Goal: Navigation & Orientation: Find specific page/section

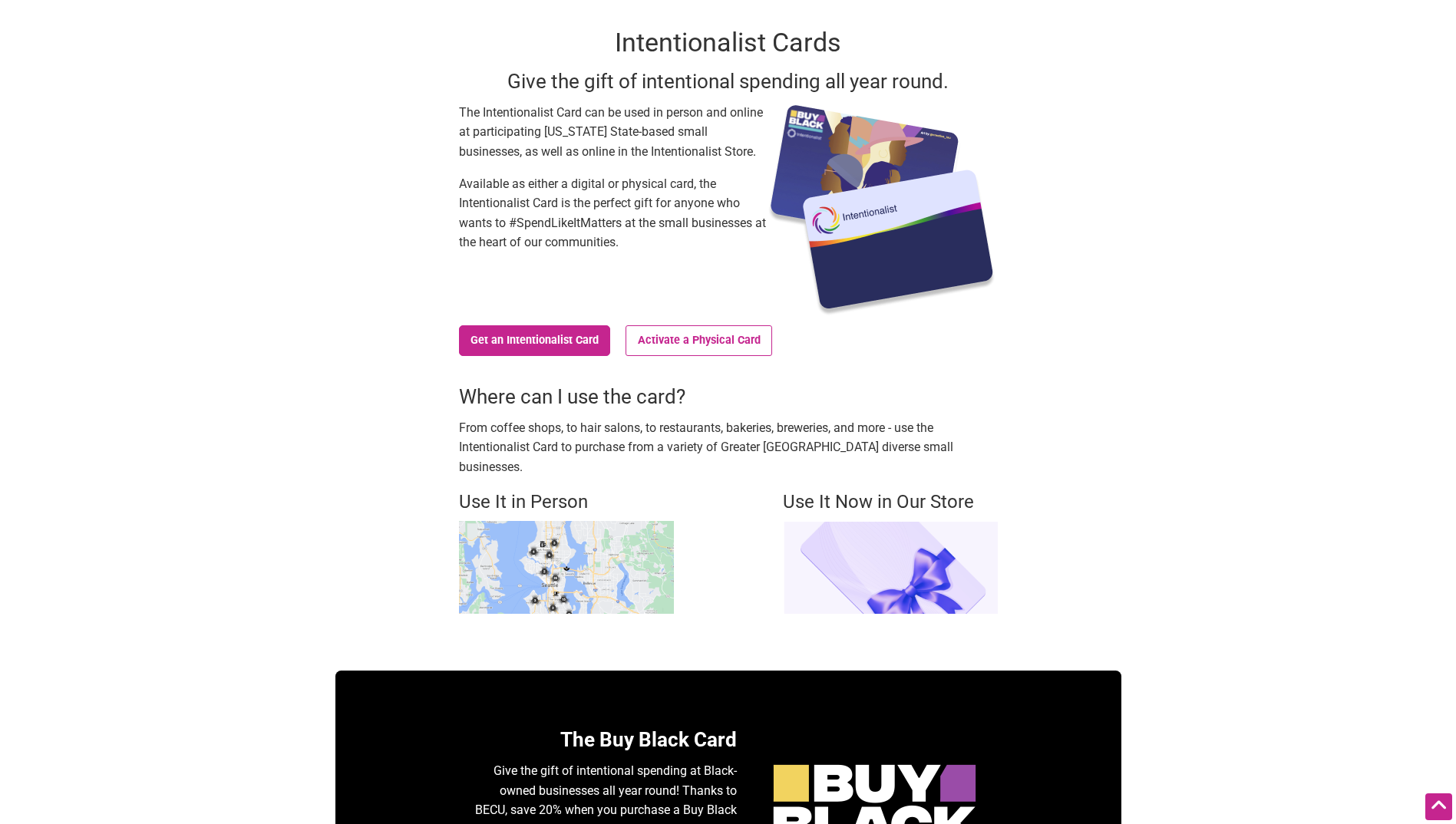
scroll to position [154, 0]
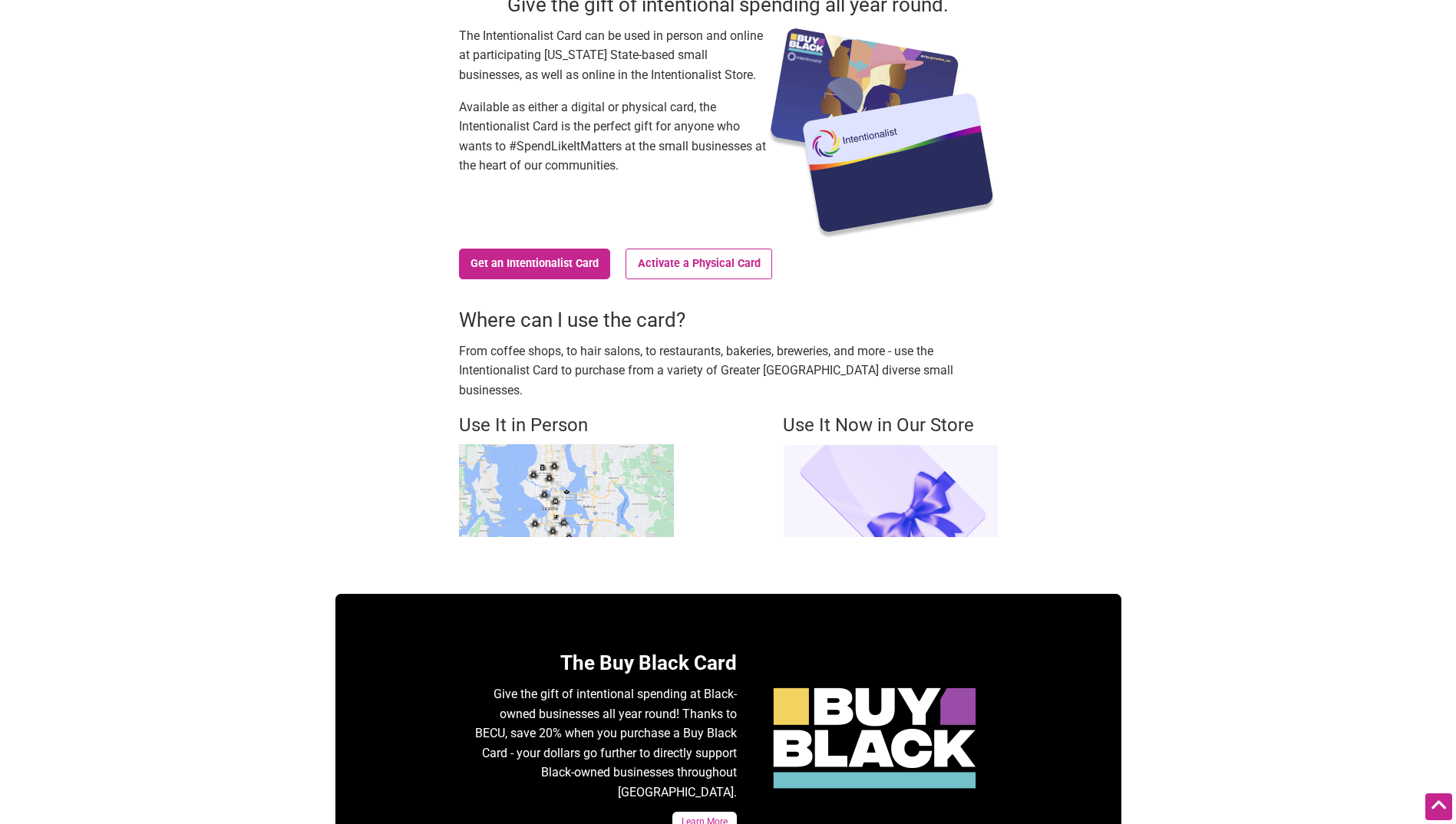
click at [881, 480] on img at bounding box center [890, 491] width 215 height 93
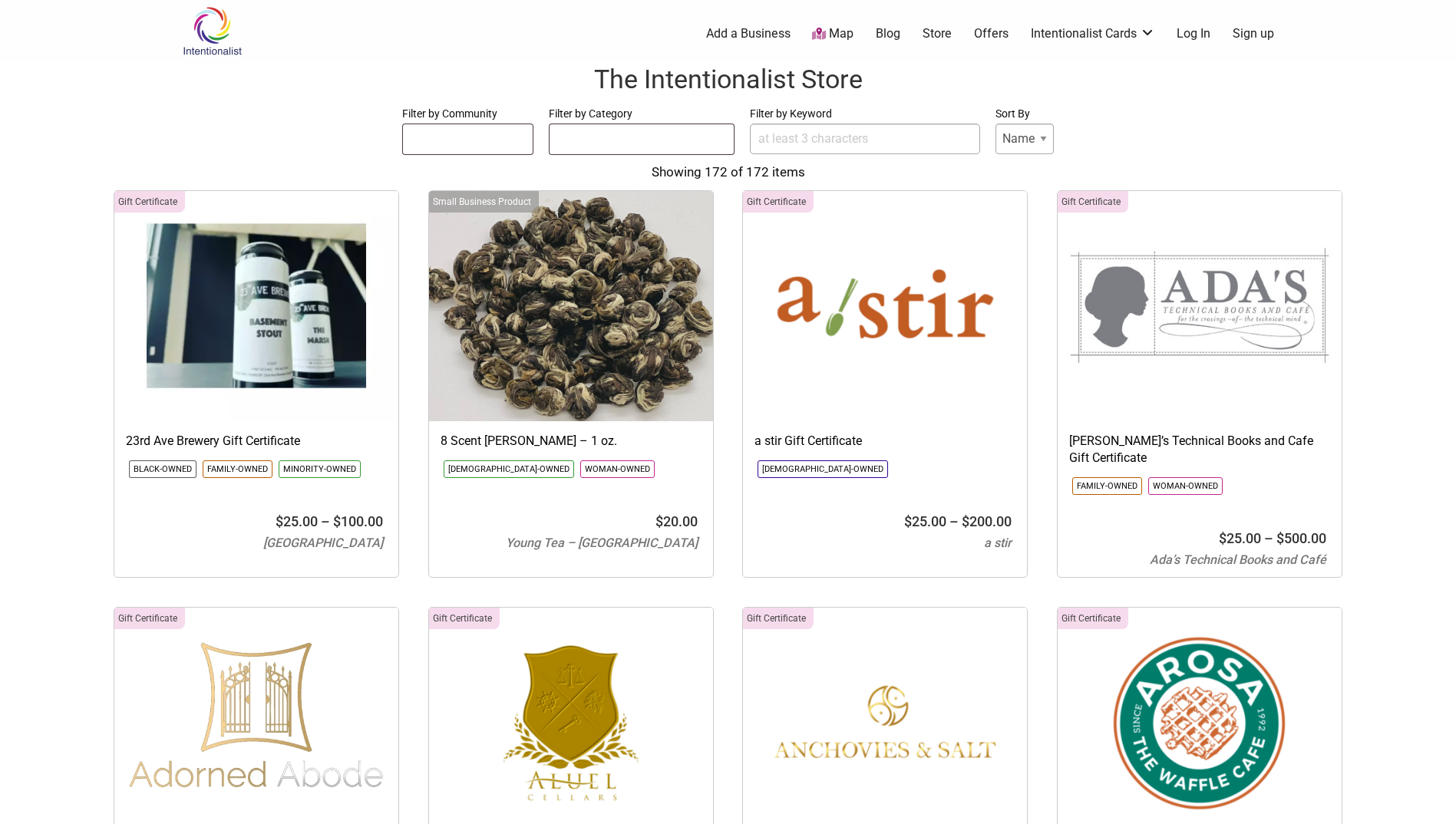
select select
click at [452, 131] on ul at bounding box center [468, 136] width 131 height 25
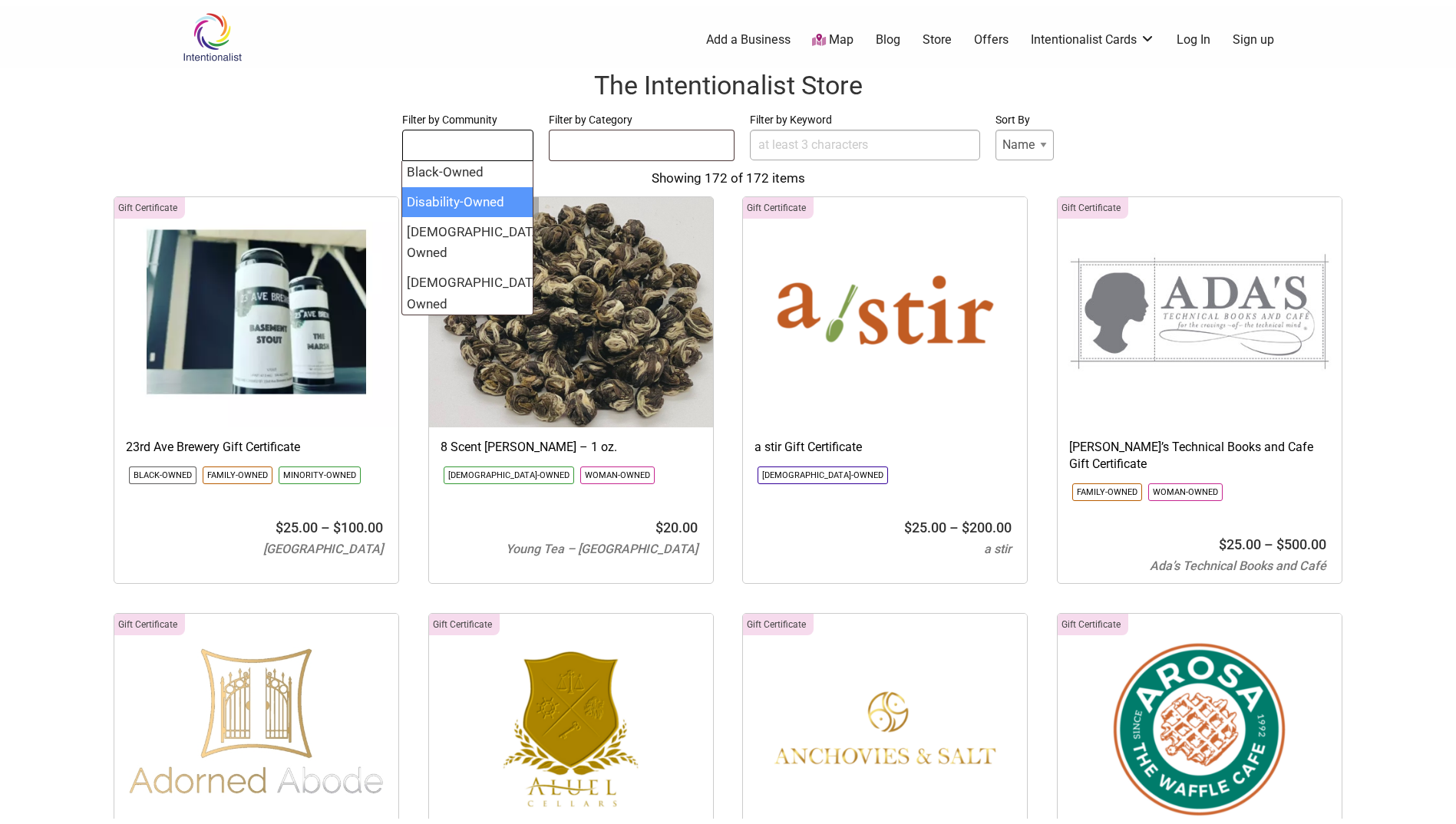
scroll to position [118, 0]
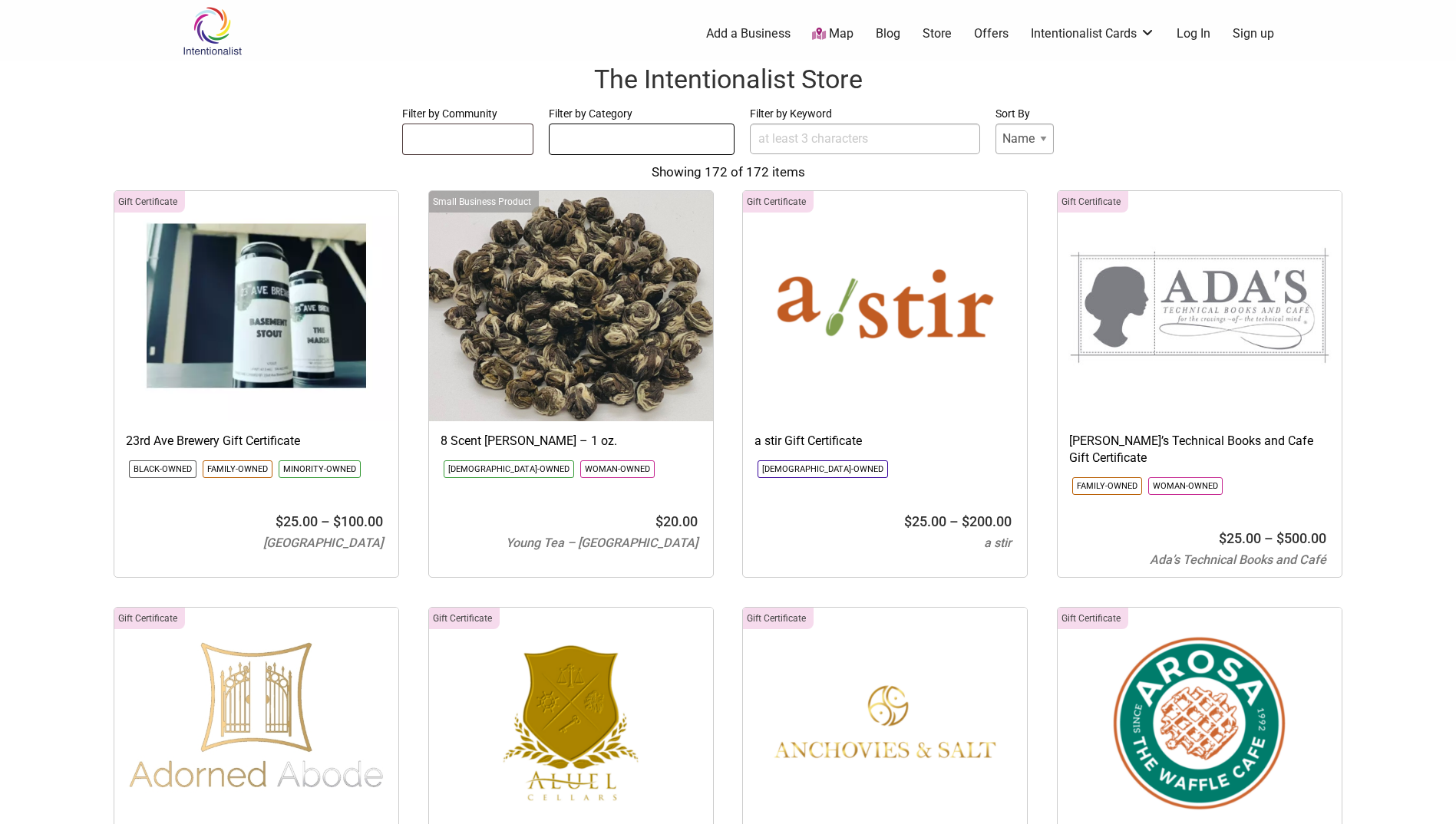
click at [670, 147] on ul at bounding box center [642, 136] width 184 height 25
click at [815, 147] on input "Filter by Keyword" at bounding box center [864, 139] width 230 height 30
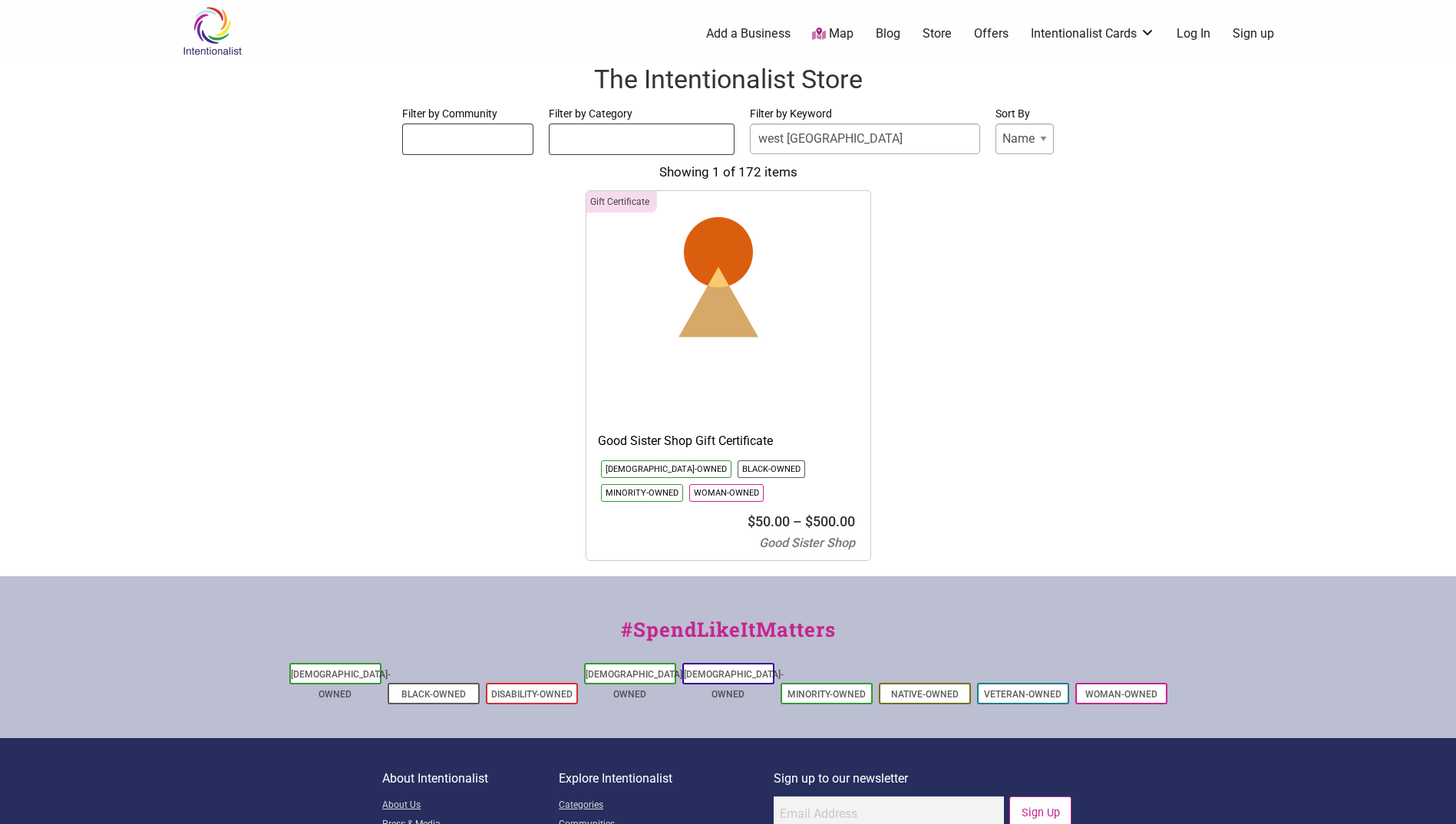
click at [706, 309] on img at bounding box center [718, 306] width 264 height 230
drag, startPoint x: 850, startPoint y: 144, endPoint x: 690, endPoint y: 127, distance: 160.9
click at [690, 130] on form "Filter by Community Asian-Owned Black-Owned Disability-Owned Latino-Owned LGBTQ…" at bounding box center [727, 130] width 1425 height 51
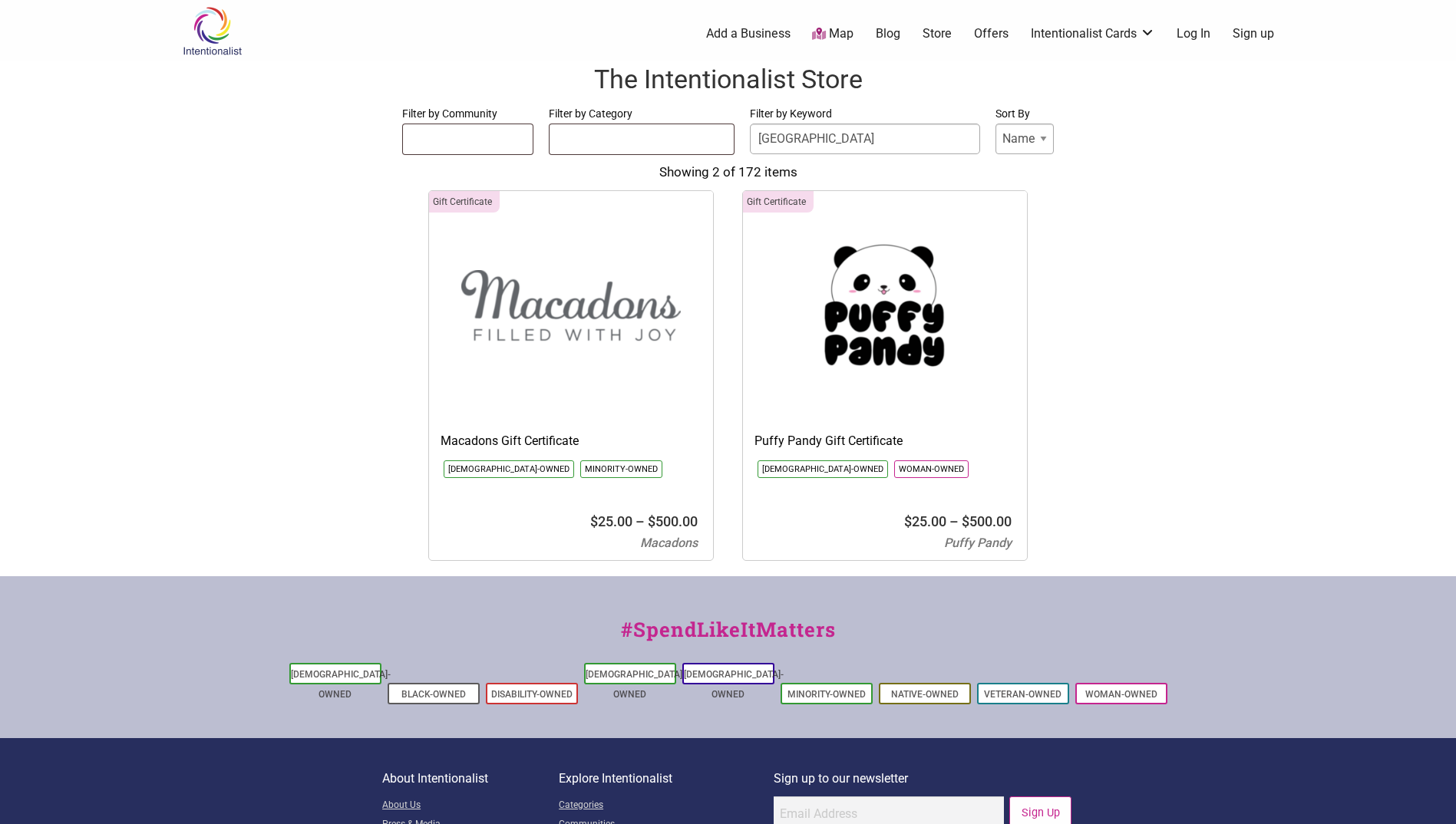
click at [887, 327] on img at bounding box center [885, 306] width 284 height 230
click at [609, 331] on img at bounding box center [571, 306] width 284 height 230
drag, startPoint x: 869, startPoint y: 128, endPoint x: 631, endPoint y: 101, distance: 239.5
click at [631, 101] on div "The Intentionalist Store Filter by Community Asian-Owned Black-Owned Disability…" at bounding box center [728, 312] width 1456 height 500
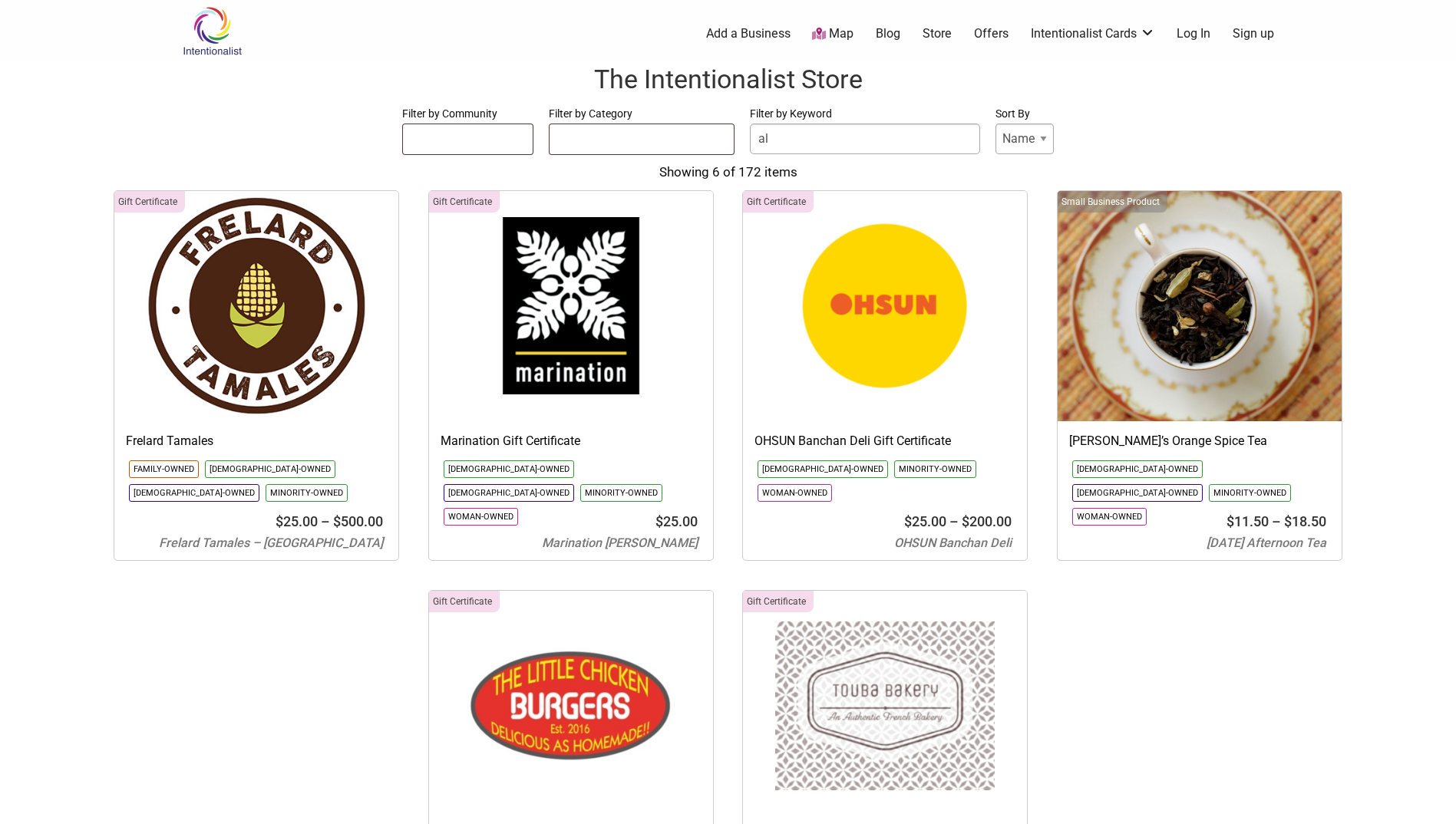
type input "a"
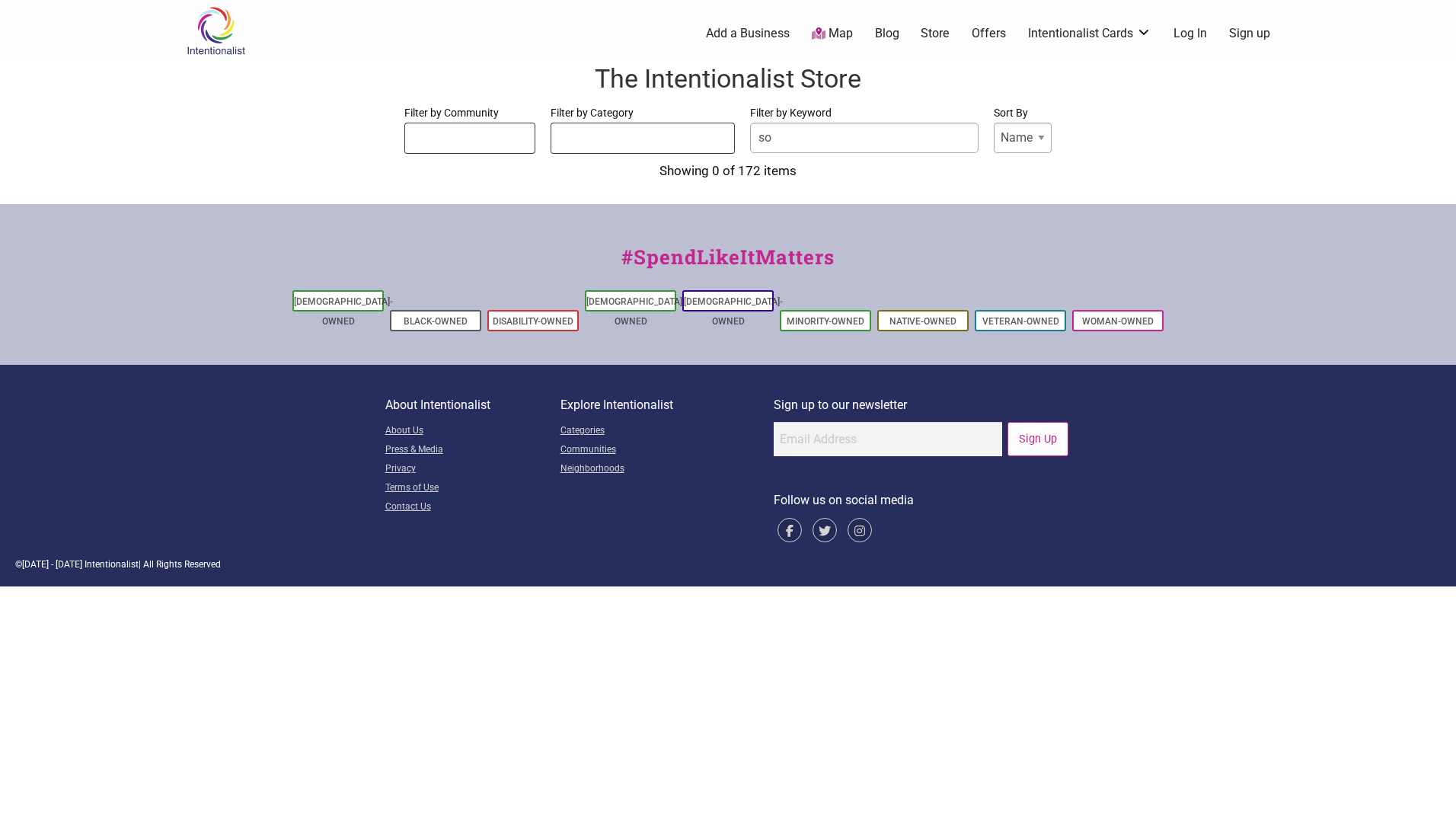
type input "s"
type input "west seattle"
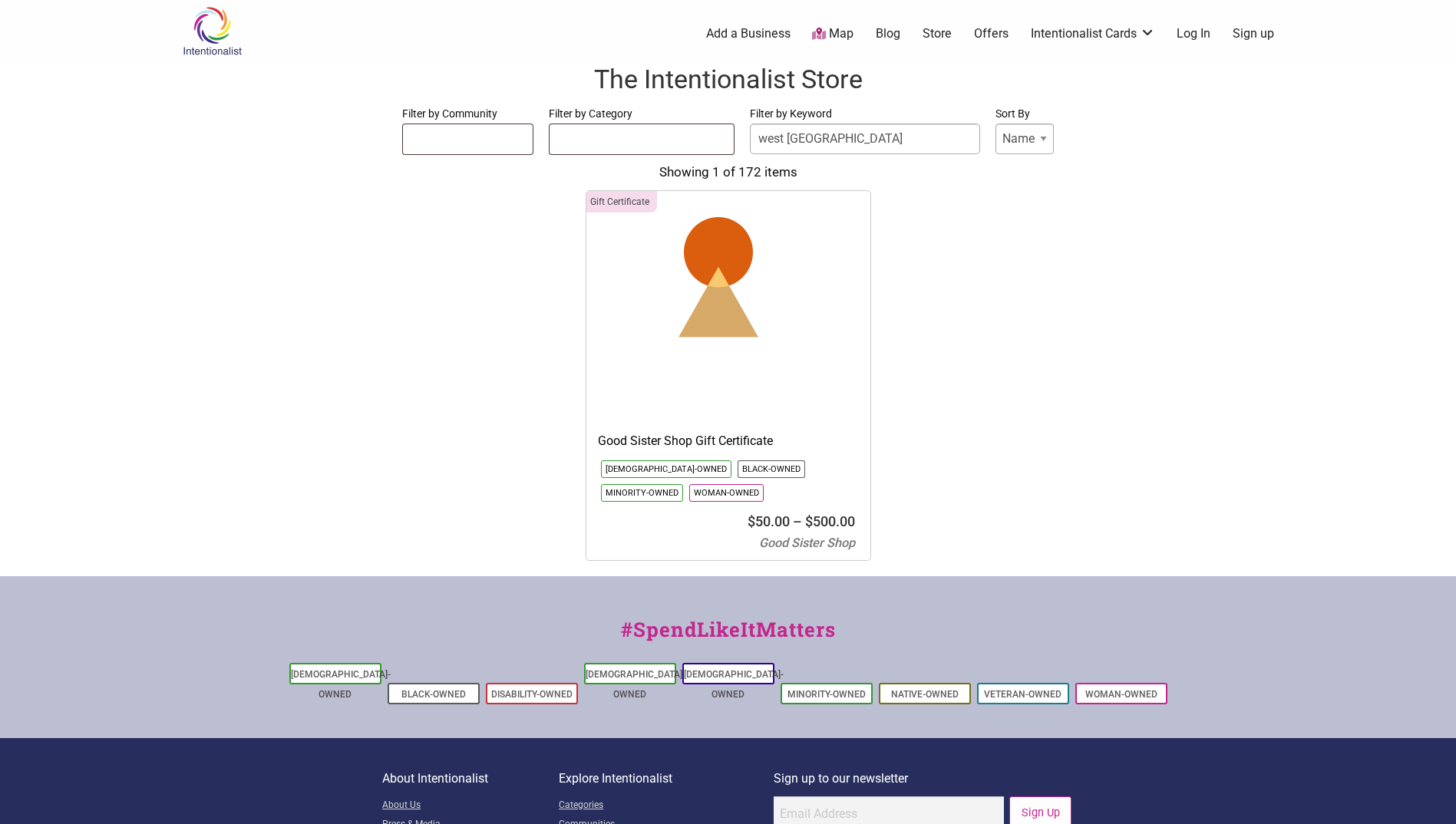
drag, startPoint x: 854, startPoint y: 138, endPoint x: 738, endPoint y: 125, distance: 116.7
click at [738, 125] on form "Filter by Community Asian-Owned Black-Owned Disability-Owned Latino-Owned LGBTQ…" at bounding box center [727, 130] width 1425 height 51
click at [945, 259] on div "Gift Certificate 23rd Ave Brewery Gift Certificate Black-Owned Family-Owned Min…" at bounding box center [727, 376] width 1425 height 371
click at [777, 513] on bdi "$ 50.00" at bounding box center [768, 521] width 42 height 16
click at [668, 78] on h1 "The Intentionalist Store" at bounding box center [727, 80] width 1425 height 37
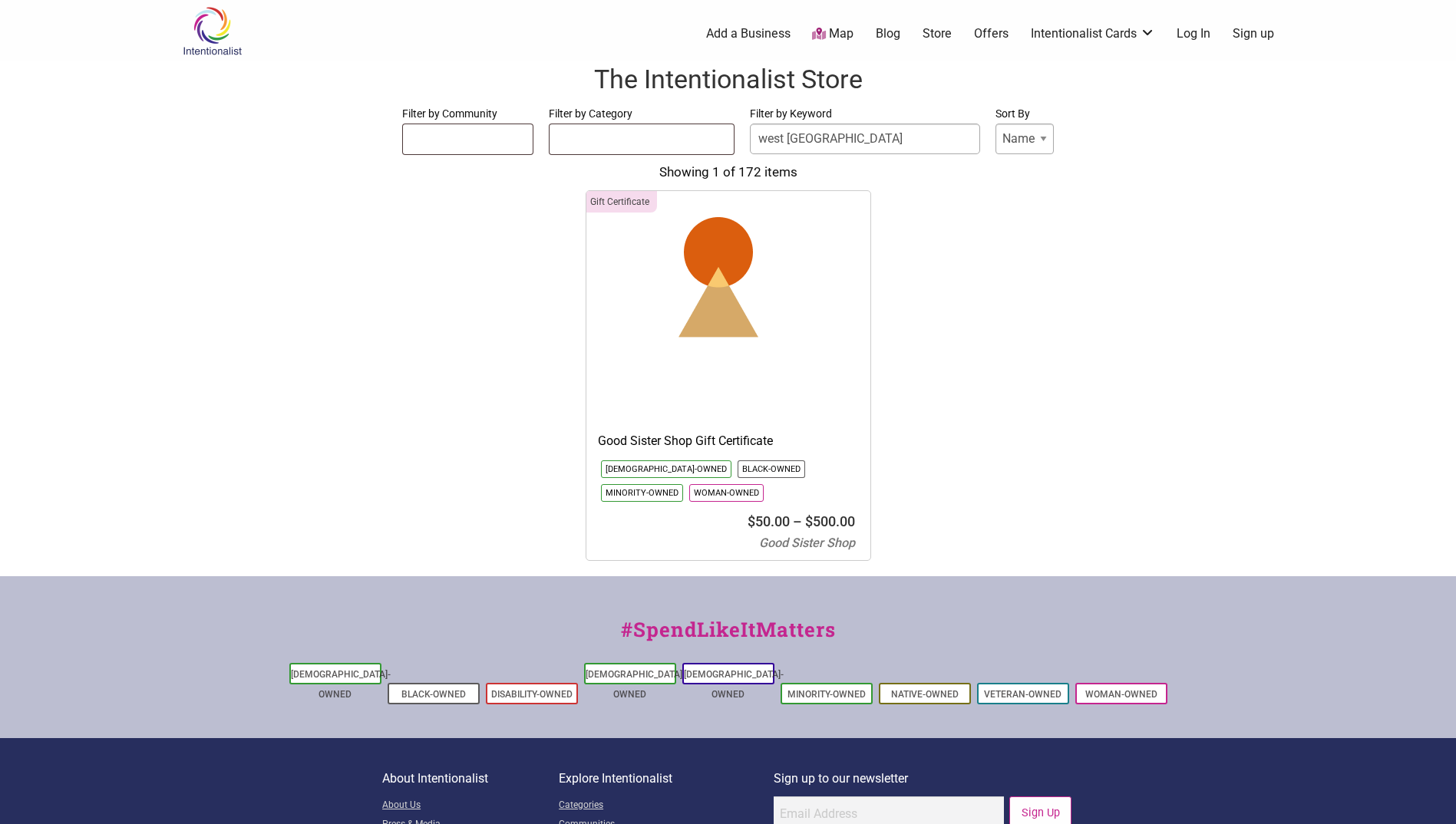
click at [198, 33] on img at bounding box center [211, 31] width 73 height 50
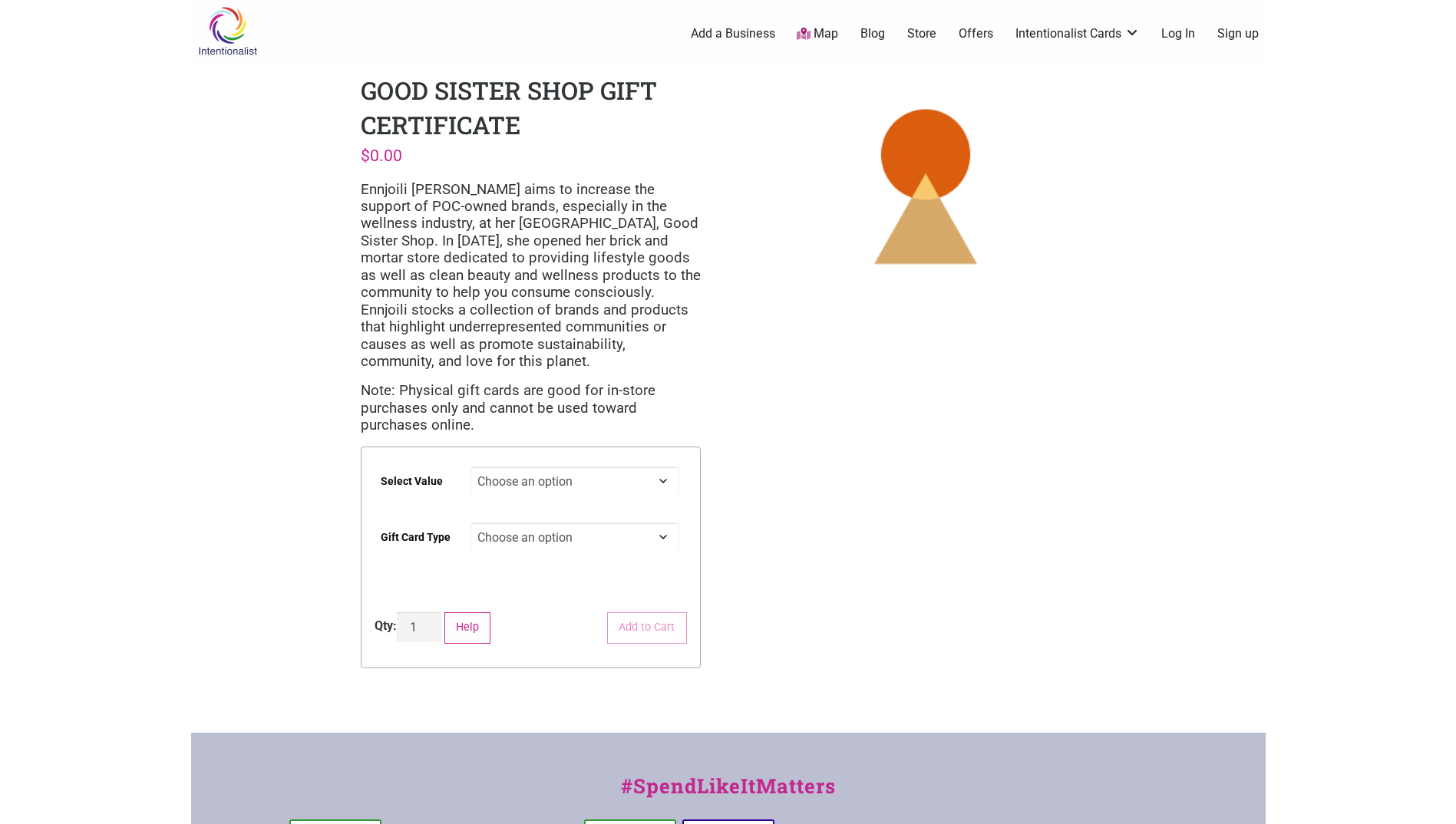
click at [595, 475] on select "Choose an option $50 $100 $200 $500" at bounding box center [574, 481] width 209 height 30
click at [911, 333] on img at bounding box center [925, 224] width 340 height 301
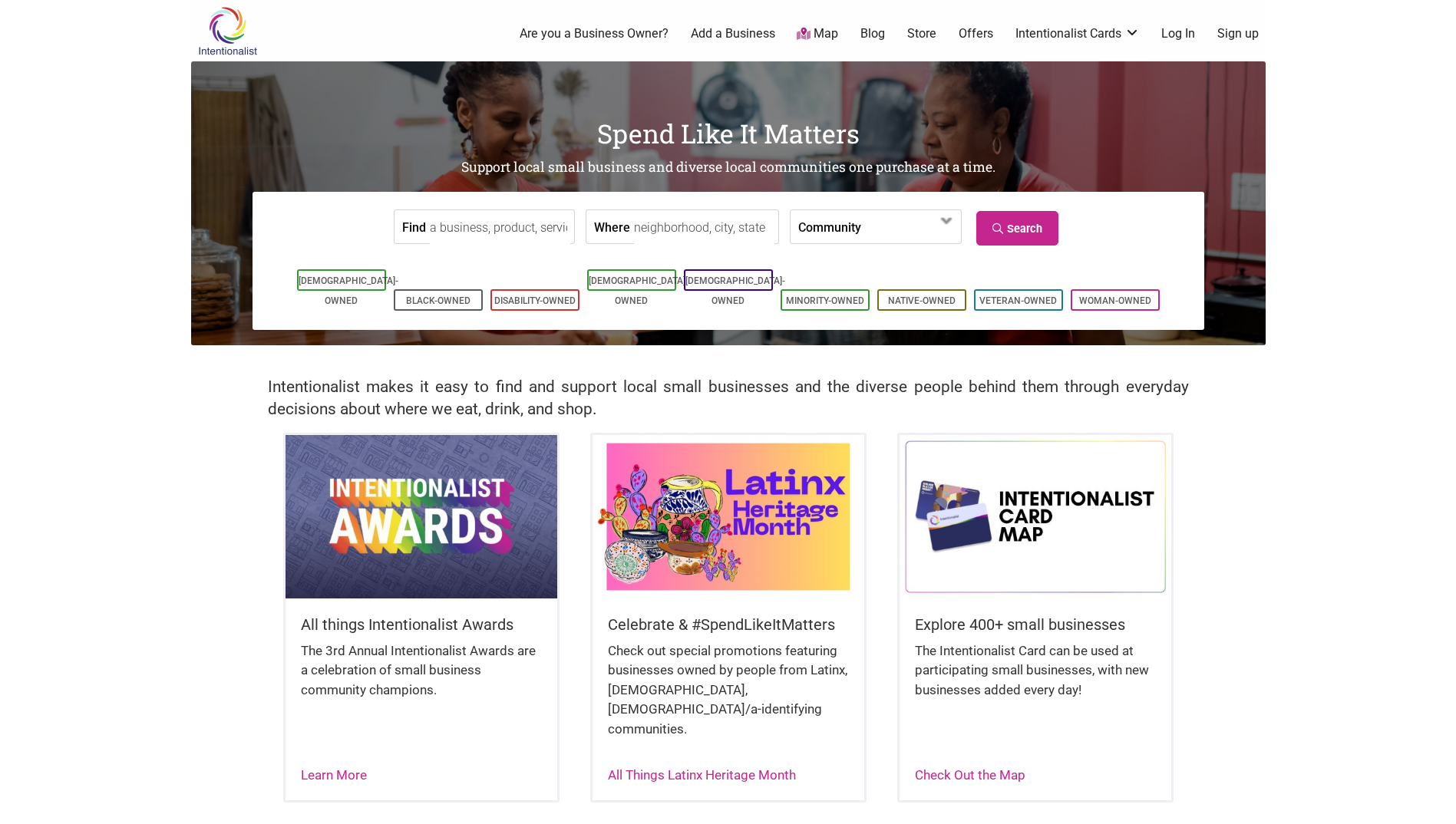
click at [834, 32] on link "Map" at bounding box center [818, 34] width 42 height 18
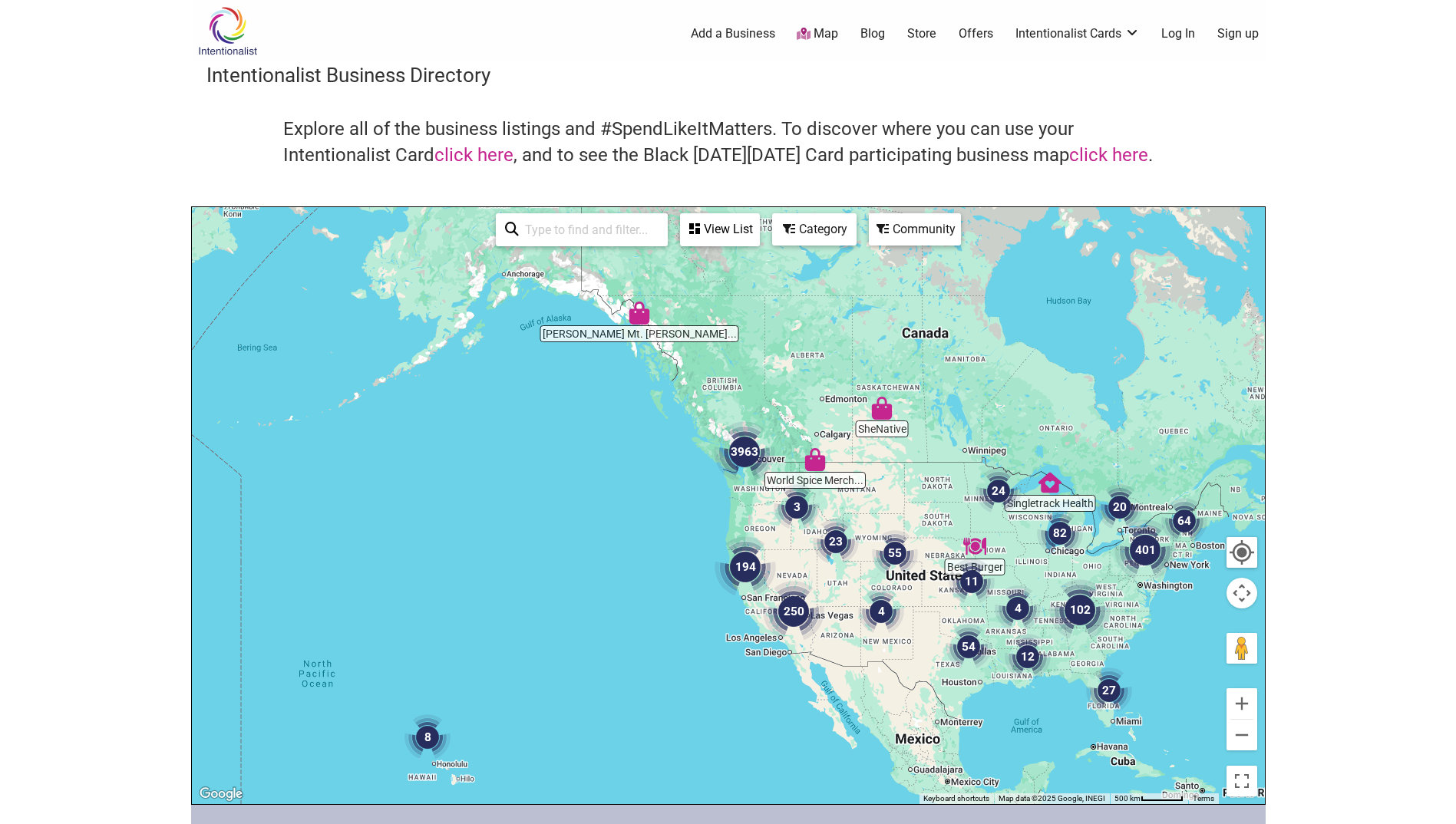
drag, startPoint x: 695, startPoint y: 417, endPoint x: 788, endPoint y: 481, distance: 112.9
click at [788, 480] on div at bounding box center [729, 505] width 1073 height 597
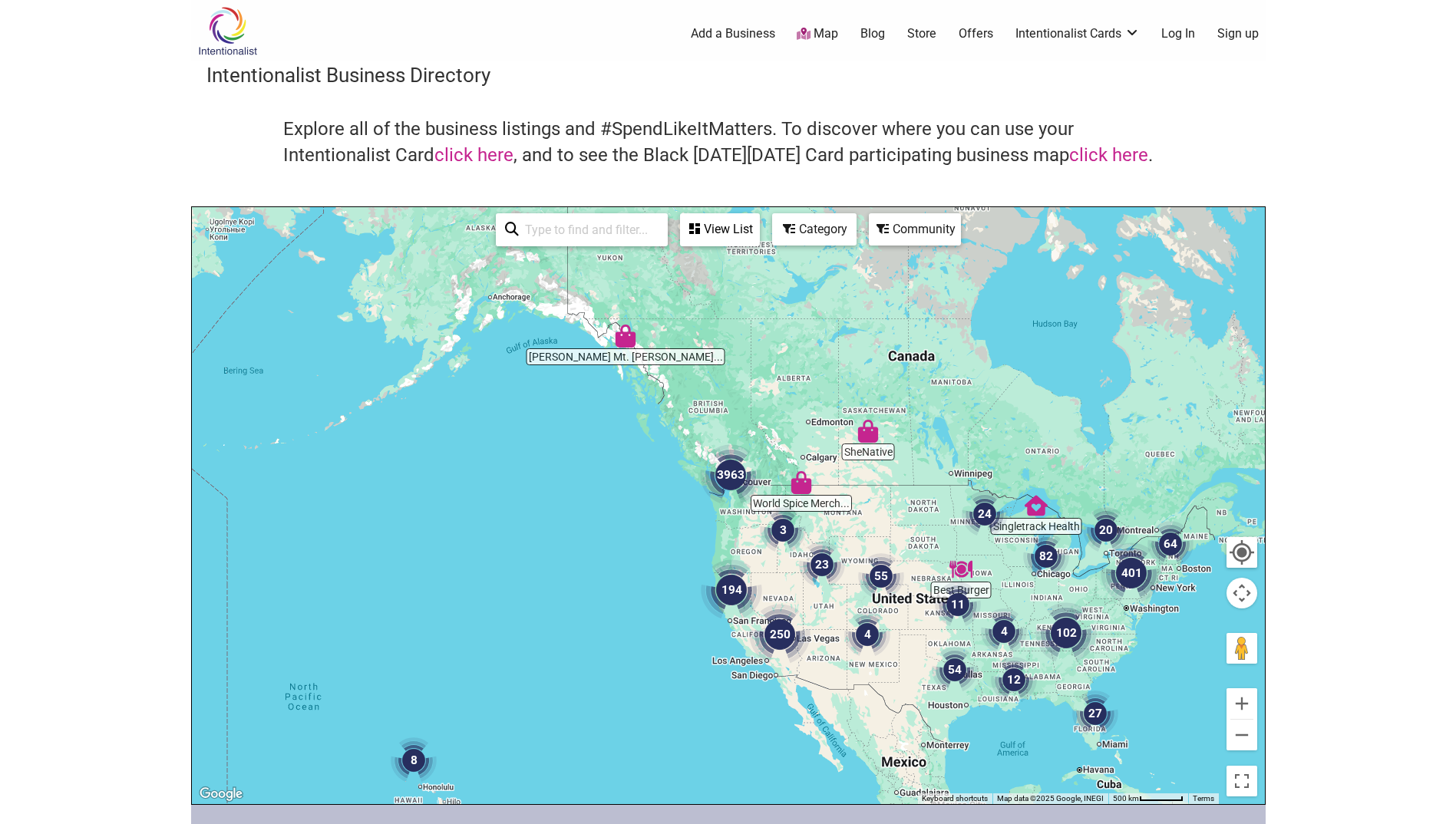
drag, startPoint x: 755, startPoint y: 530, endPoint x: 718, endPoint y: 549, distance: 41.6
click at [718, 549] on div at bounding box center [729, 505] width 1073 height 597
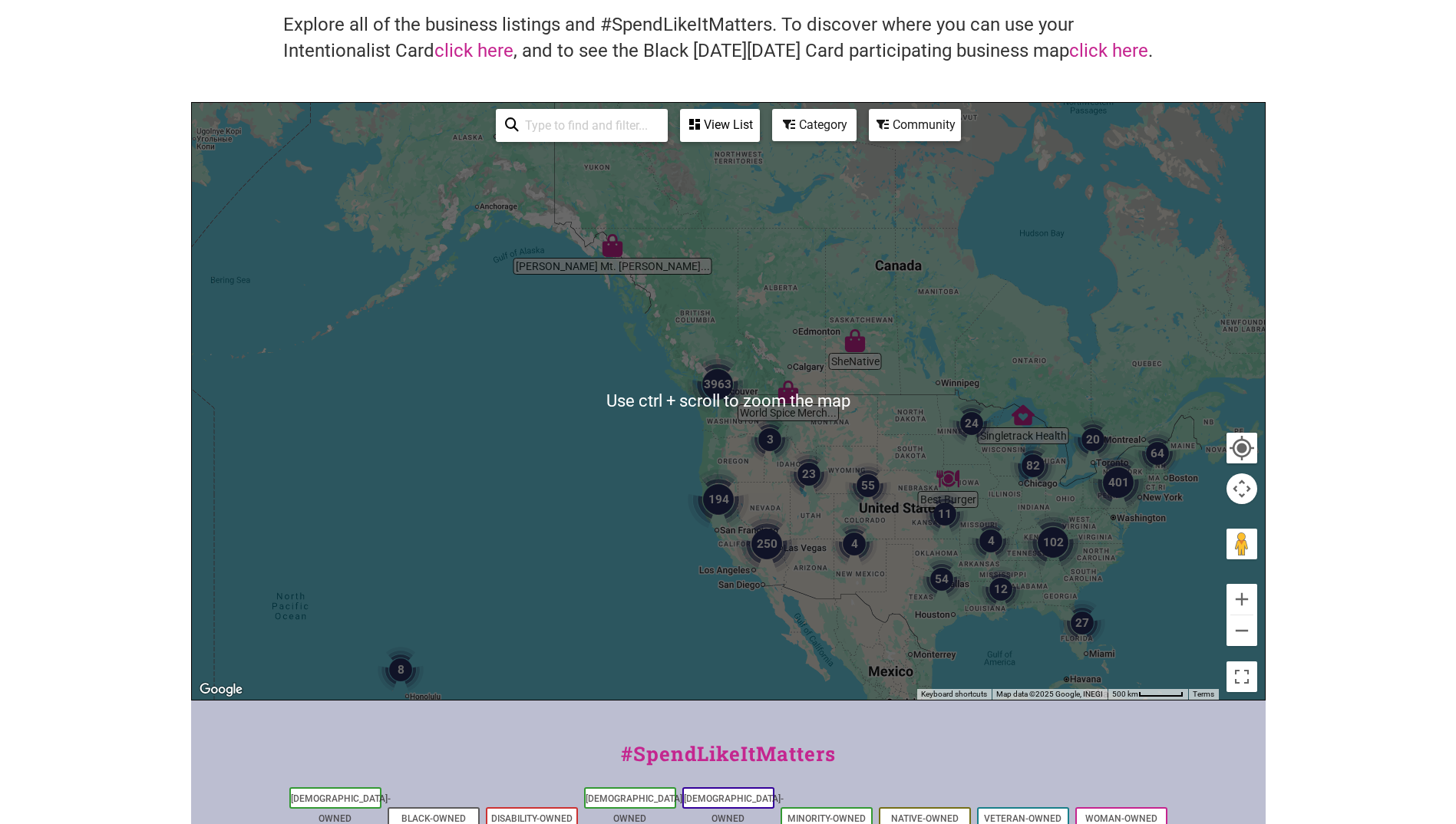
scroll to position [230, 0]
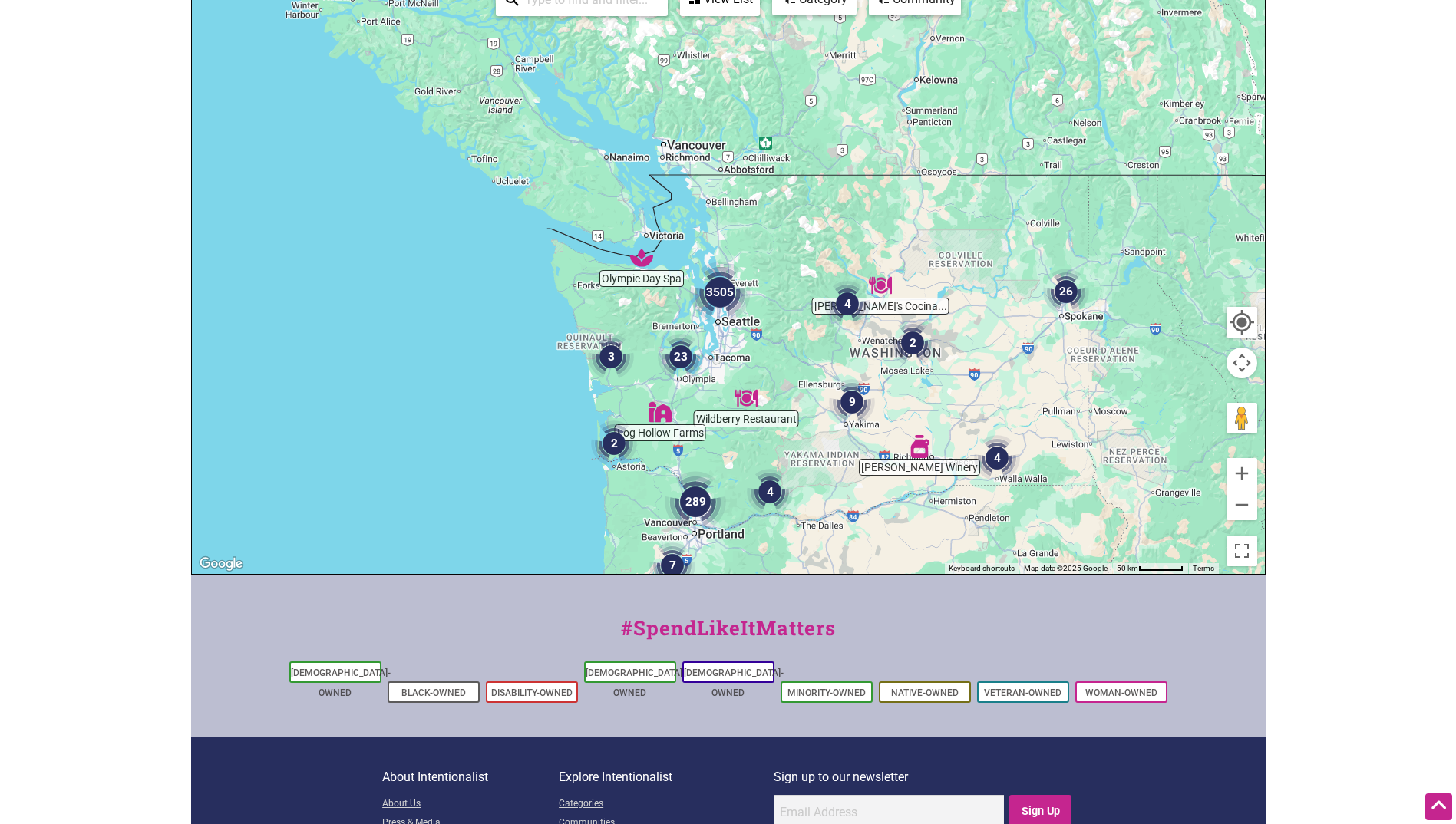
drag, startPoint x: 742, startPoint y: 247, endPoint x: 798, endPoint y: 437, distance: 198.1
click at [798, 437] on div at bounding box center [729, 275] width 1073 height 597
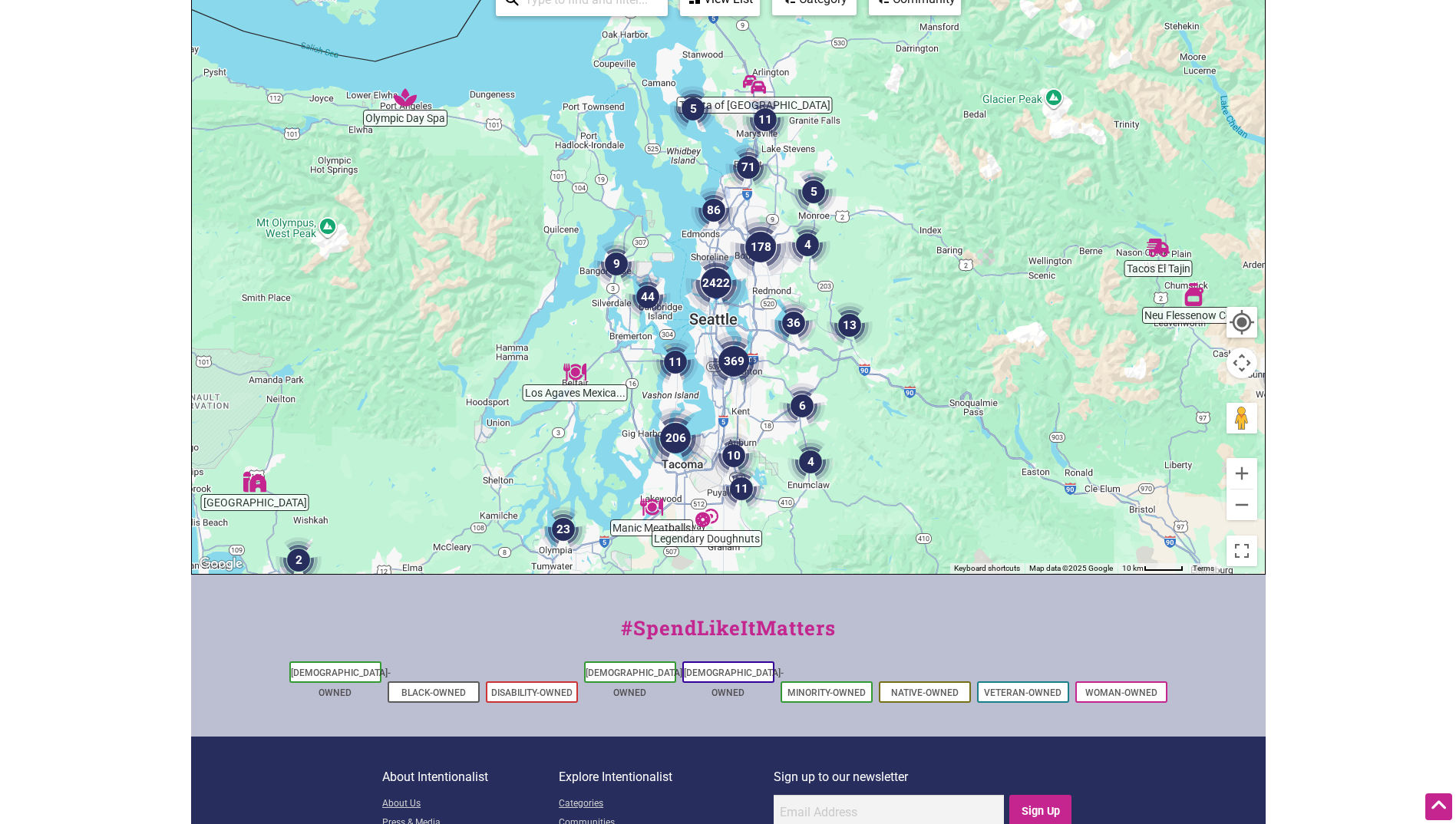
click at [755, 361] on img "369" at bounding box center [734, 361] width 62 height 62
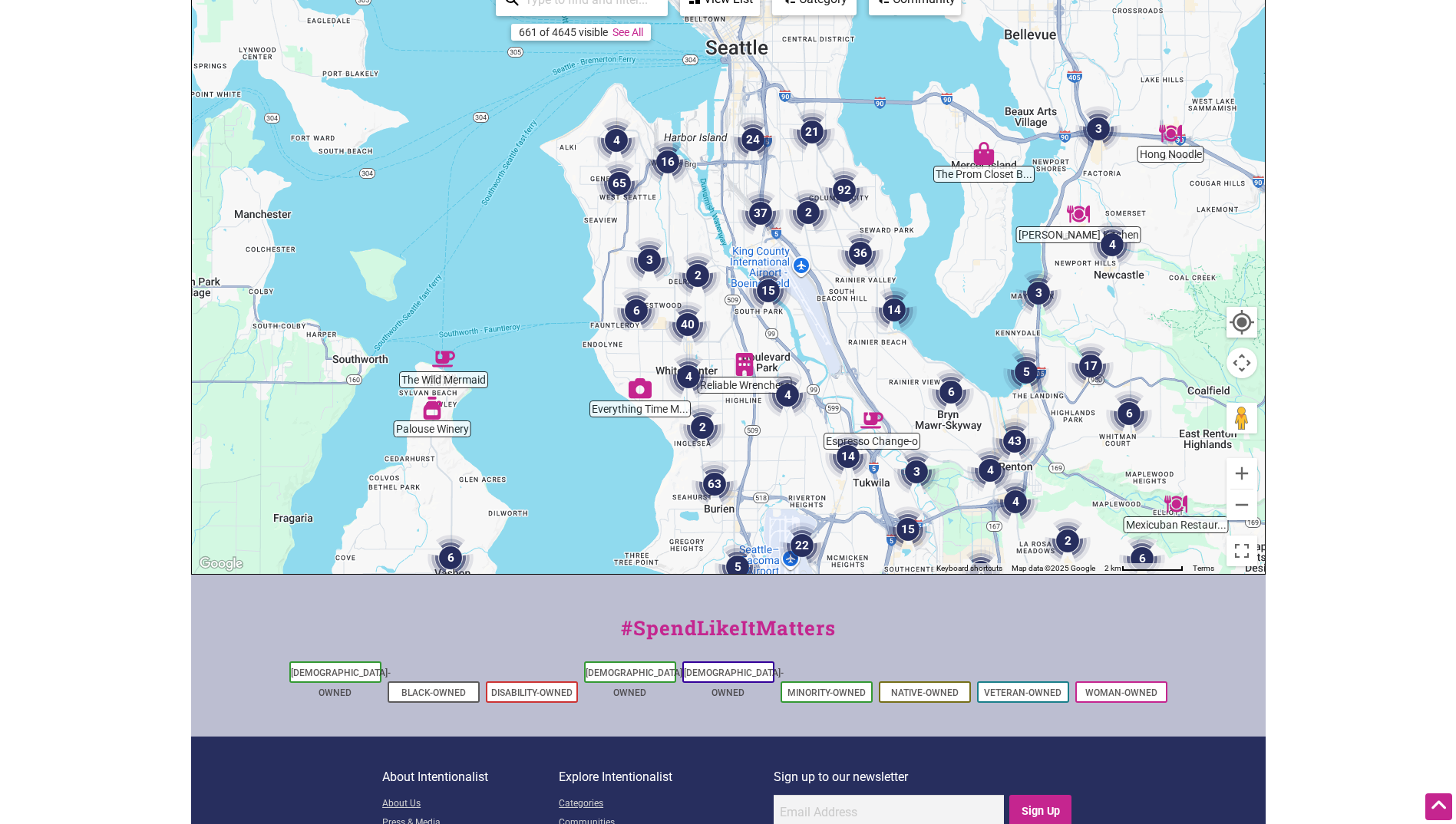
drag, startPoint x: 687, startPoint y: 300, endPoint x: 758, endPoint y: 454, distance: 169.6
click at [758, 454] on div "To navigate, press the arrow keys." at bounding box center [729, 275] width 1073 height 597
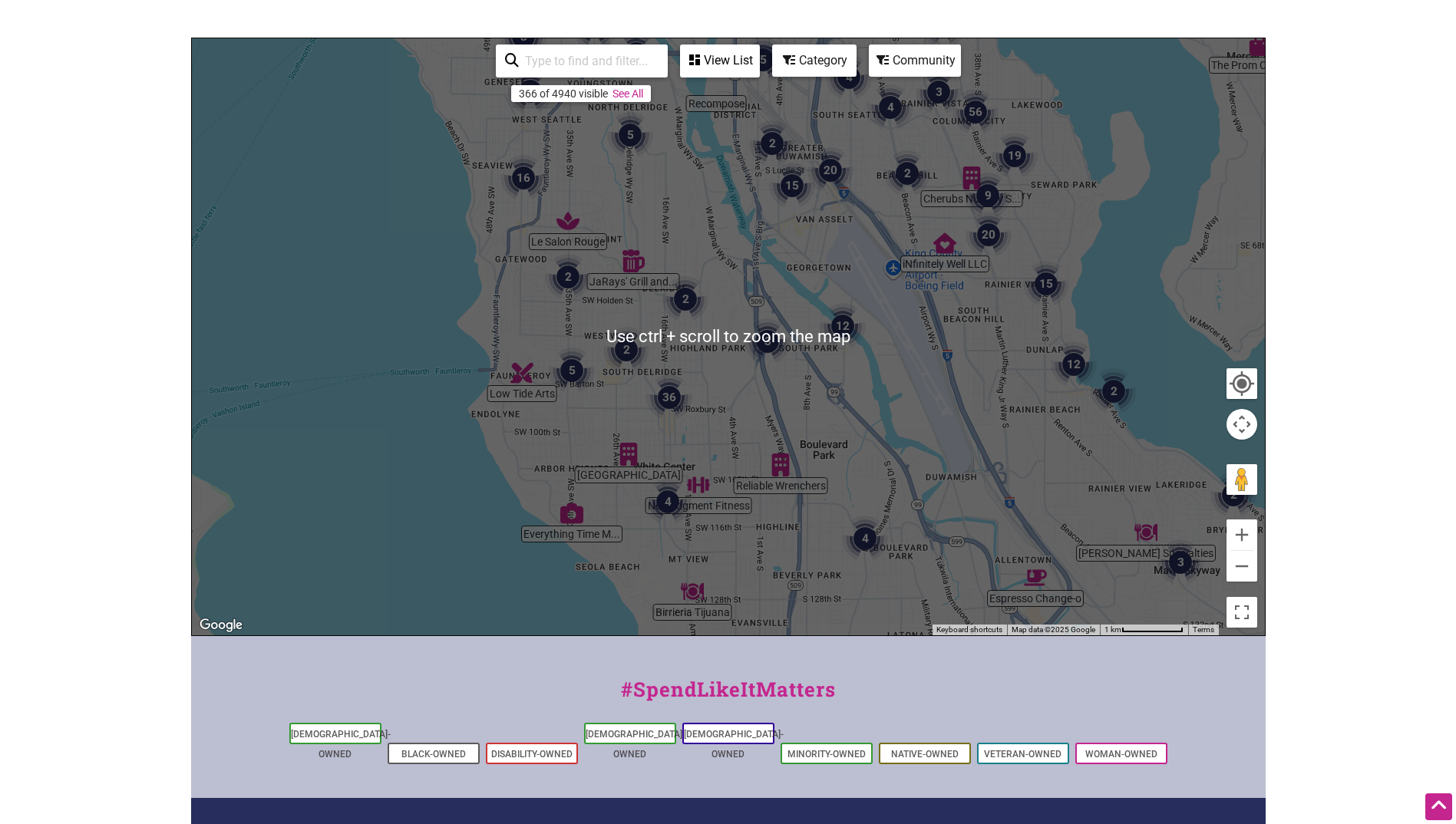
scroll to position [154, 0]
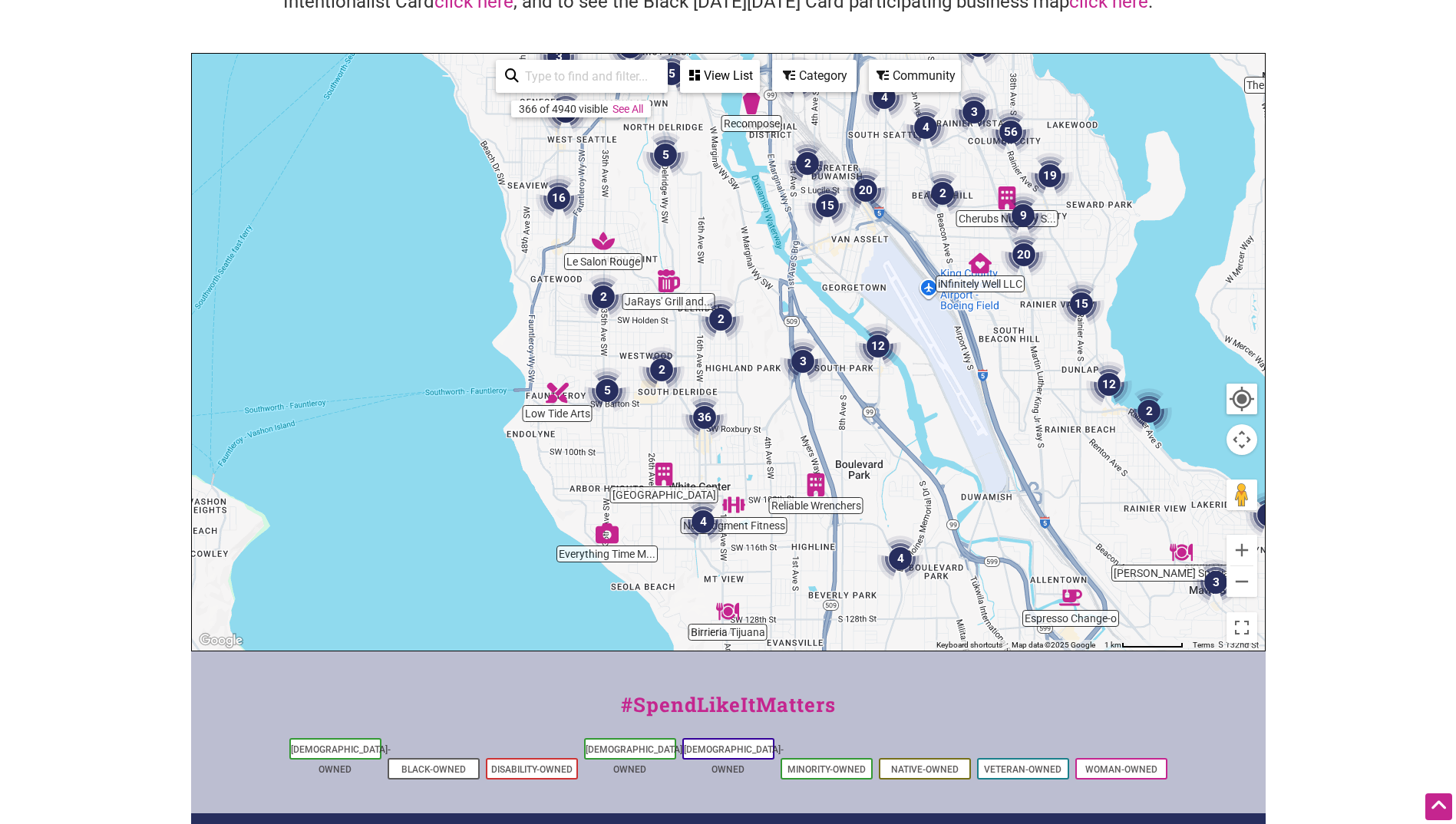
drag, startPoint x: 690, startPoint y: 312, endPoint x: 728, endPoint y: 403, distance: 98.6
click at [728, 403] on div "To navigate, press the arrow keys." at bounding box center [729, 352] width 1073 height 597
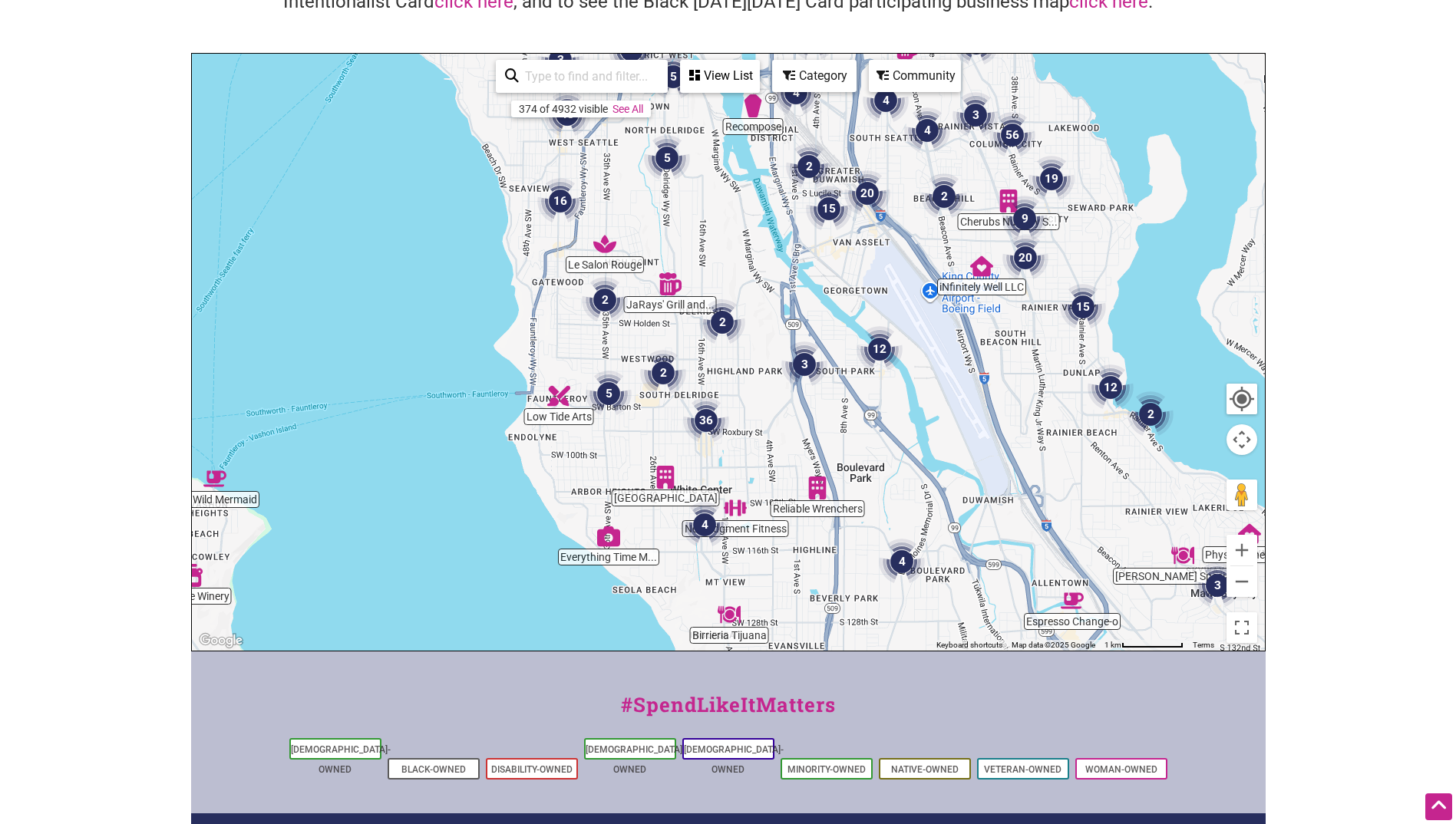
click at [704, 415] on img "36" at bounding box center [706, 420] width 46 height 46
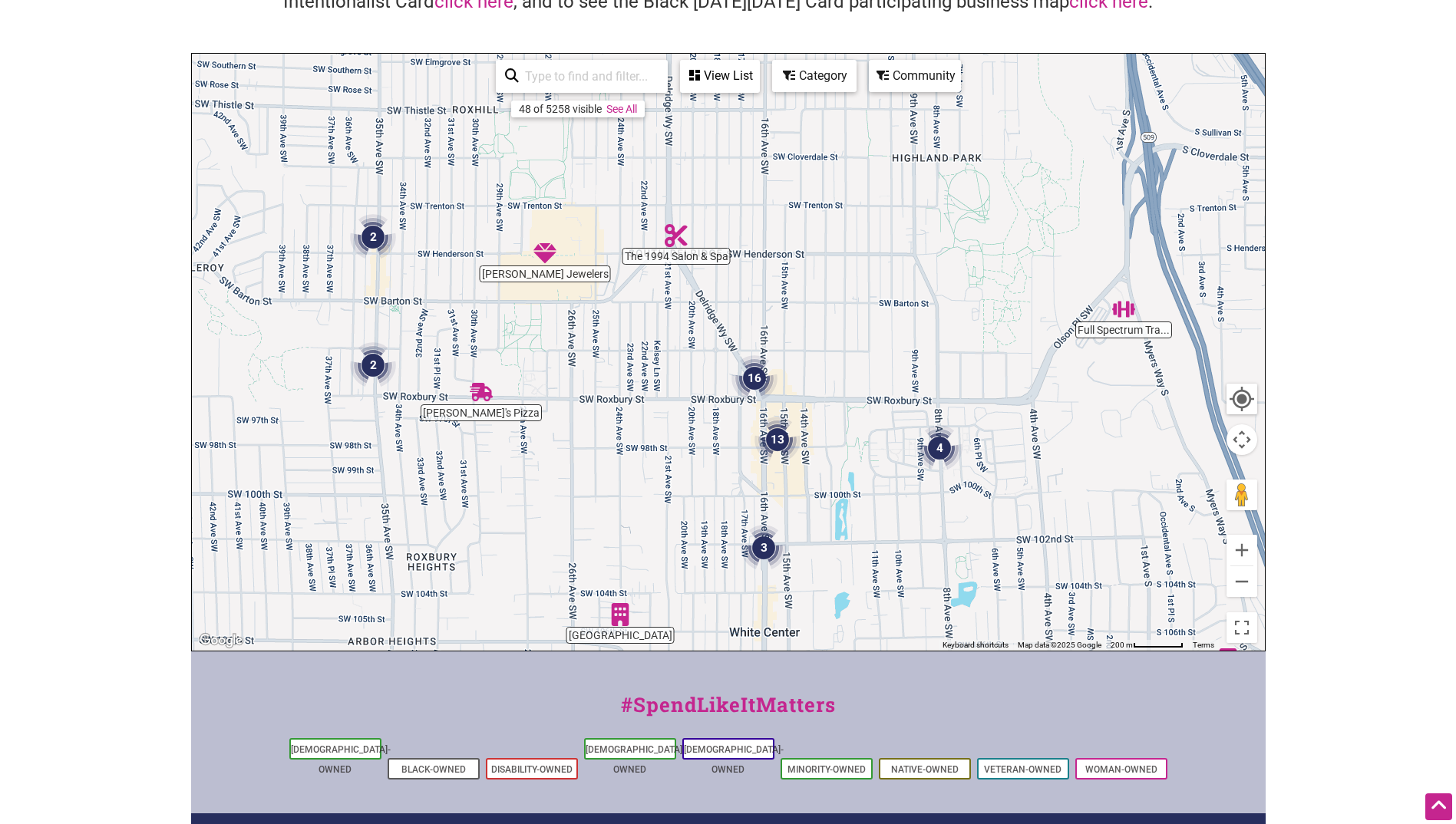
drag, startPoint x: 718, startPoint y: 251, endPoint x: 896, endPoint y: 496, distance: 302.8
click at [896, 496] on div "To navigate, press the arrow keys." at bounding box center [729, 352] width 1073 height 597
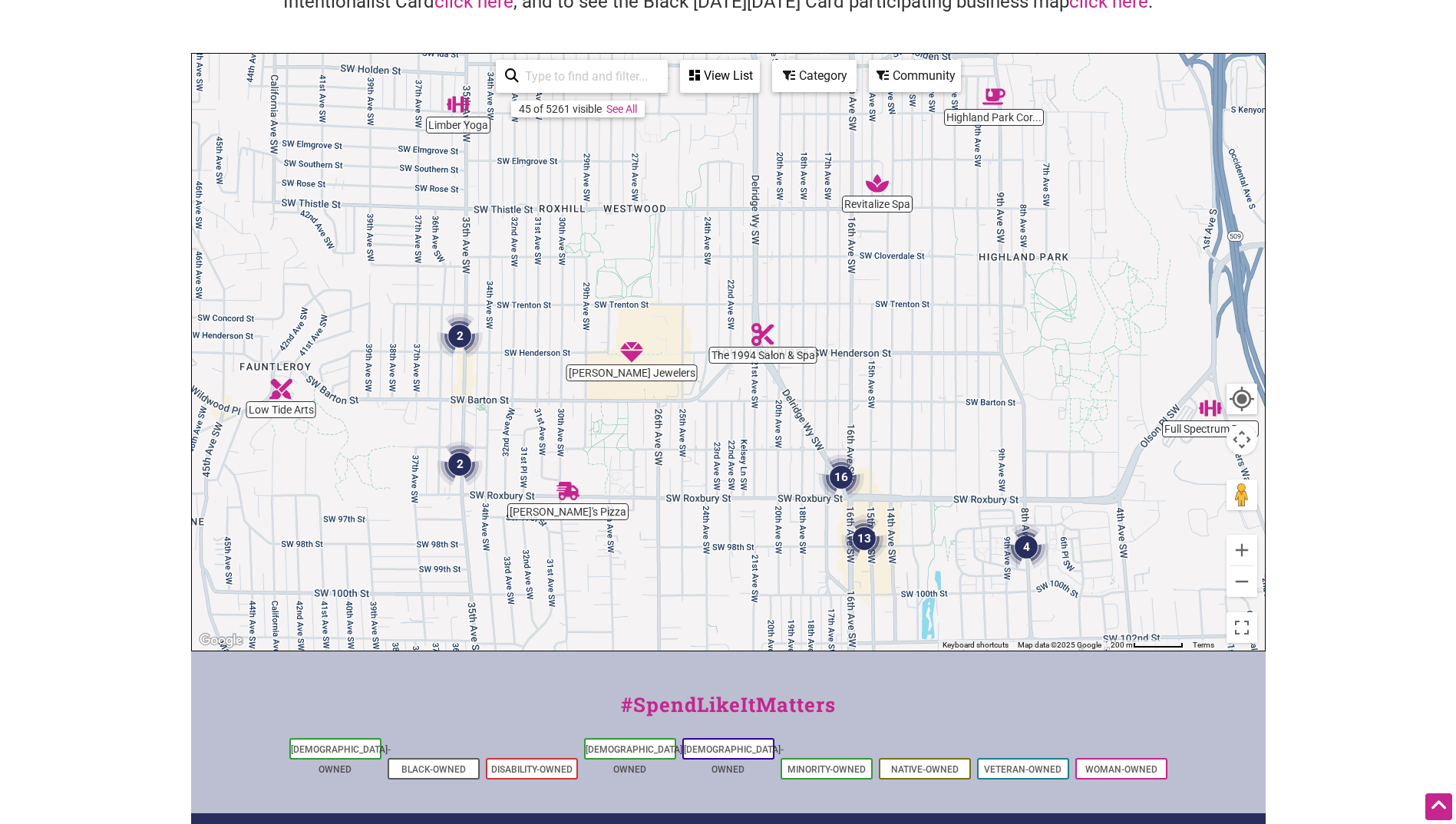
click at [462, 336] on img "2" at bounding box center [459, 336] width 46 height 46
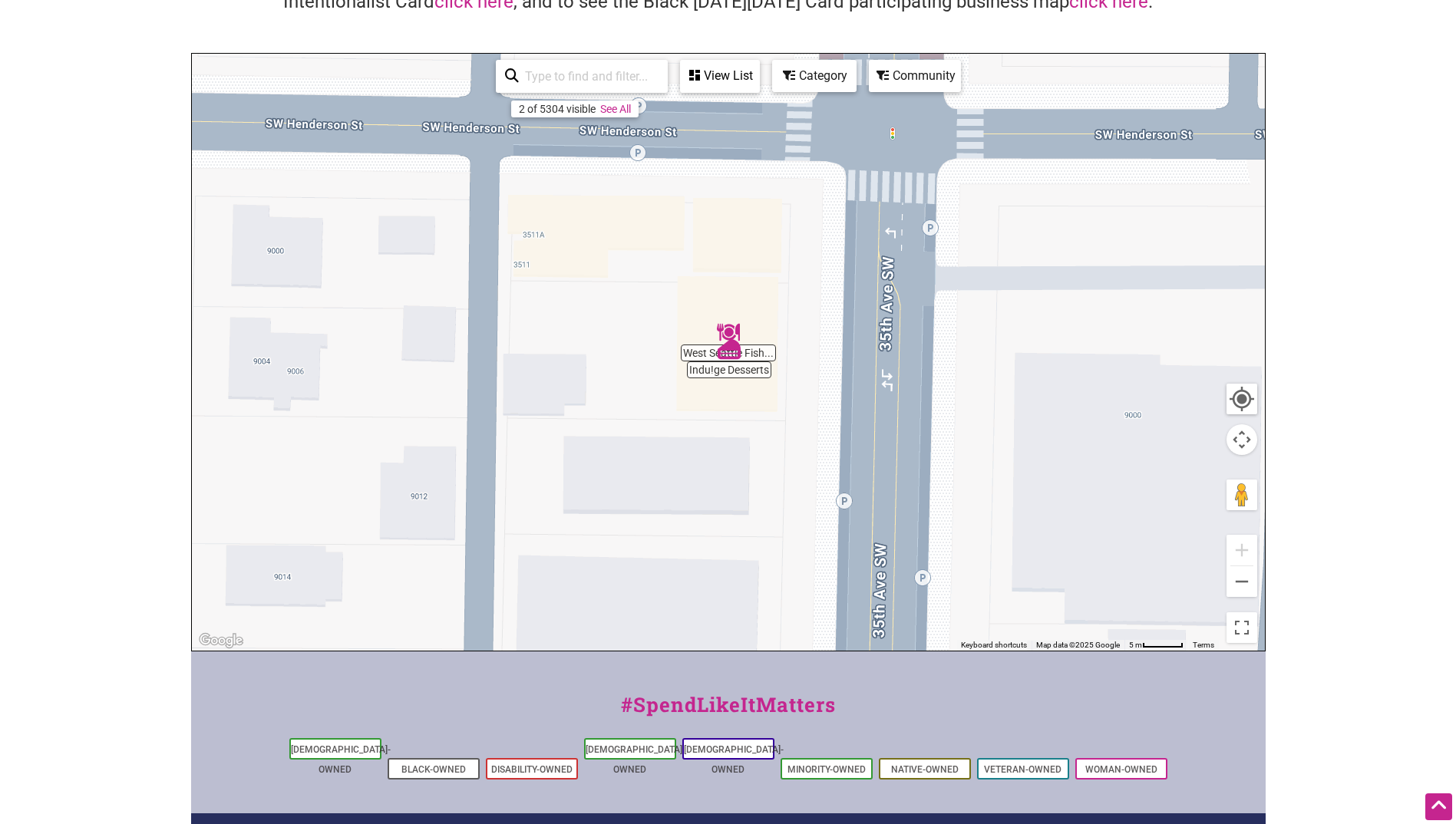
click at [820, 364] on div "To navigate, press the arrow keys." at bounding box center [729, 352] width 1073 height 597
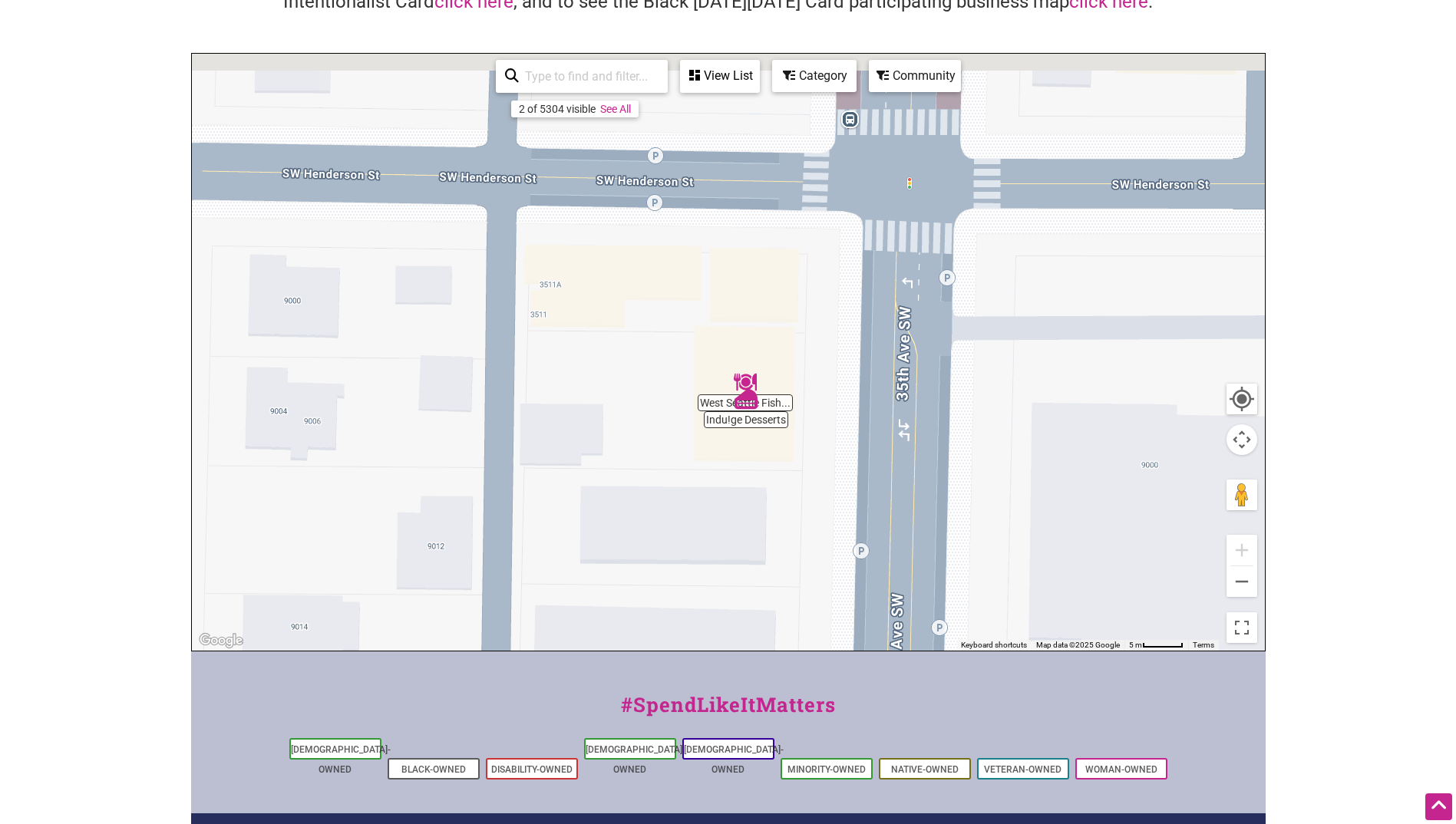
drag, startPoint x: 776, startPoint y: 320, endPoint x: 798, endPoint y: 372, distance: 56.5
click at [798, 372] on div "To navigate, press the arrow keys." at bounding box center [729, 352] width 1073 height 597
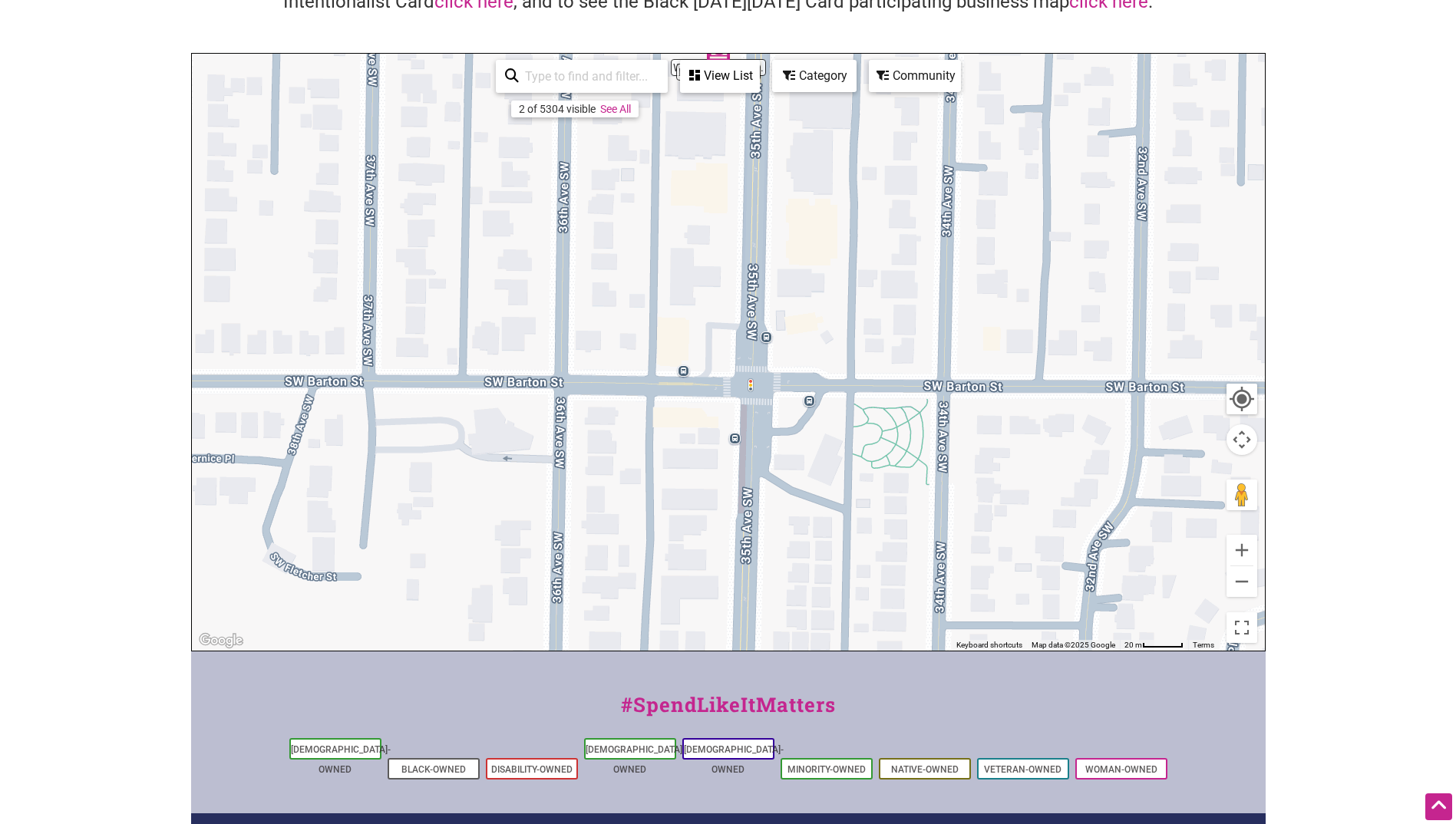
drag, startPoint x: 778, startPoint y: 472, endPoint x: 705, endPoint y: 138, distance: 341.9
click at [705, 138] on div "To navigate, press the arrow keys." at bounding box center [729, 352] width 1073 height 597
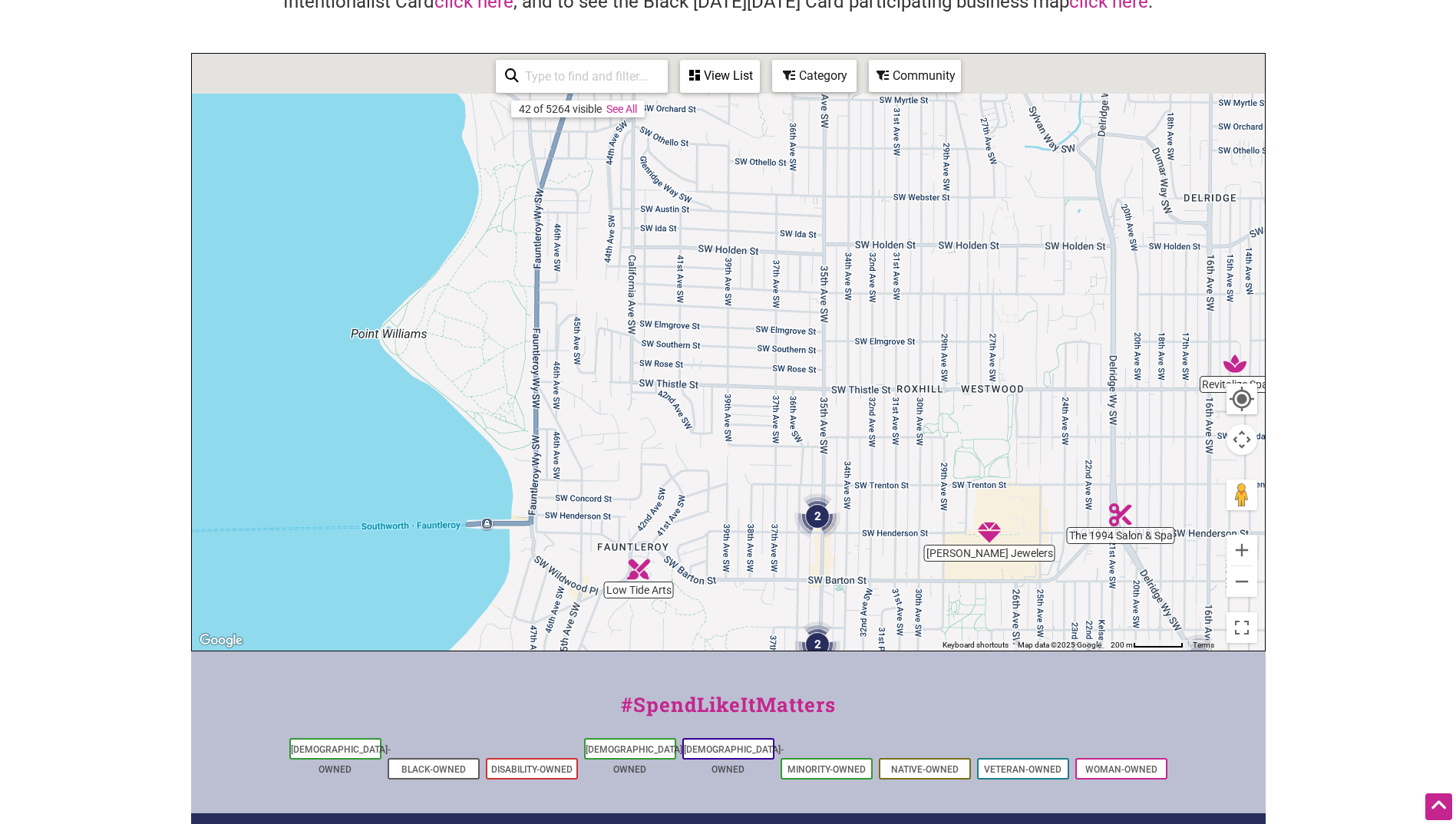
drag, startPoint x: 726, startPoint y: 282, endPoint x: 843, endPoint y: 602, distance: 340.7
click at [843, 602] on div "To navigate, press the arrow keys." at bounding box center [729, 352] width 1073 height 597
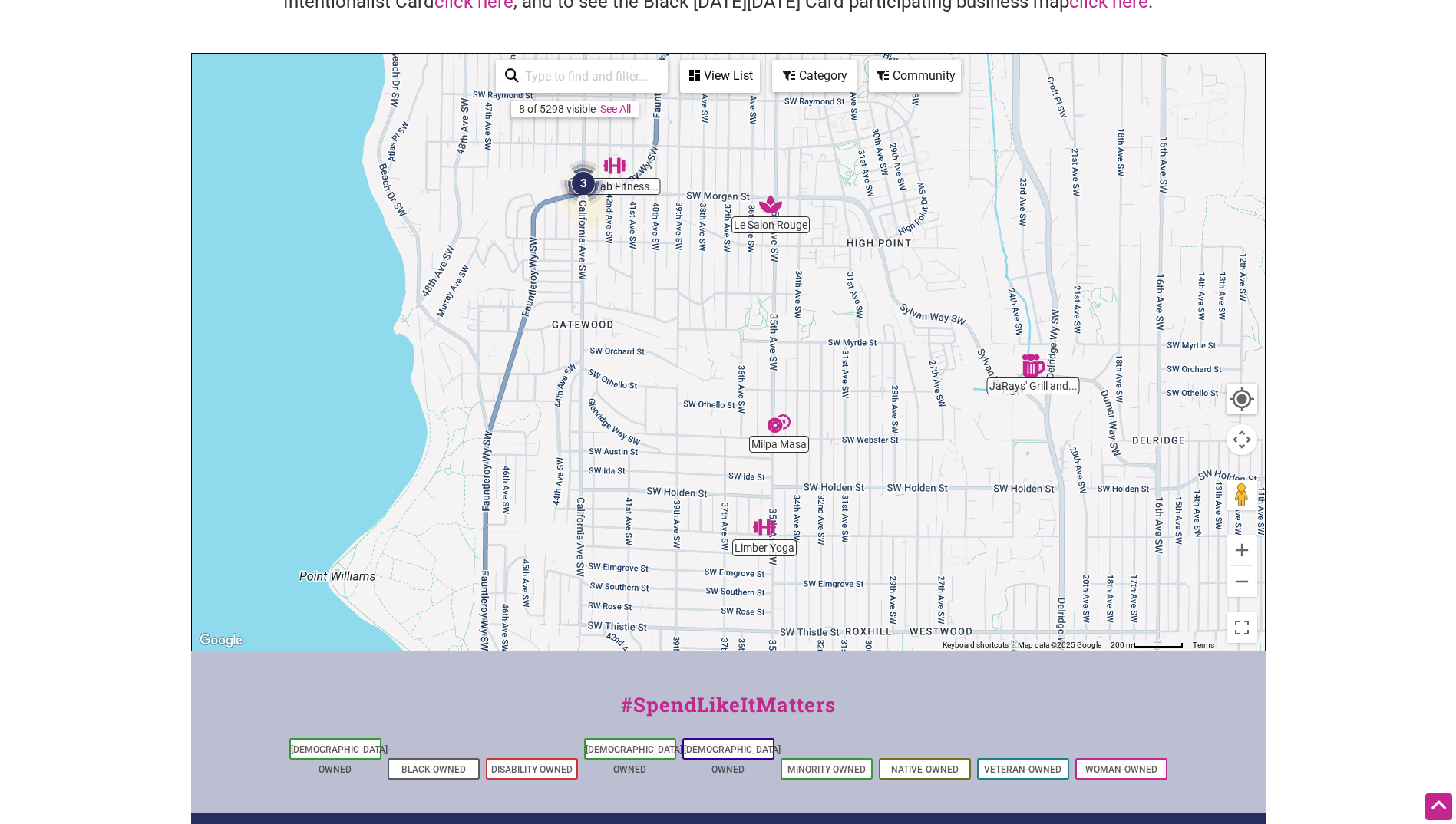
drag, startPoint x: 764, startPoint y: 394, endPoint x: 690, endPoint y: 472, distance: 107.5
click at [690, 472] on div "To navigate, press the arrow keys." at bounding box center [729, 352] width 1073 height 597
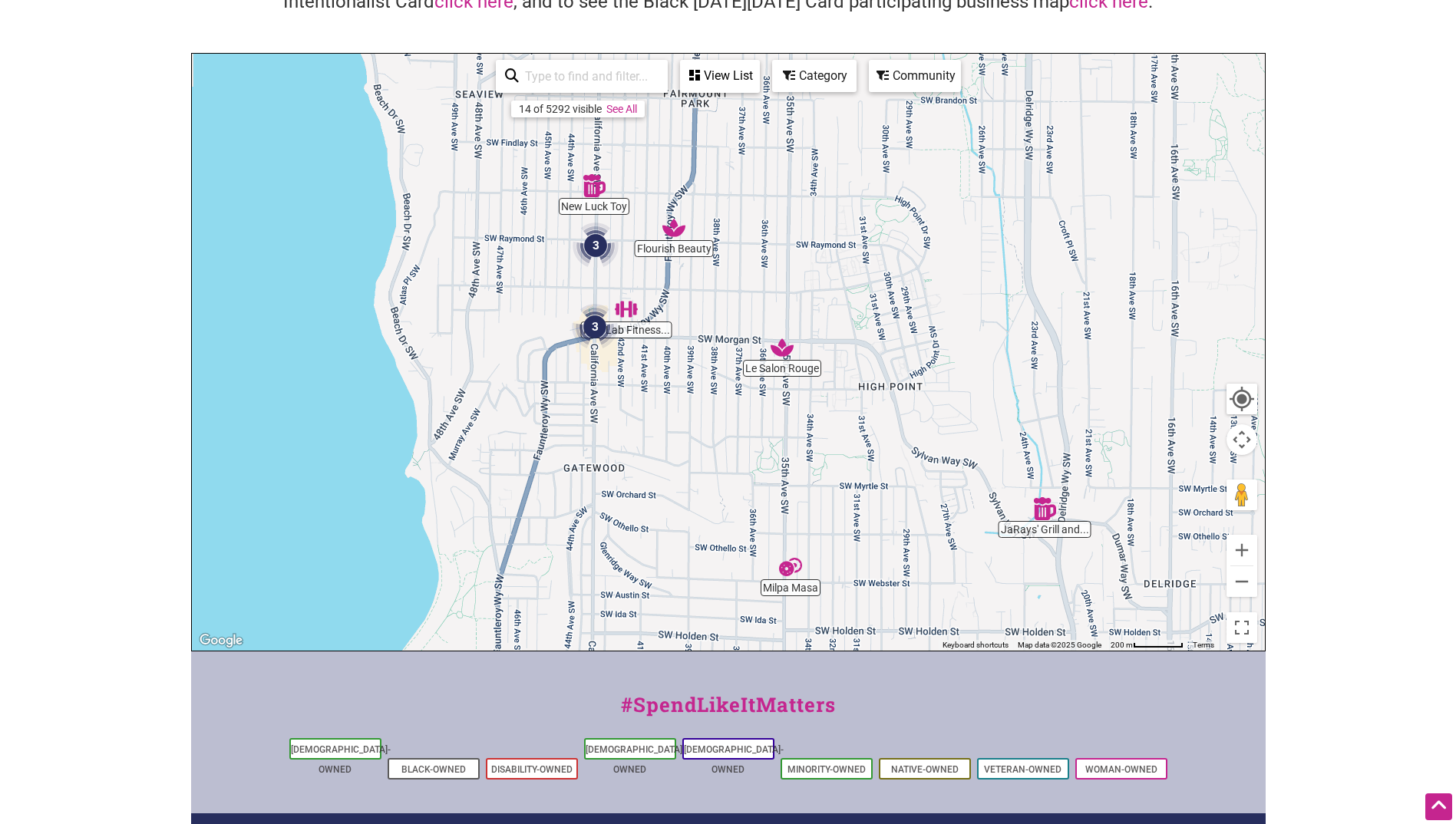
drag, startPoint x: 656, startPoint y: 360, endPoint x: 675, endPoint y: 560, distance: 200.9
click at [675, 560] on div "To navigate, press the arrow keys." at bounding box center [729, 352] width 1073 height 597
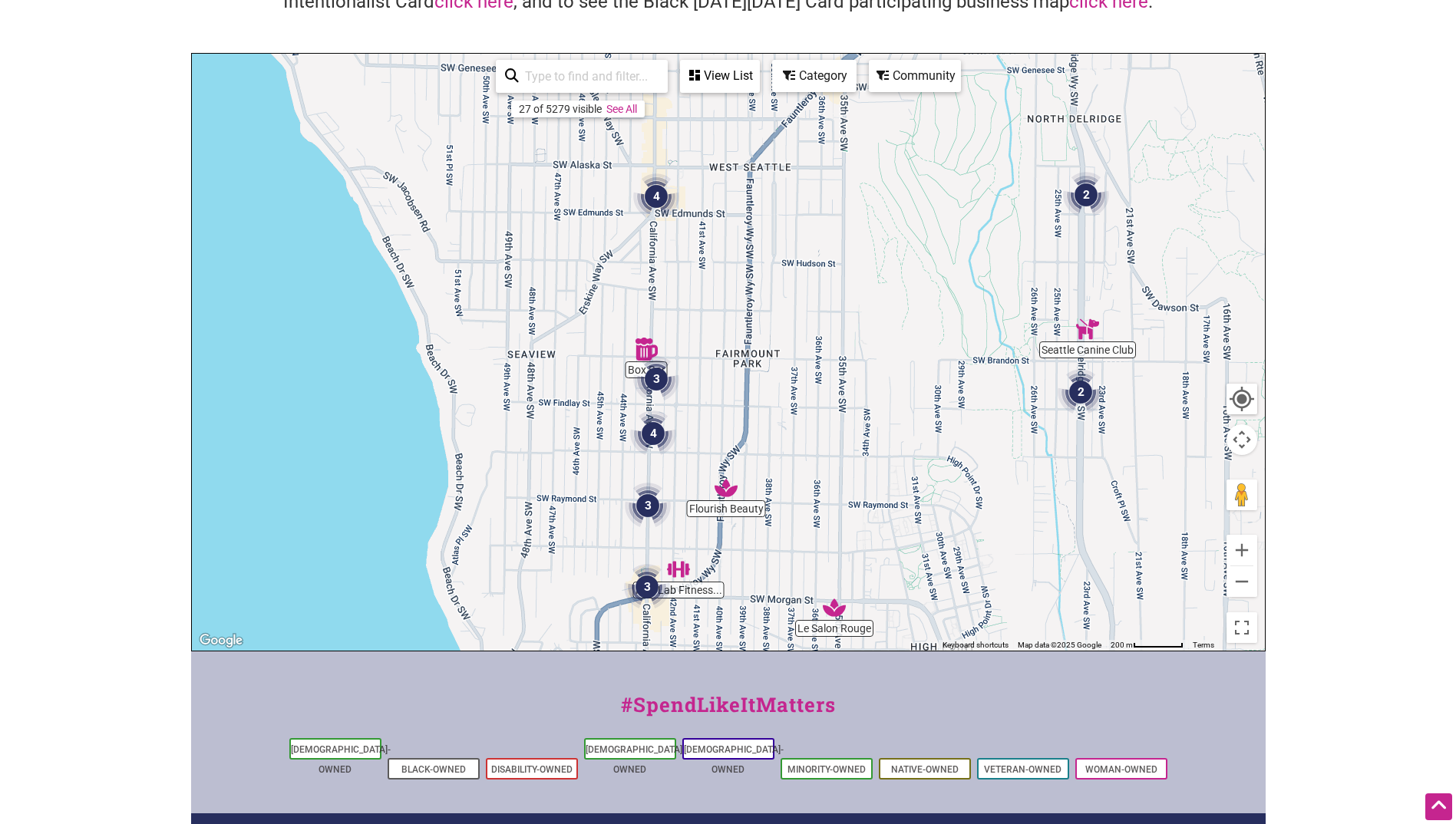
drag, startPoint x: 760, startPoint y: 259, endPoint x: 804, endPoint y: 416, distance: 163.0
click at [804, 416] on div "To navigate, press the arrow keys." at bounding box center [729, 352] width 1073 height 597
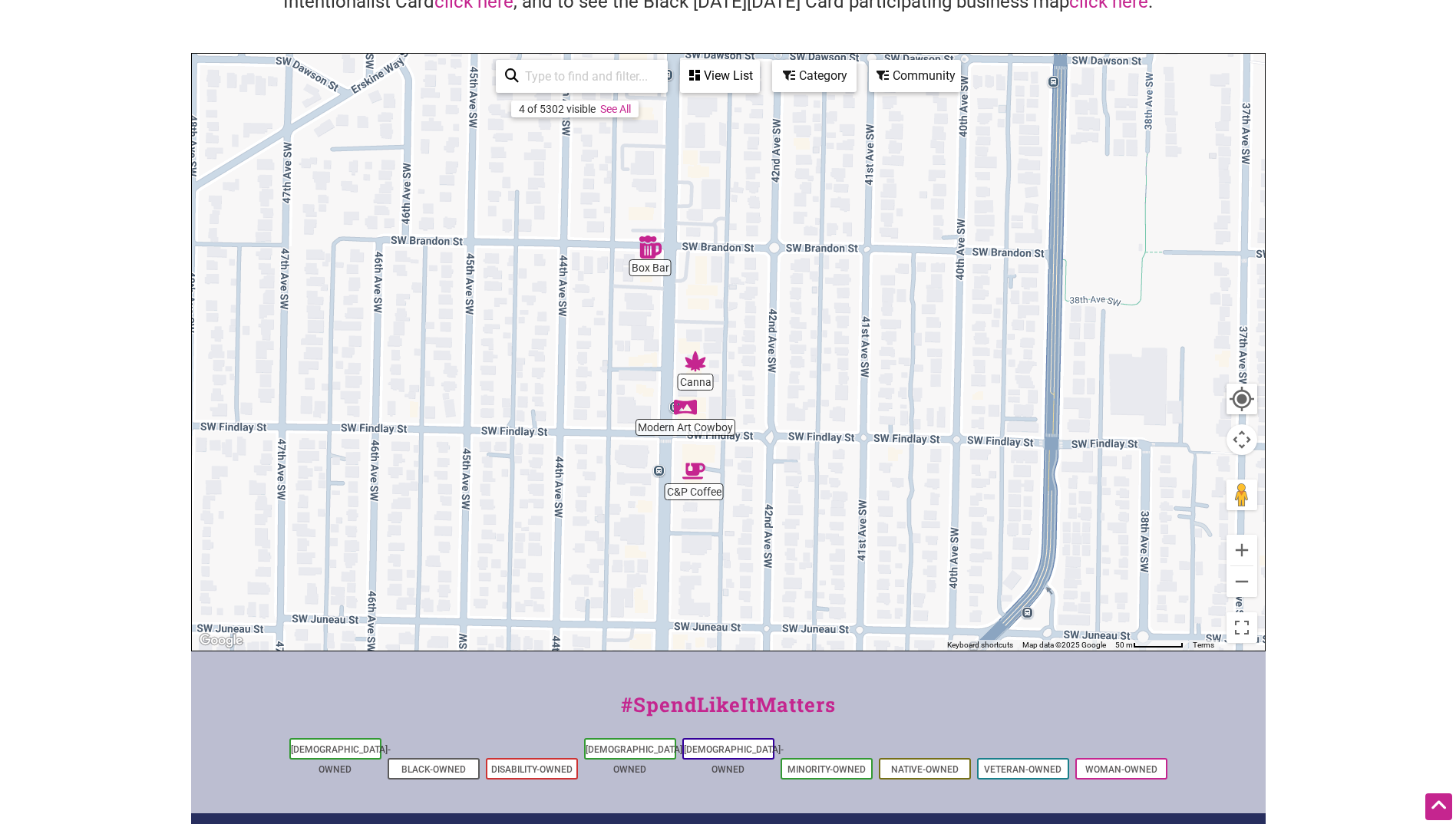
drag, startPoint x: 648, startPoint y: 416, endPoint x: 738, endPoint y: 383, distance: 95.9
click at [738, 383] on div "To navigate, press the arrow keys." at bounding box center [729, 352] width 1073 height 597
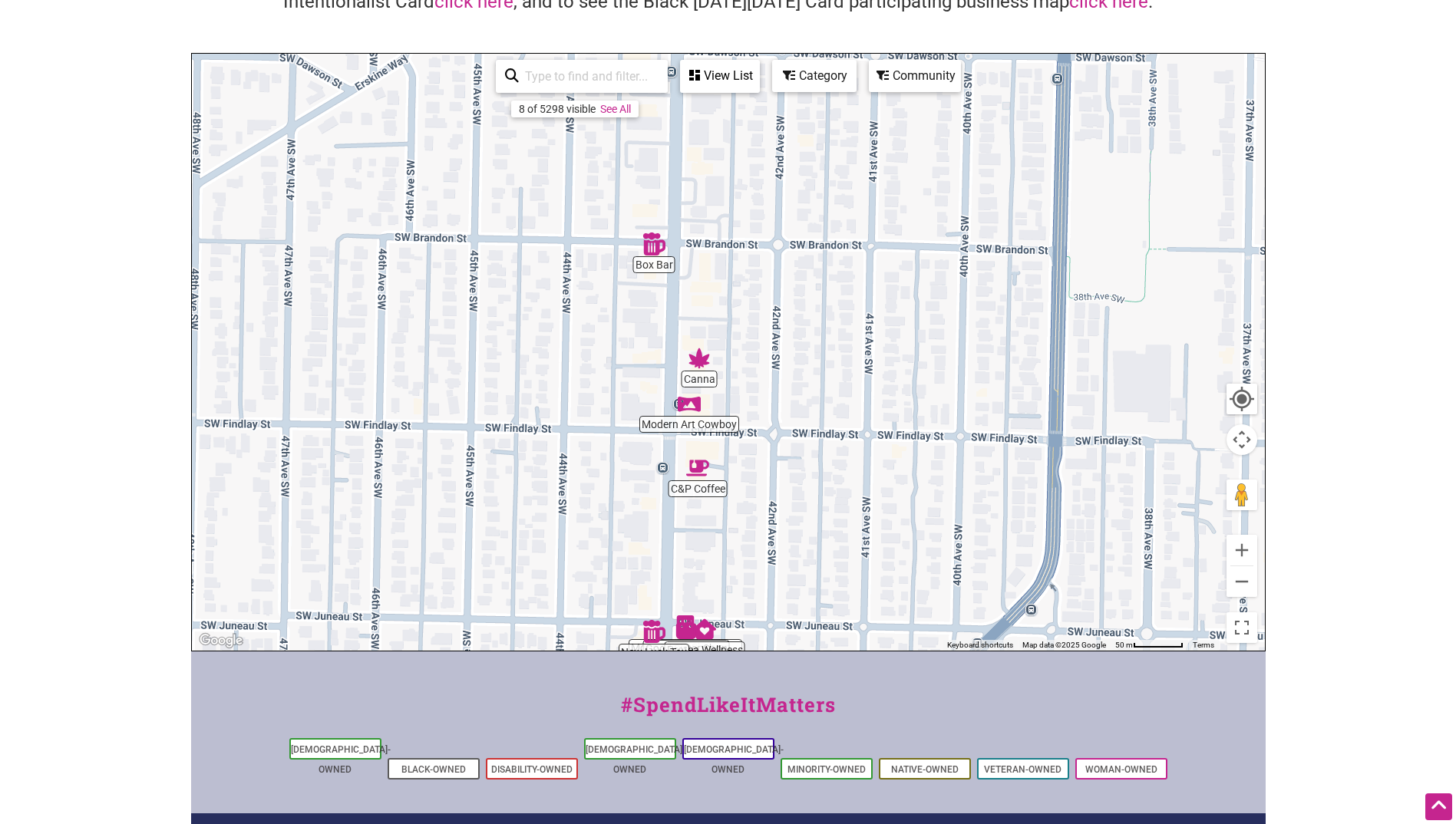
click at [650, 247] on img "Box Bar" at bounding box center [654, 243] width 23 height 23
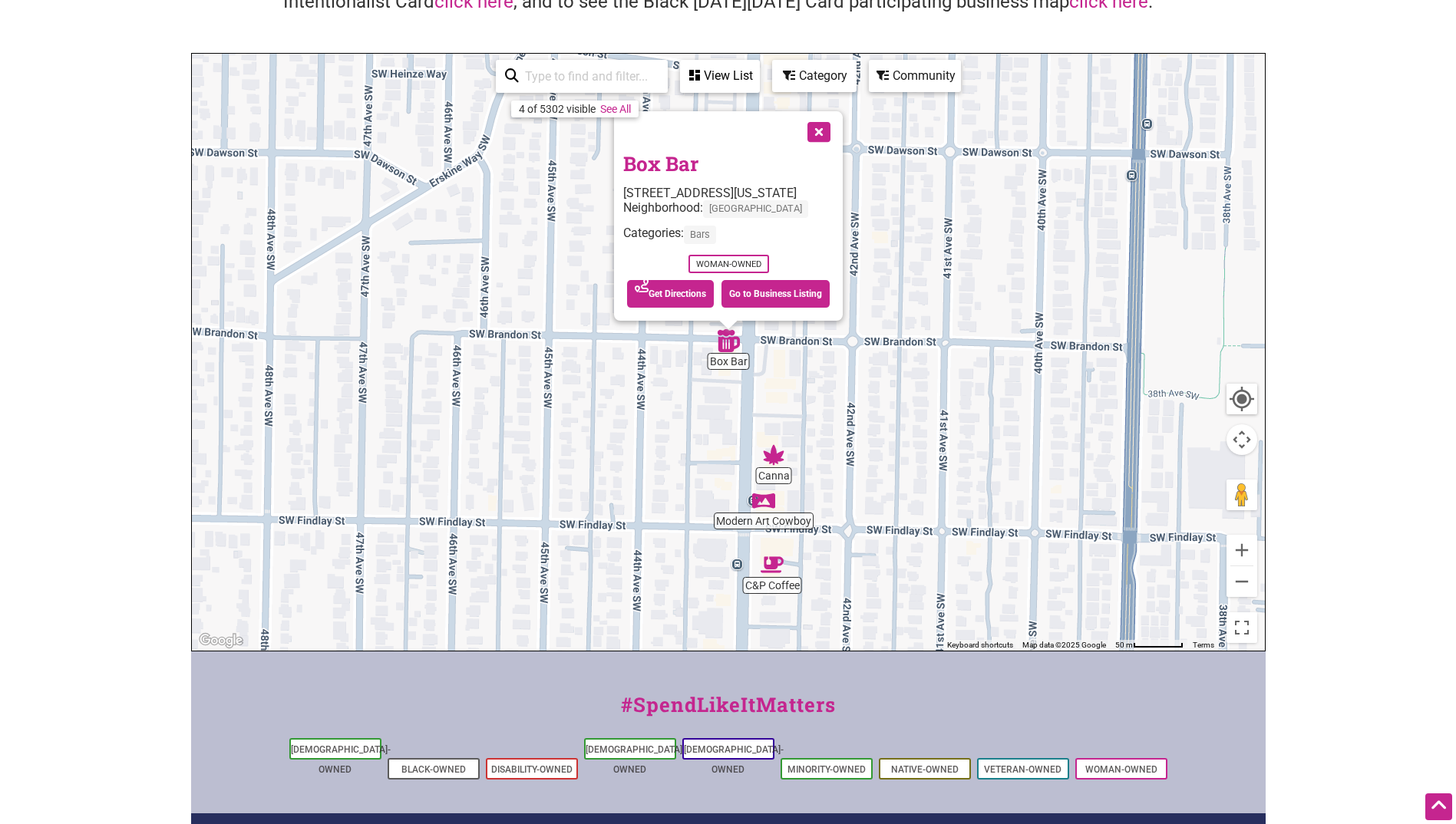
click at [834, 136] on button "Close" at bounding box center [817, 131] width 38 height 38
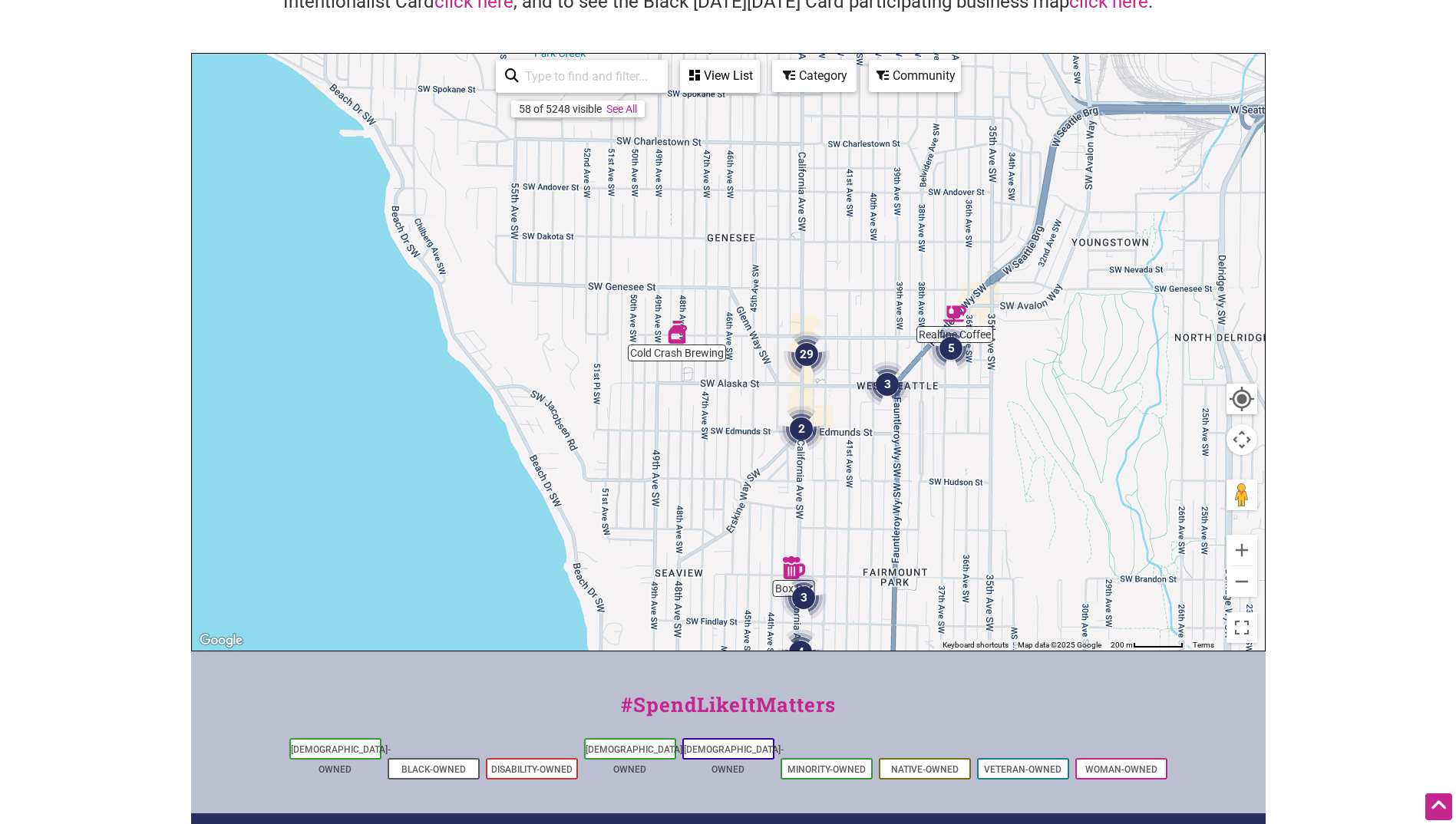
drag, startPoint x: 938, startPoint y: 297, endPoint x: 878, endPoint y: 609, distance: 317.7
click at [878, 609] on div "To navigate, press the arrow keys." at bounding box center [729, 352] width 1073 height 597
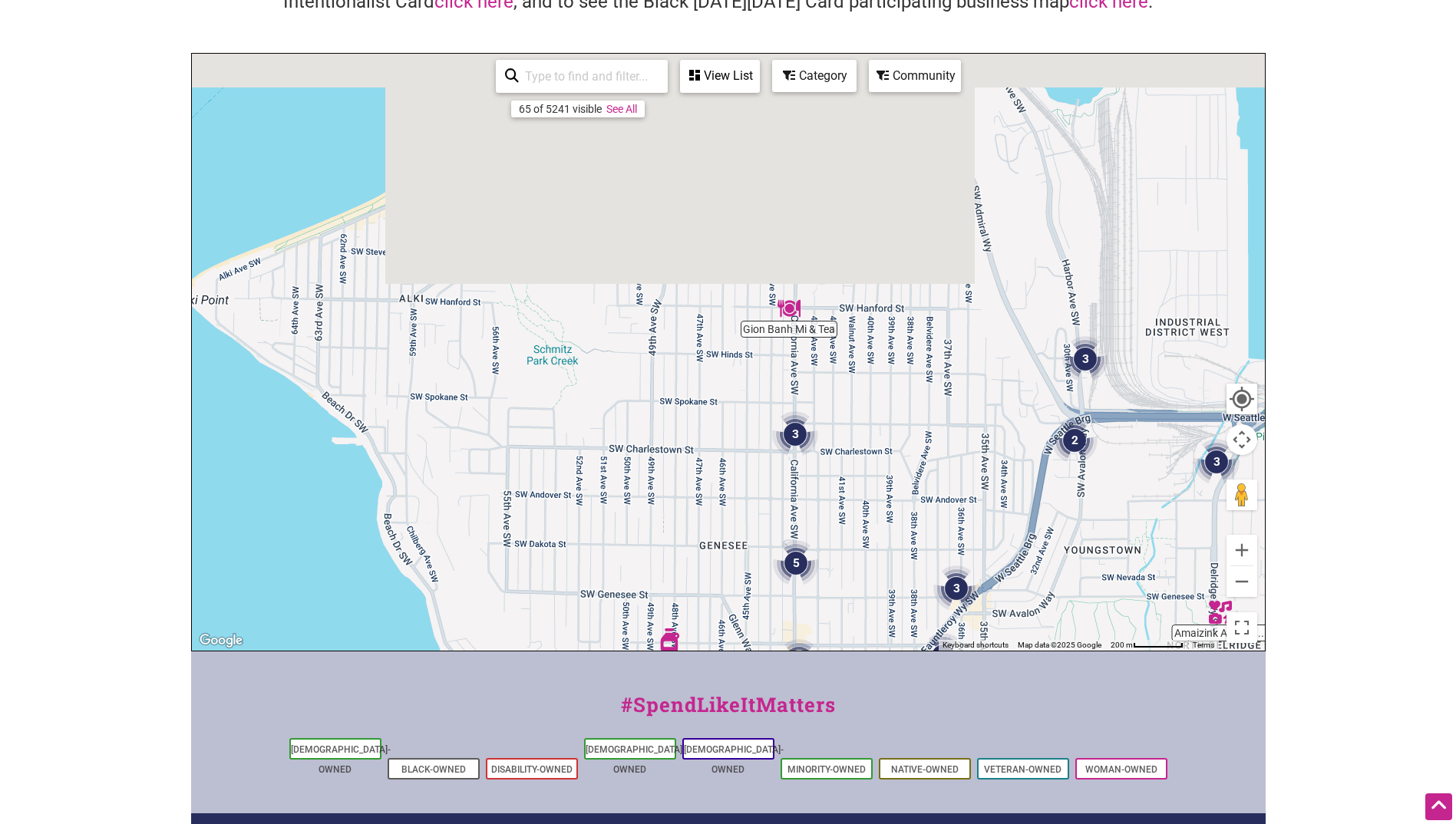
drag, startPoint x: 859, startPoint y: 226, endPoint x: 865, endPoint y: 537, distance: 311.1
click at [865, 537] on div "To navigate, press the arrow keys." at bounding box center [729, 352] width 1073 height 597
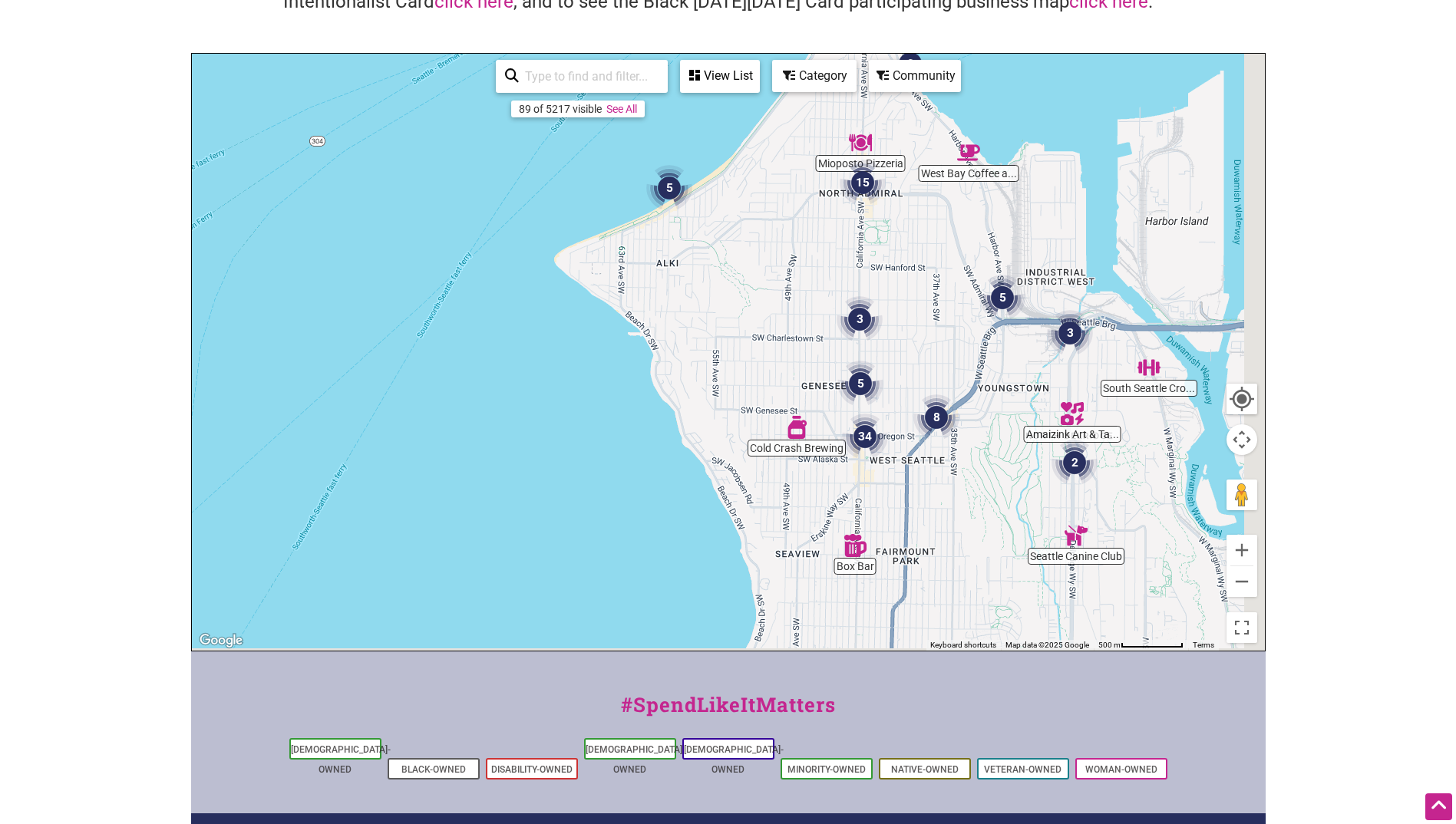
drag, startPoint x: 991, startPoint y: 471, endPoint x: 906, endPoint y: 291, distance: 199.1
click at [907, 294] on div "To navigate, press the arrow keys." at bounding box center [729, 352] width 1073 height 597
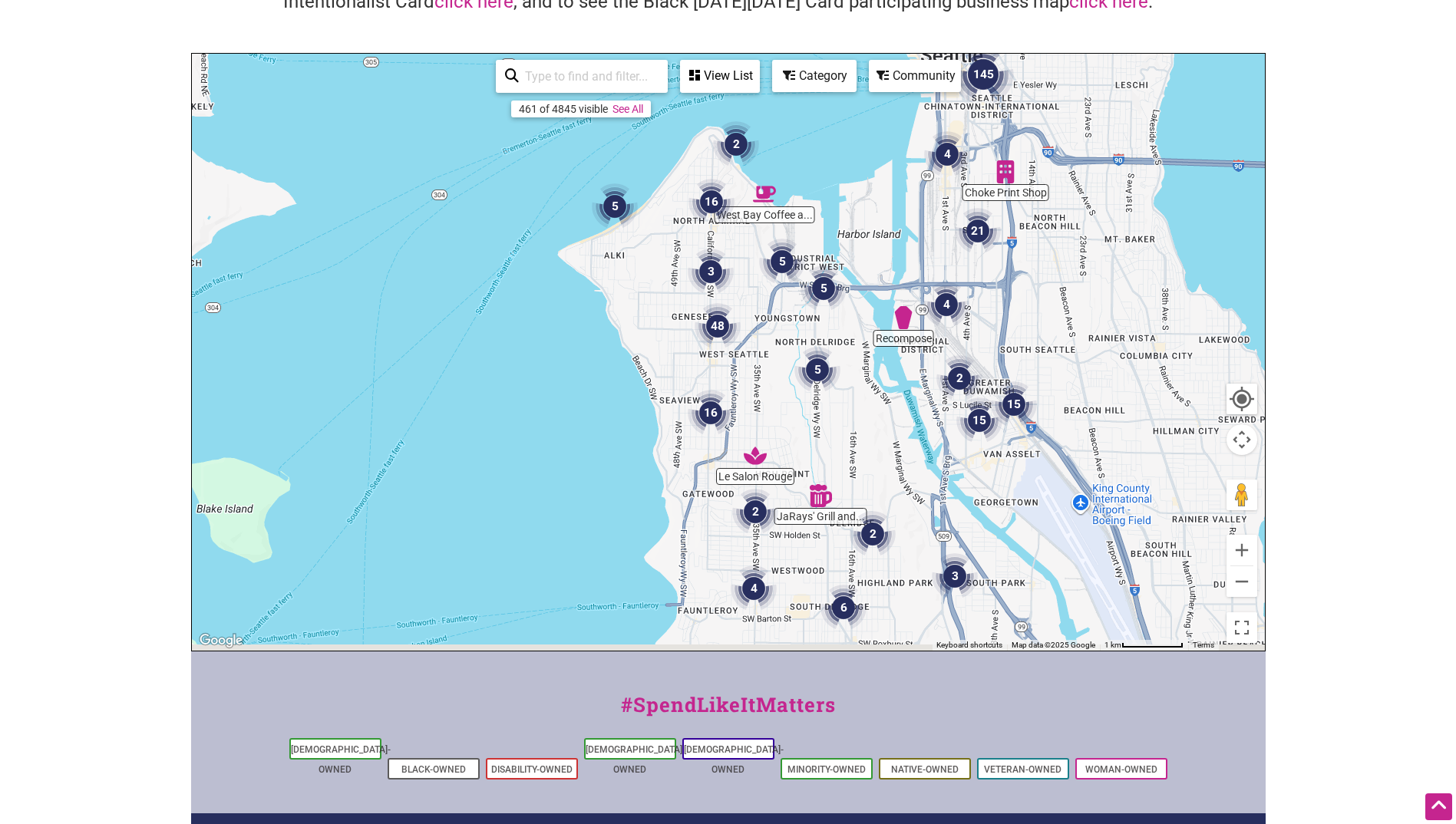
drag, startPoint x: 734, startPoint y: 322, endPoint x: 415, endPoint y: 299, distance: 319.8
click at [415, 299] on div "To navigate, press the arrow keys." at bounding box center [729, 352] width 1073 height 597
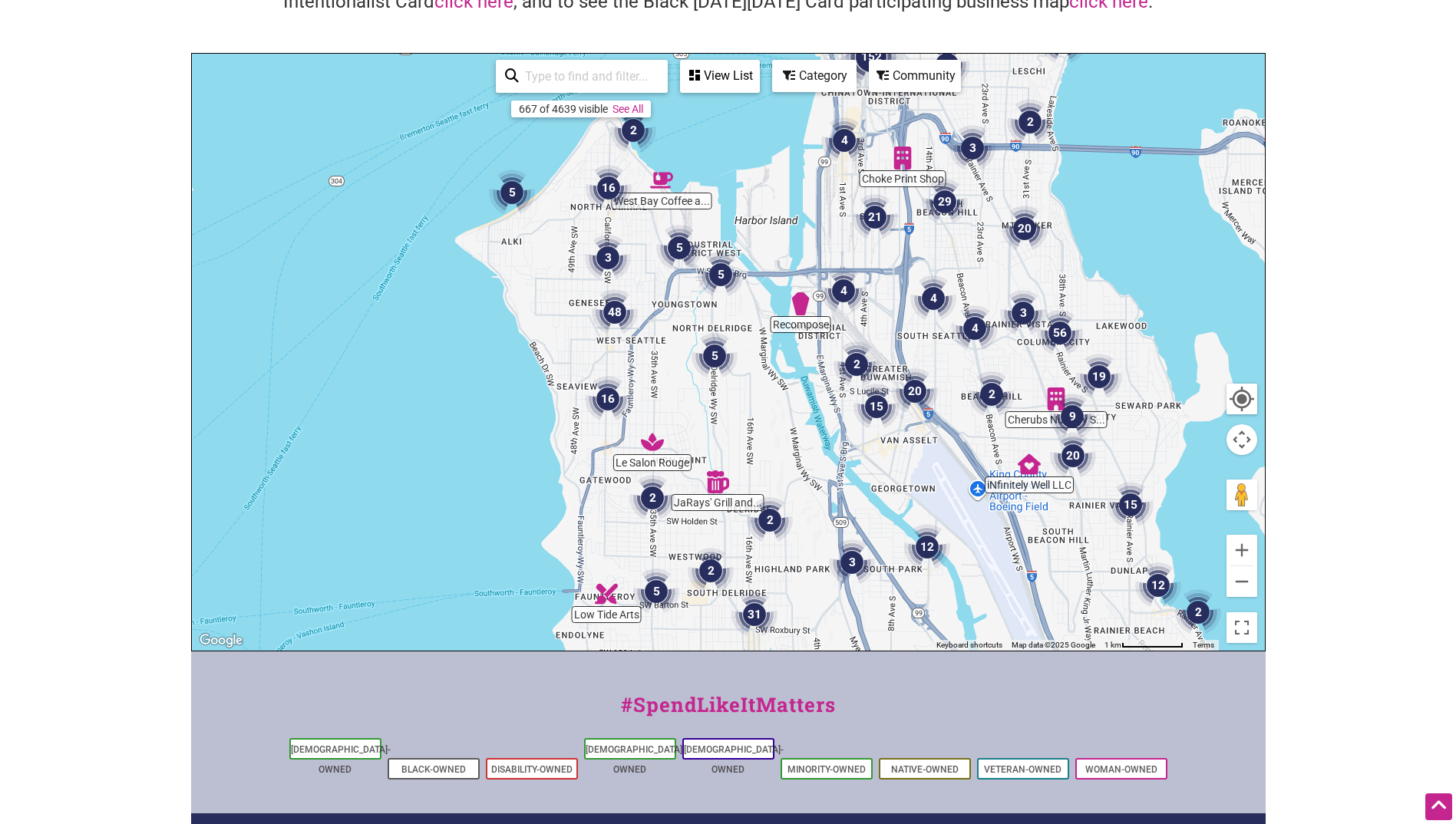
click at [725, 274] on img "5" at bounding box center [720, 274] width 46 height 46
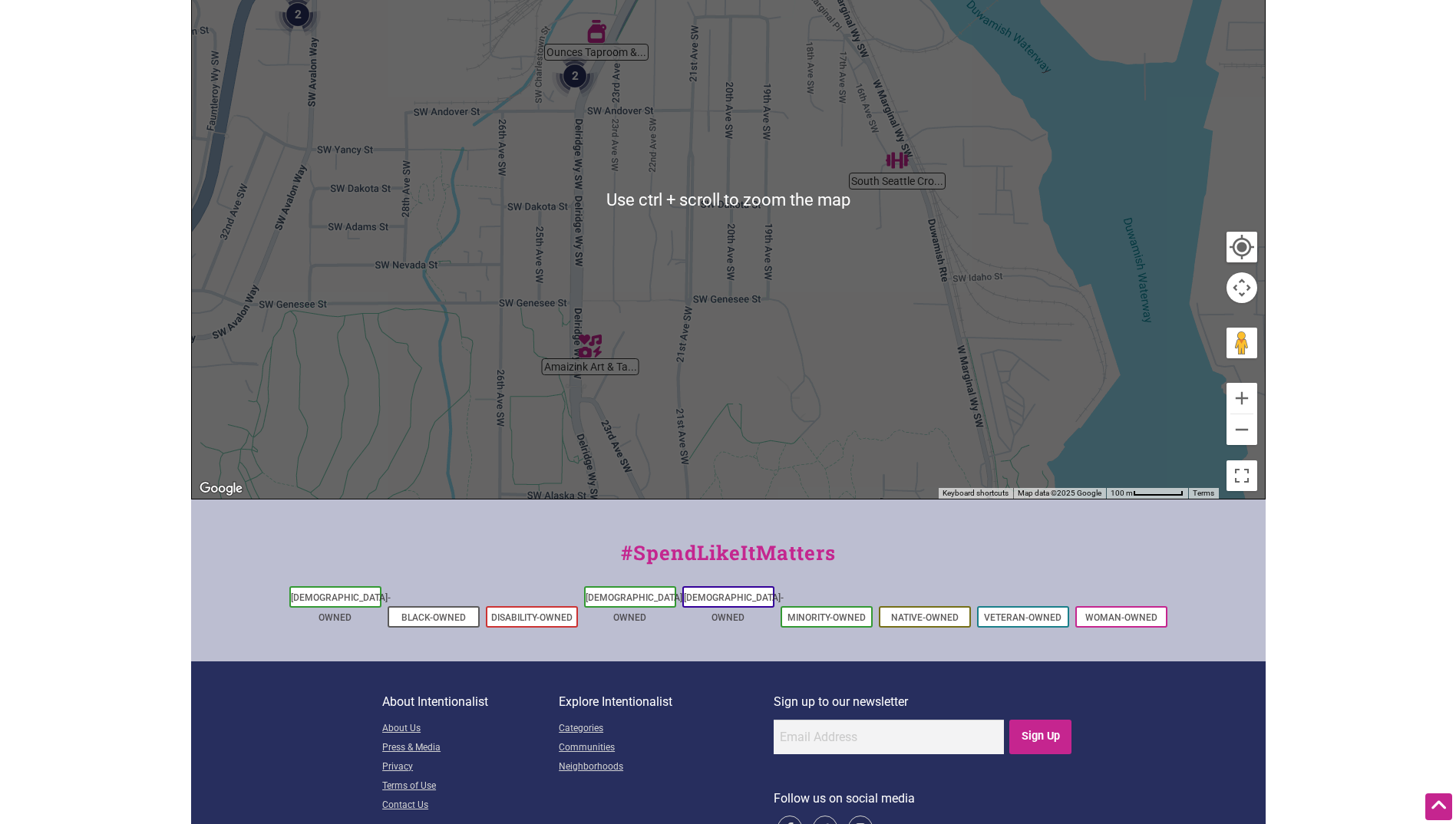
scroll to position [307, 0]
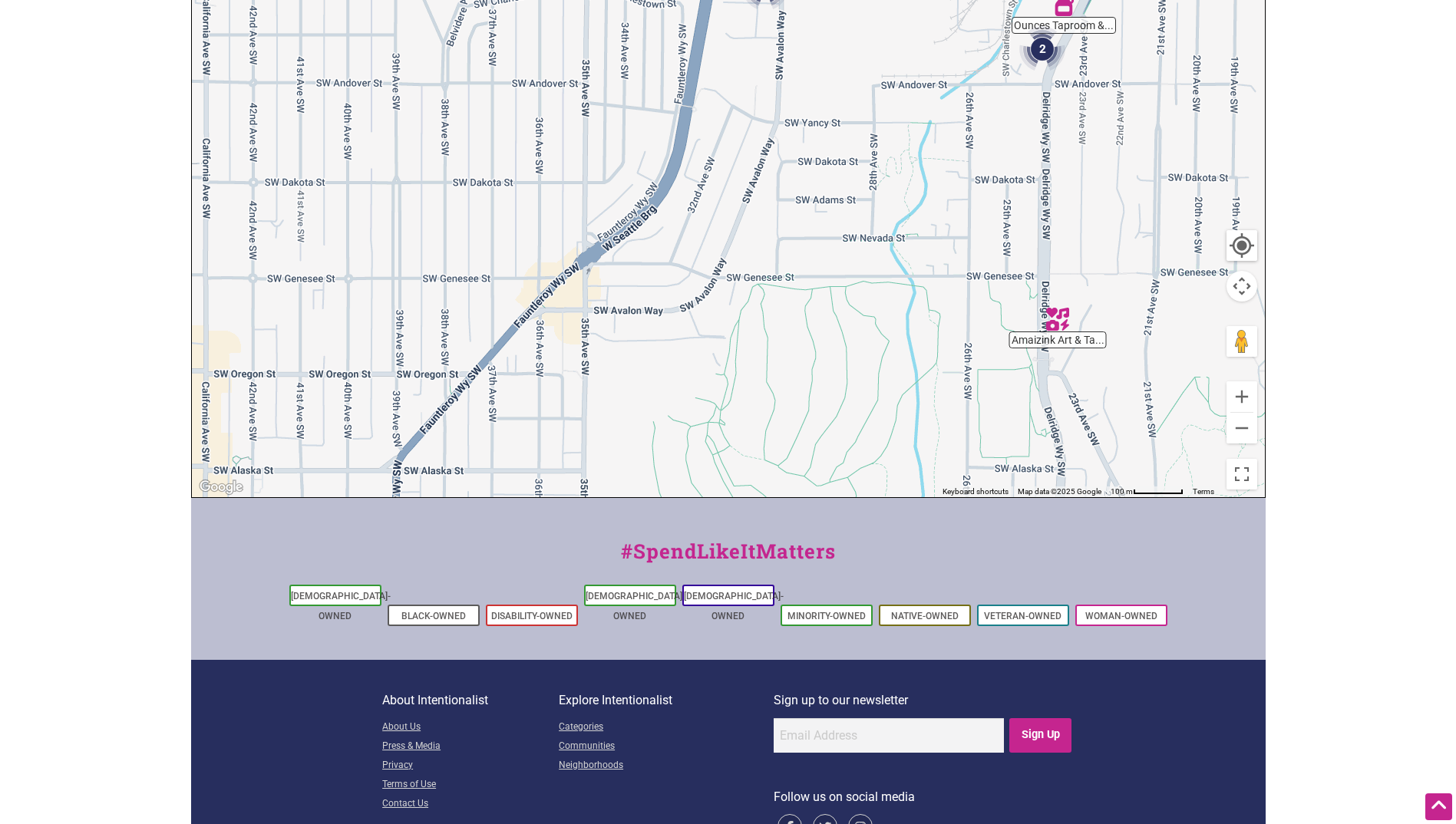
drag, startPoint x: 750, startPoint y: 372, endPoint x: 1193, endPoint y: 207, distance: 472.7
click at [1192, 212] on div "To navigate, press the arrow keys." at bounding box center [729, 198] width 1073 height 597
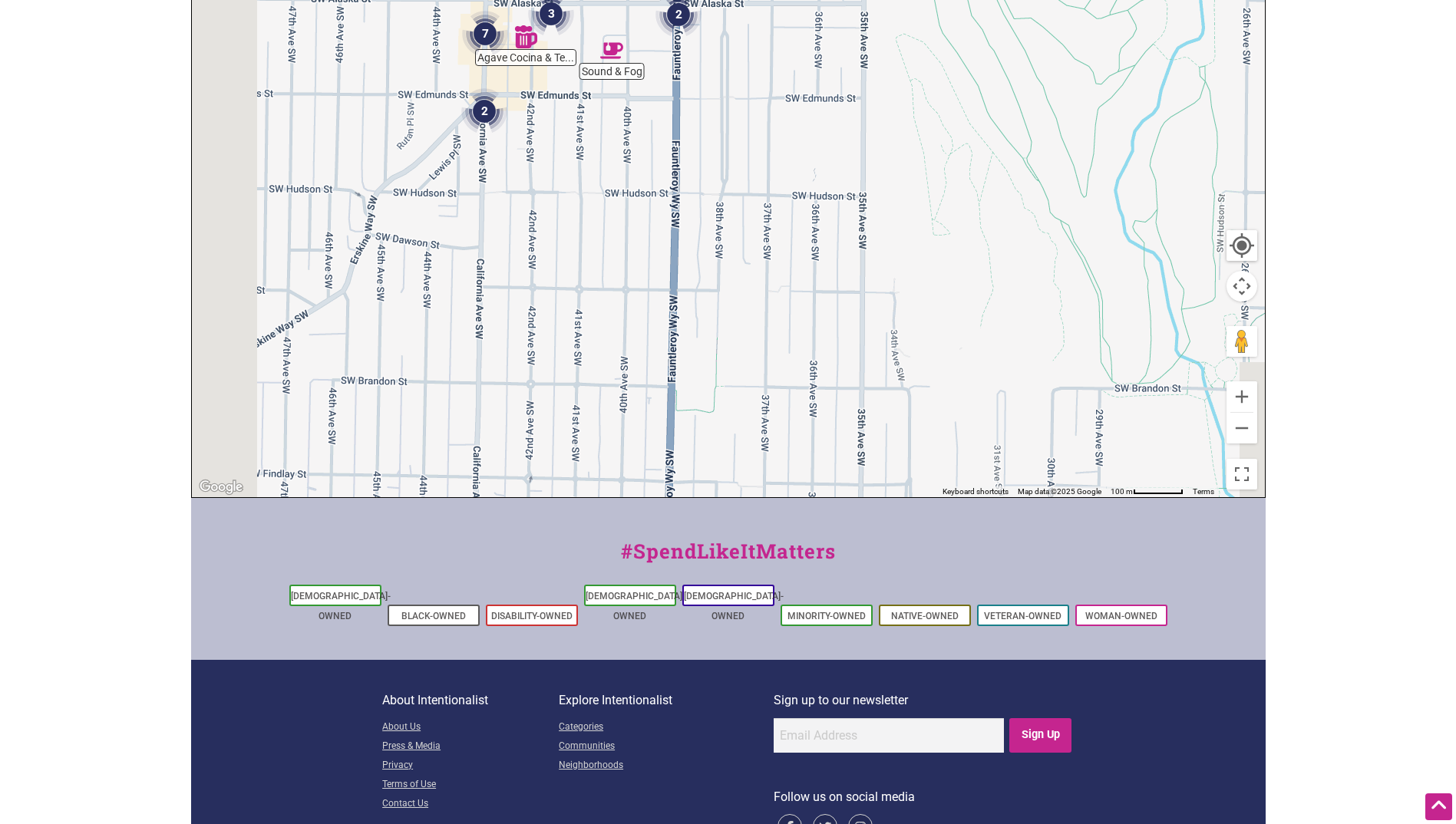
drag, startPoint x: 884, startPoint y: 255, endPoint x: 1076, endPoint y: 92, distance: 251.9
click at [1076, 92] on div "To navigate, press the arrow keys." at bounding box center [729, 198] width 1073 height 597
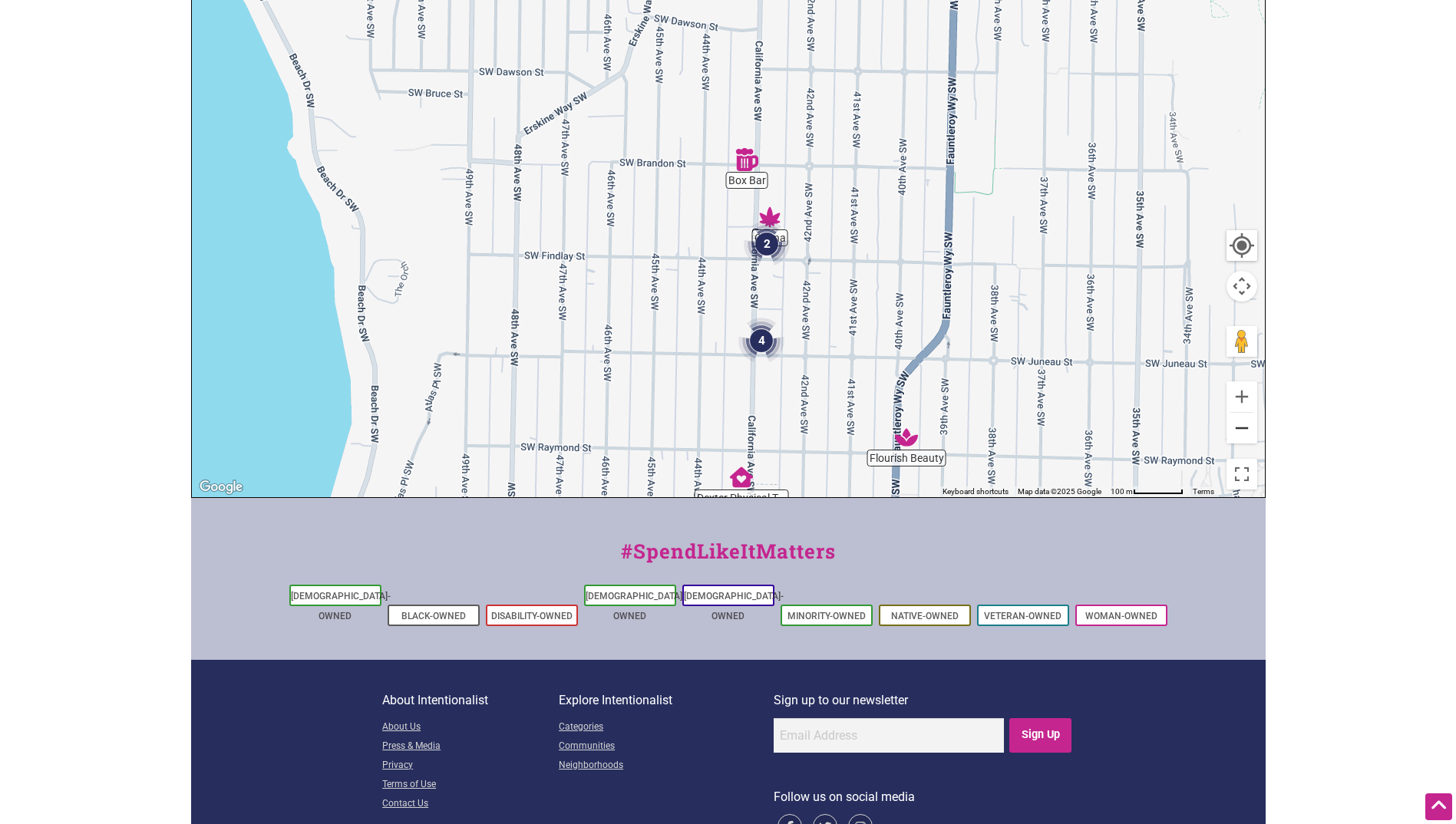
click at [1240, 432] on button "Zoom out" at bounding box center [1241, 428] width 30 height 30
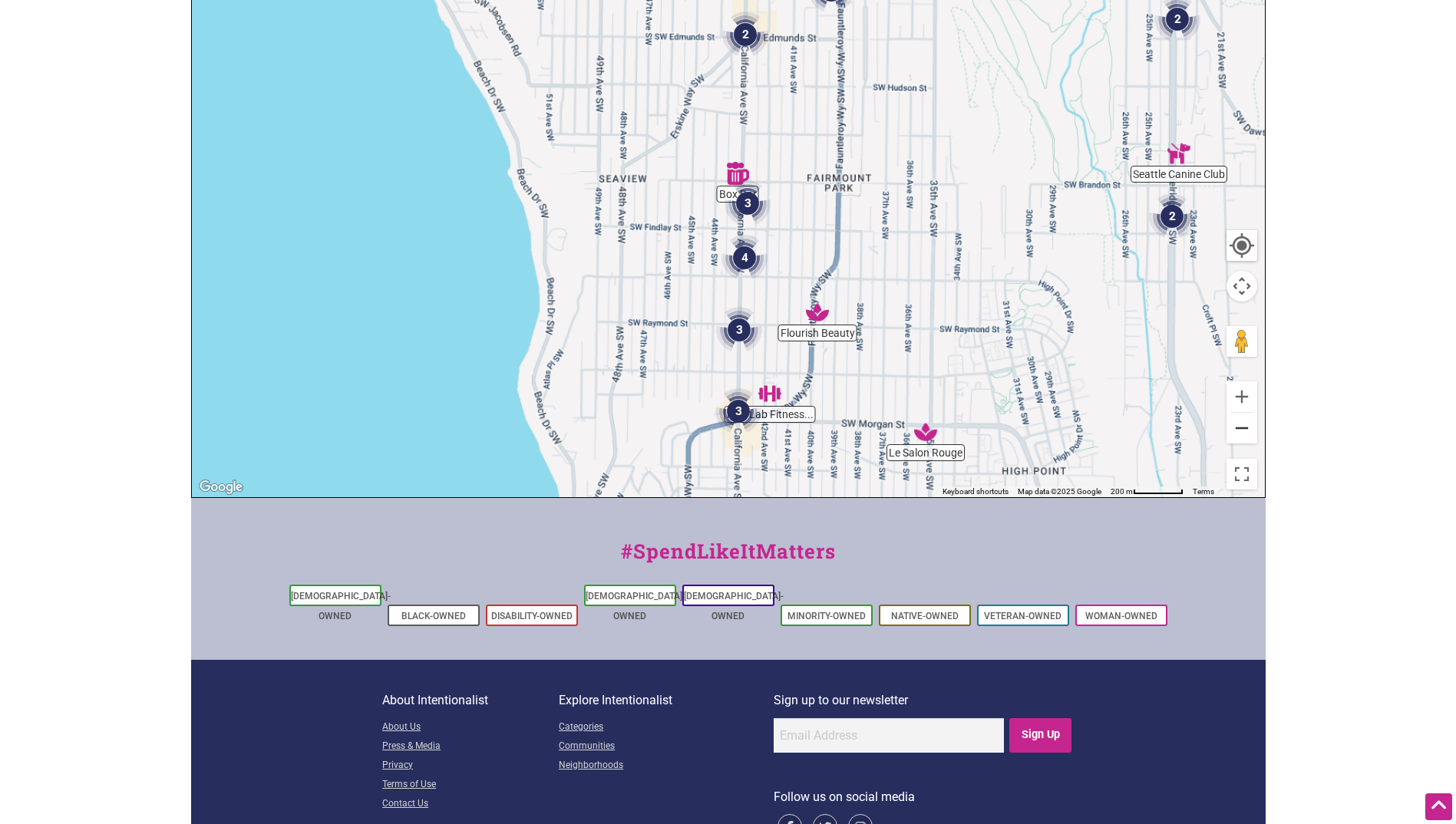
click at [1240, 432] on button "Zoom out" at bounding box center [1241, 428] width 30 height 30
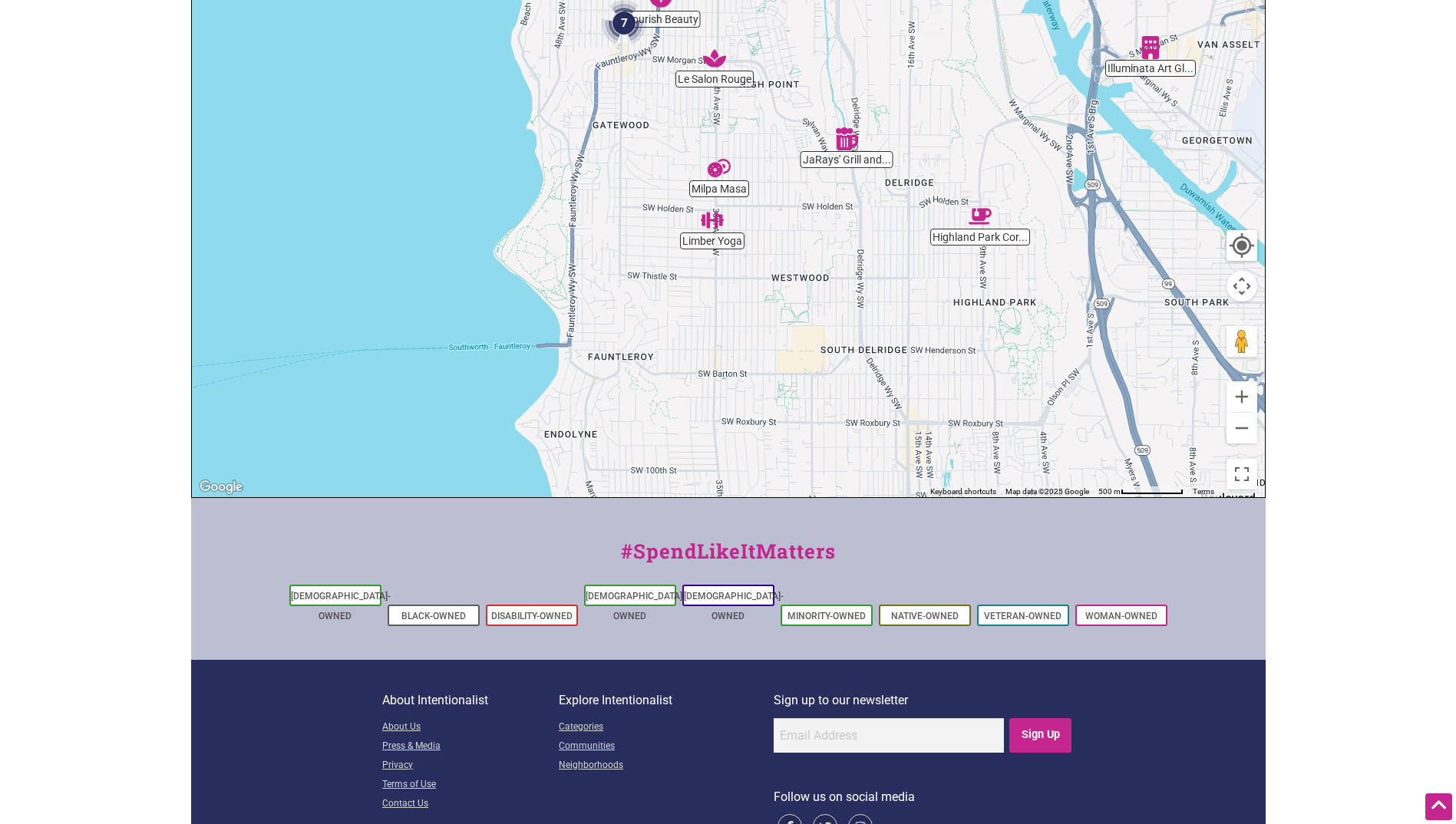
drag, startPoint x: 923, startPoint y: 443, endPoint x: 767, endPoint y: 100, distance: 376.8
click at [767, 101] on div "To navigate, press the arrow keys." at bounding box center [729, 198] width 1073 height 597
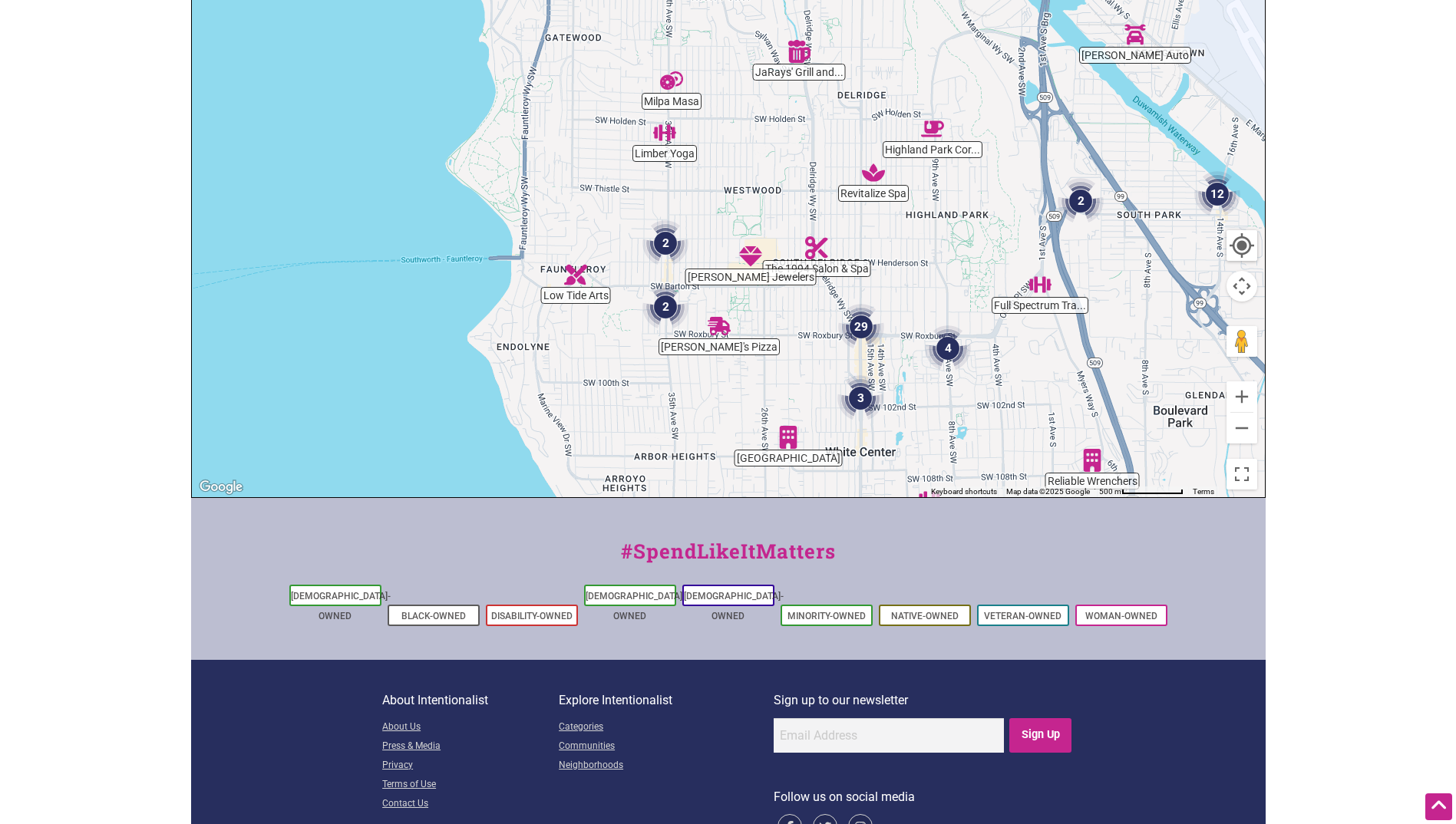
drag, startPoint x: 789, startPoint y: 377, endPoint x: 810, endPoint y: 426, distance: 53.3
click at [810, 426] on div "To navigate, press the arrow keys." at bounding box center [729, 198] width 1073 height 597
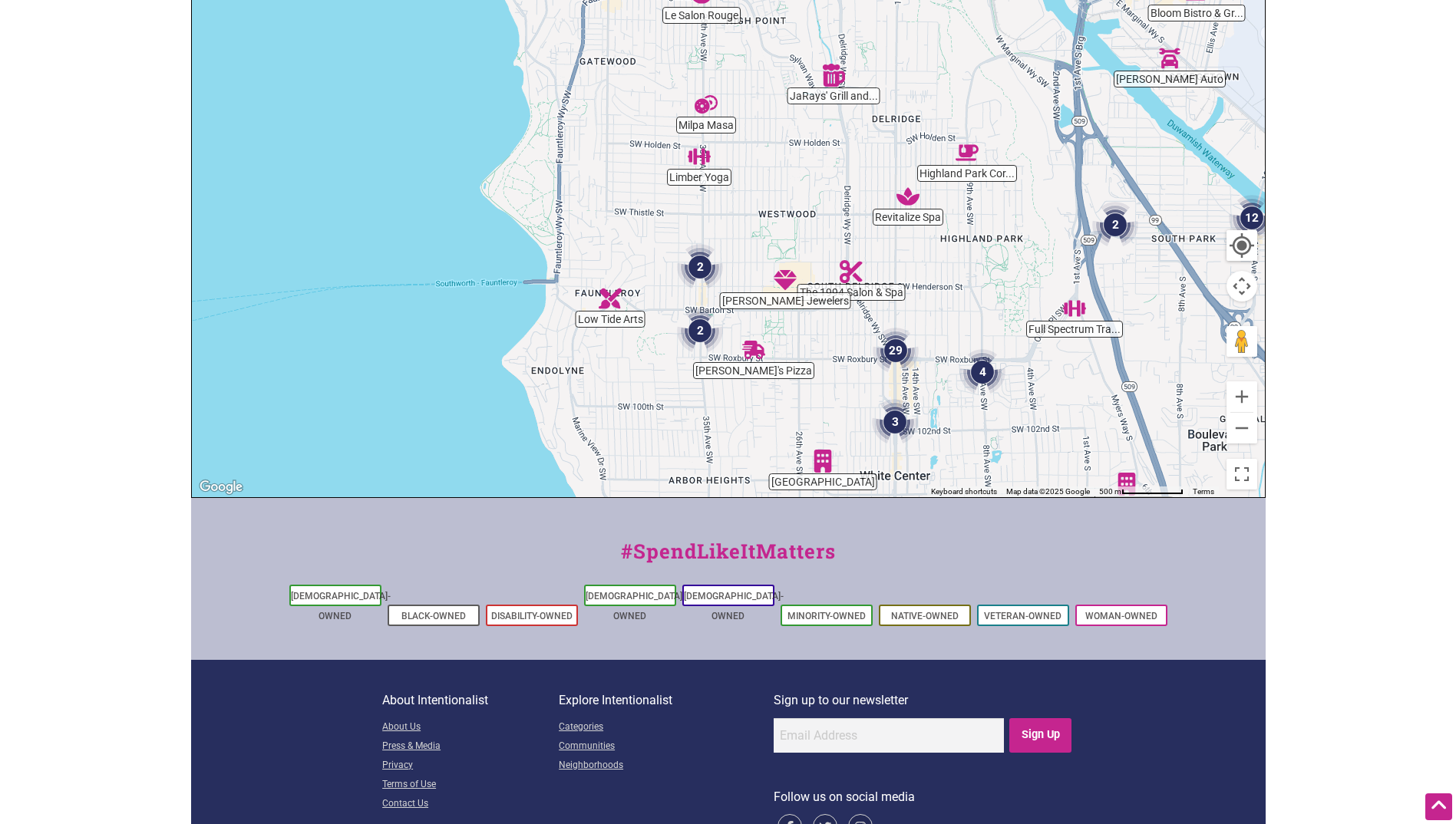
drag, startPoint x: 800, startPoint y: 326, endPoint x: 820, endPoint y: 336, distance: 22.4
click at [820, 336] on div "To navigate, press the arrow keys." at bounding box center [729, 198] width 1073 height 597
click at [901, 341] on img "29" at bounding box center [895, 350] width 46 height 46
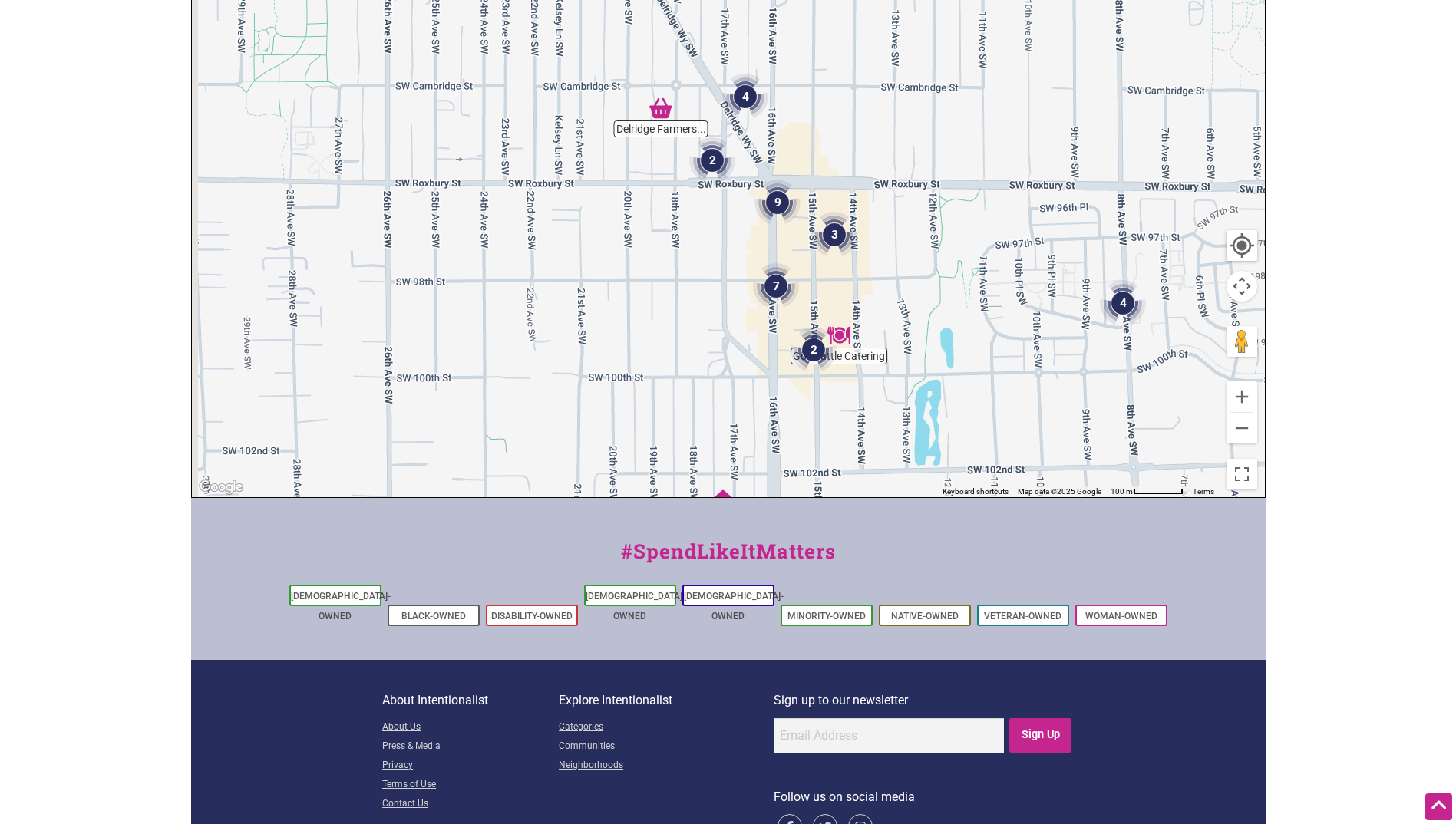
drag, startPoint x: 802, startPoint y: 231, endPoint x: 855, endPoint y: 316, distance: 100.2
click at [855, 316] on div "To navigate, press the arrow keys." at bounding box center [729, 198] width 1073 height 597
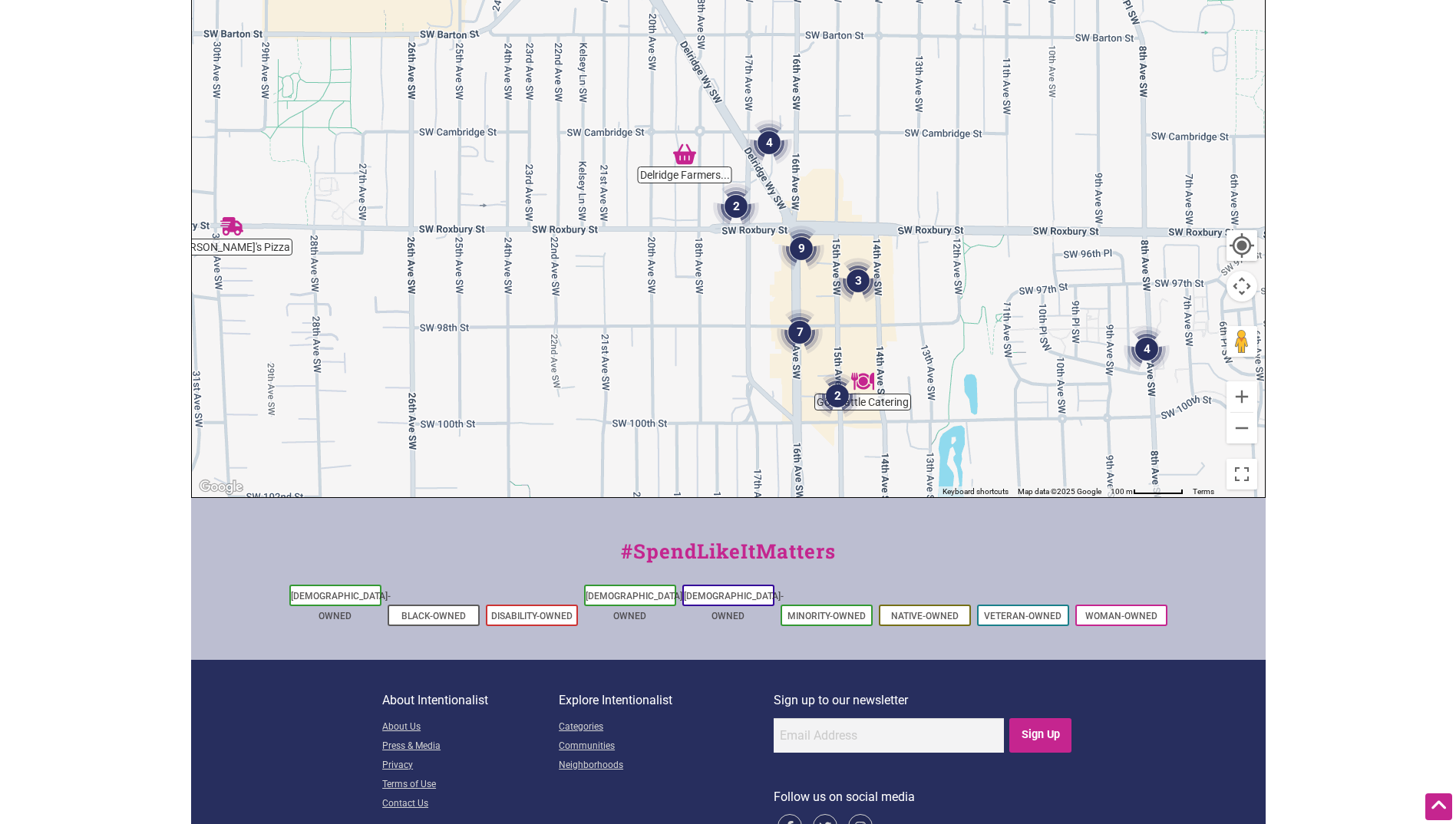
click at [805, 249] on img "9" at bounding box center [801, 248] width 46 height 46
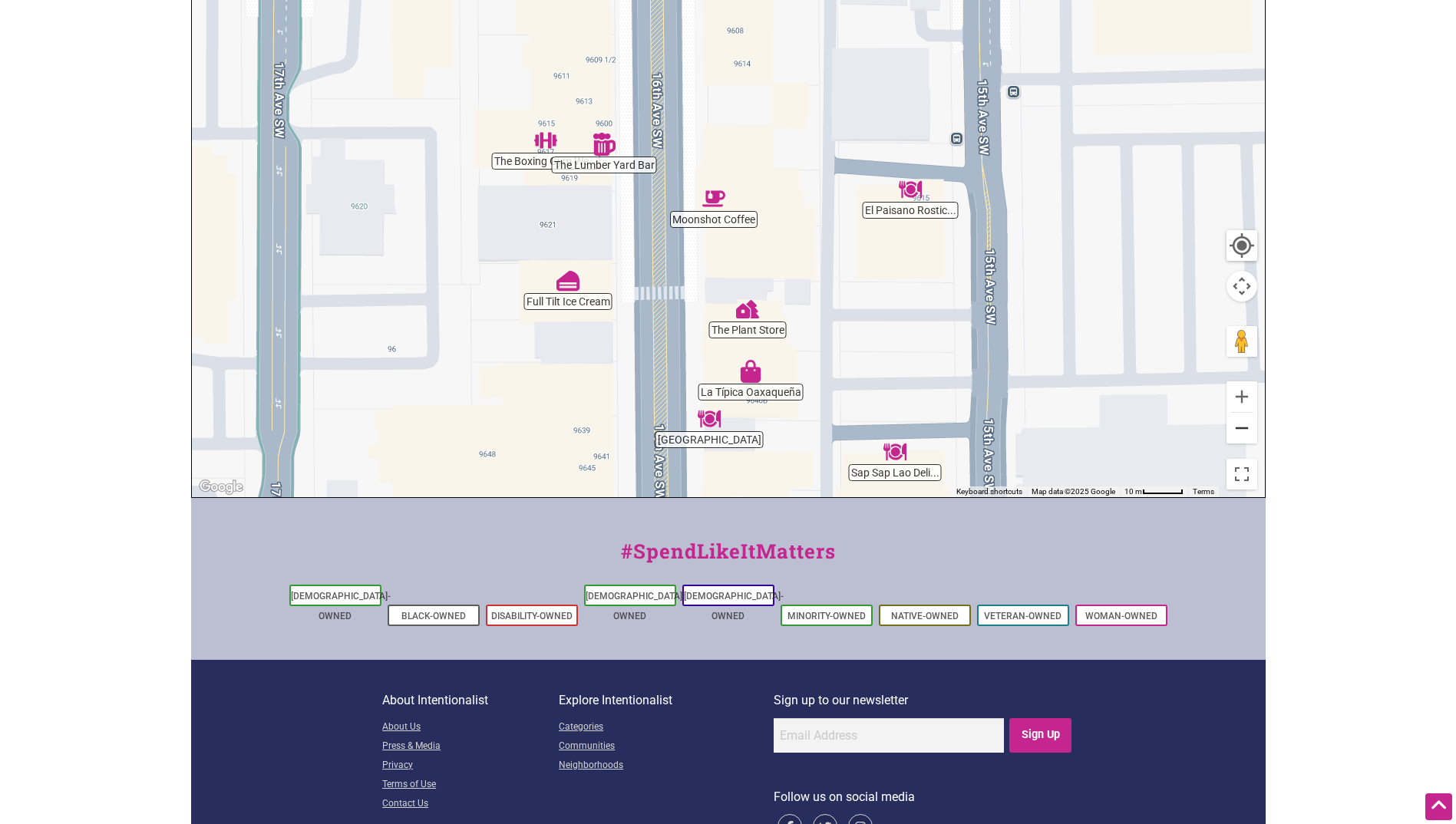
click at [1244, 441] on button "Zoom out" at bounding box center [1241, 428] width 30 height 30
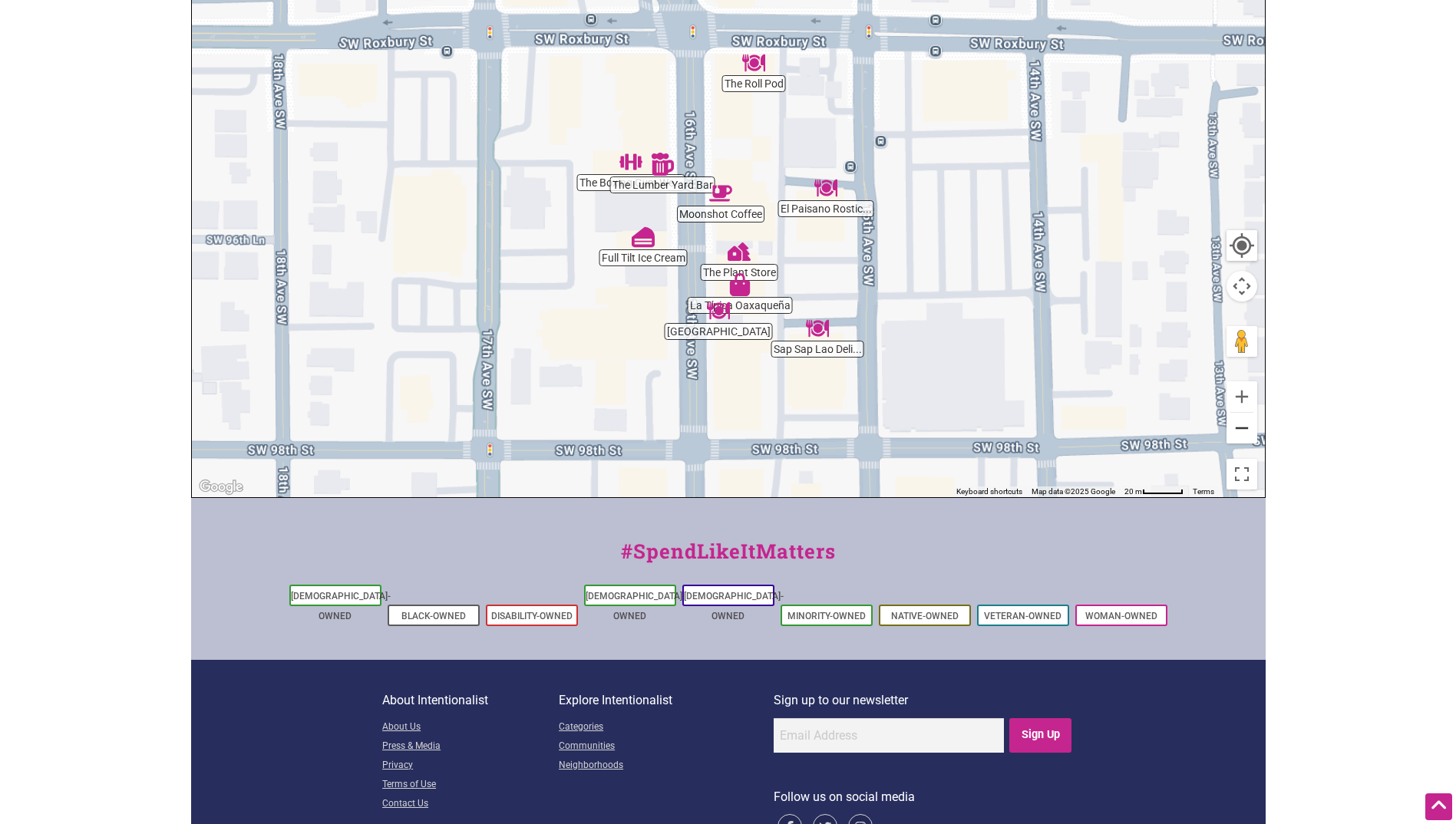
click at [1244, 441] on button "Zoom out" at bounding box center [1241, 428] width 30 height 30
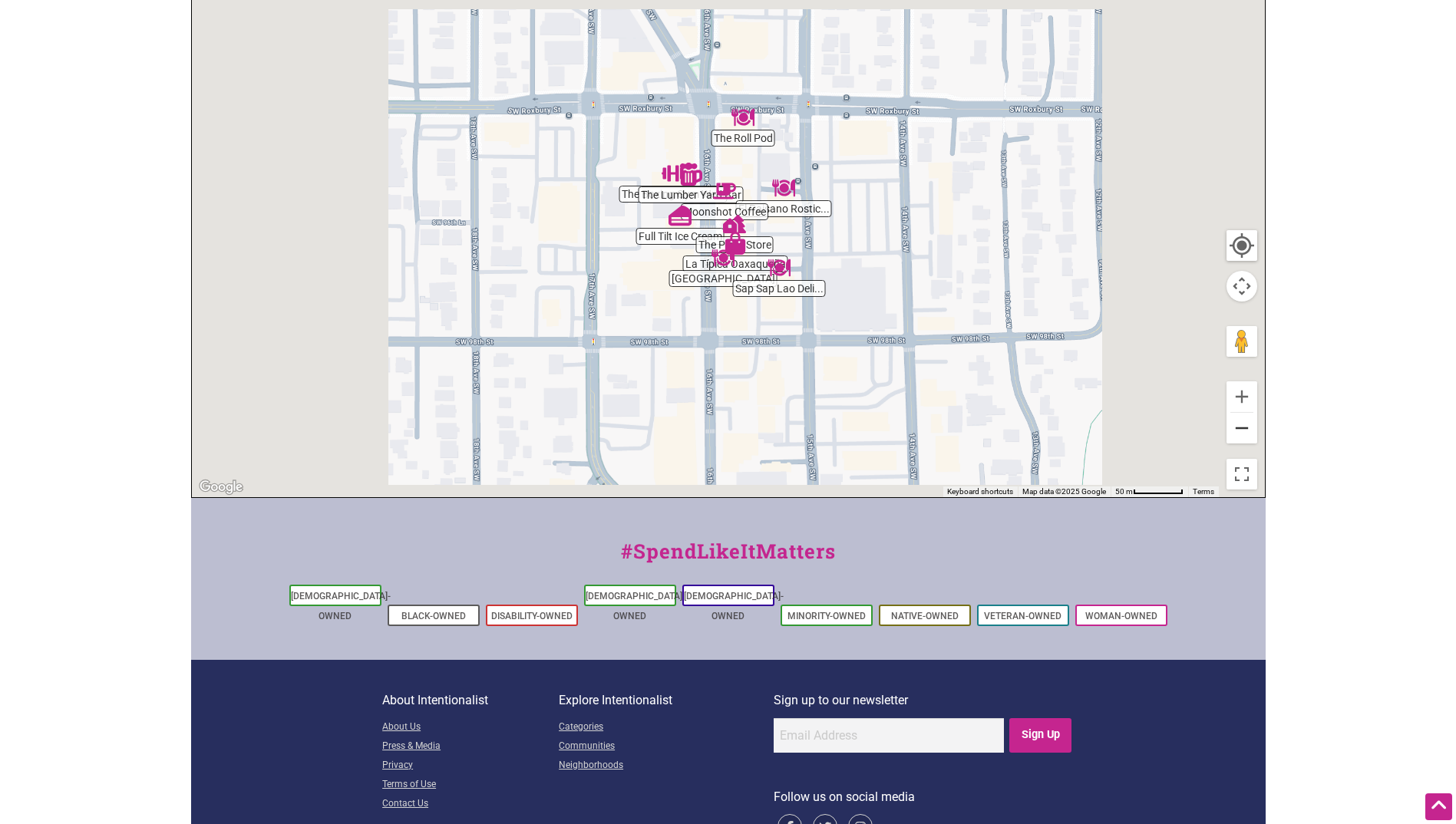
click at [1244, 441] on button "Zoom out" at bounding box center [1241, 428] width 30 height 30
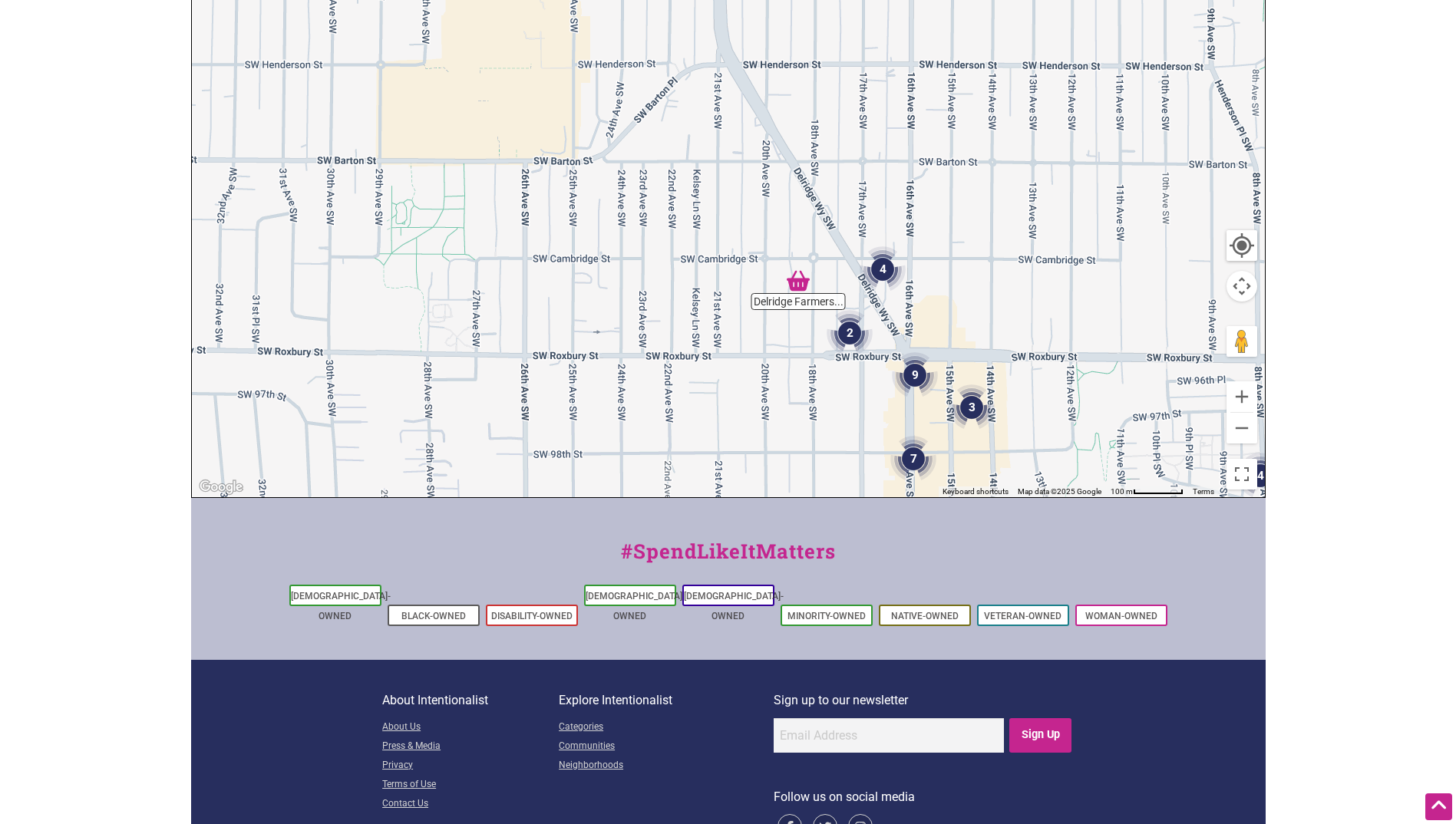
drag, startPoint x: 934, startPoint y: 289, endPoint x: 1144, endPoint y: 525, distance: 315.9
click at [1133, 509] on div "Intentionalist Spend like it matters 0 Add a Business Map Blog Store Offers Int…" at bounding box center [728, 288] width 1074 height 1190
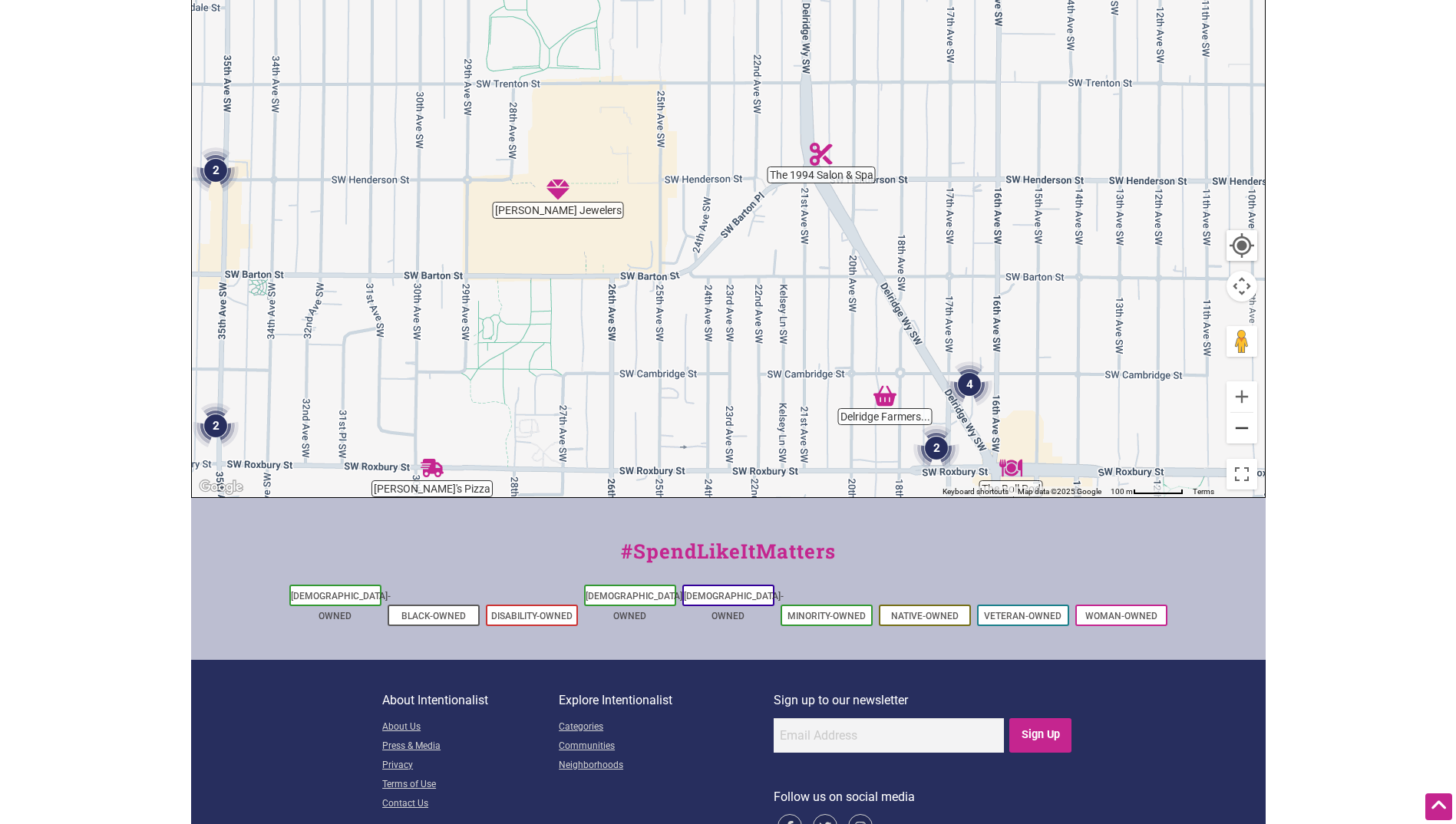
click at [1235, 440] on button "Zoom out" at bounding box center [1241, 428] width 30 height 30
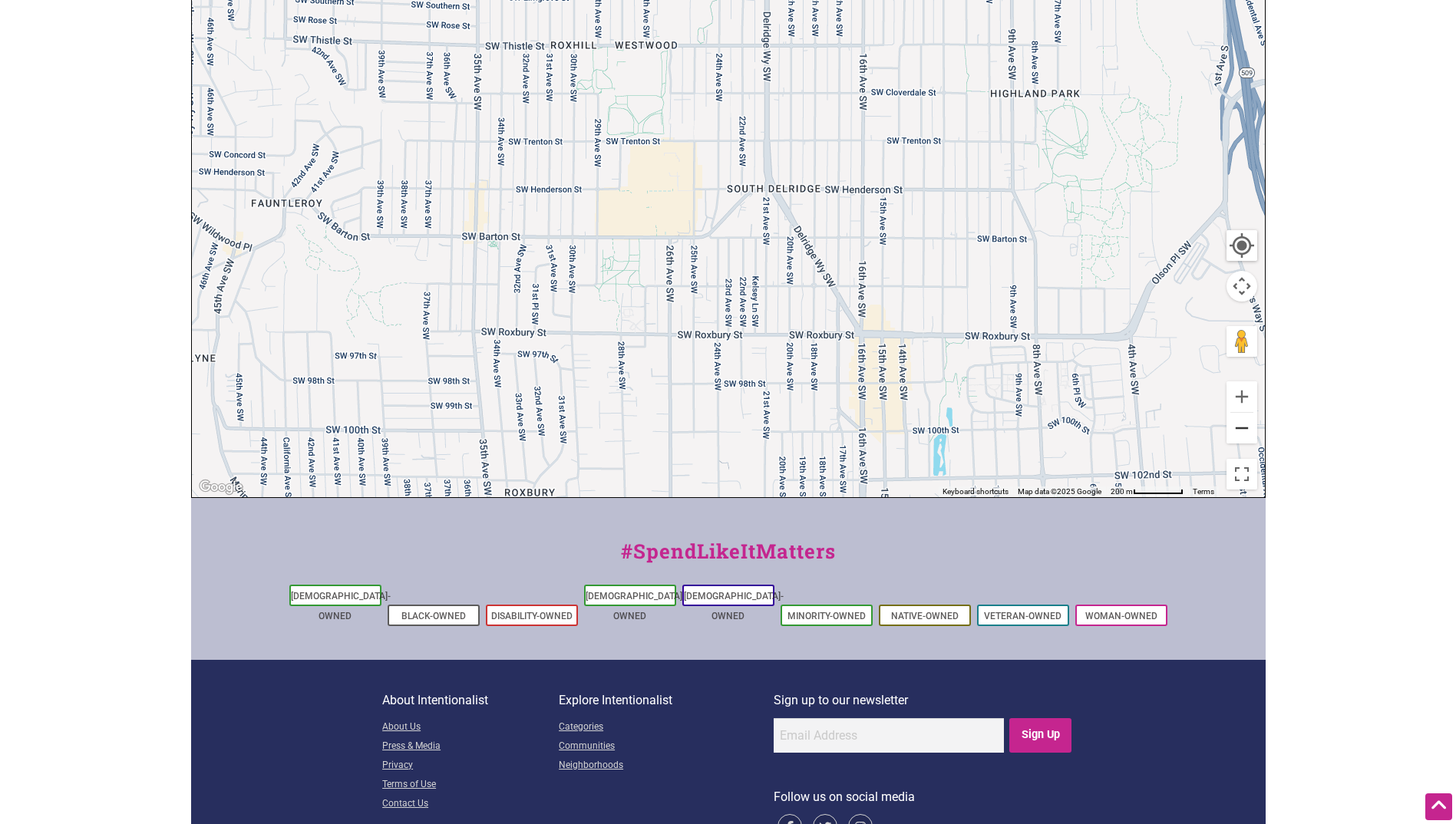
click at [1235, 440] on button "Zoom out" at bounding box center [1241, 428] width 30 height 30
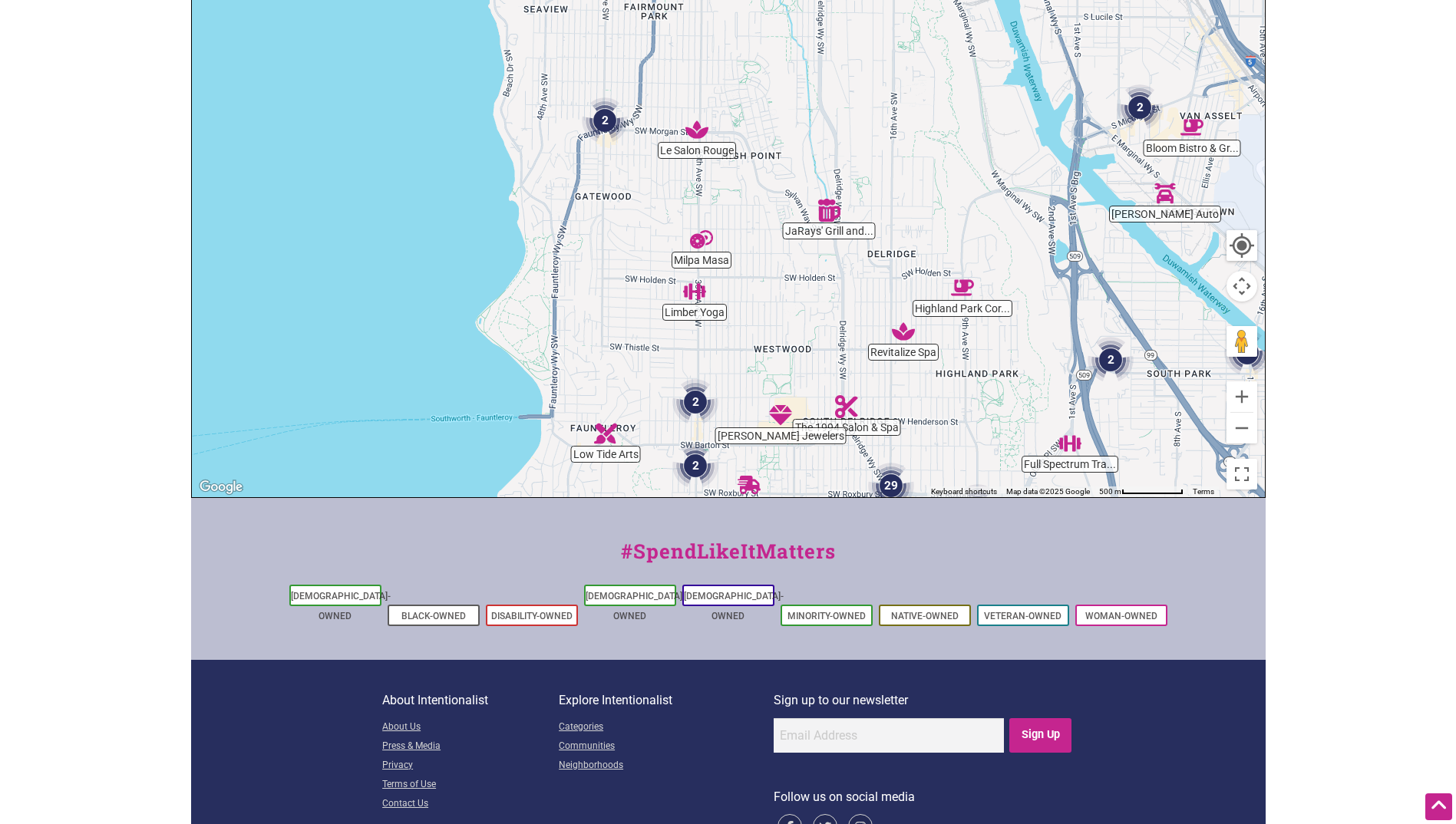
drag, startPoint x: 908, startPoint y: 291, endPoint x: 998, endPoint y: 508, distance: 234.9
click at [998, 508] on div "Intentionalist Spend like it matters 0 Add a Business Map Blog Store Offers Int…" at bounding box center [728, 288] width 1074 height 1190
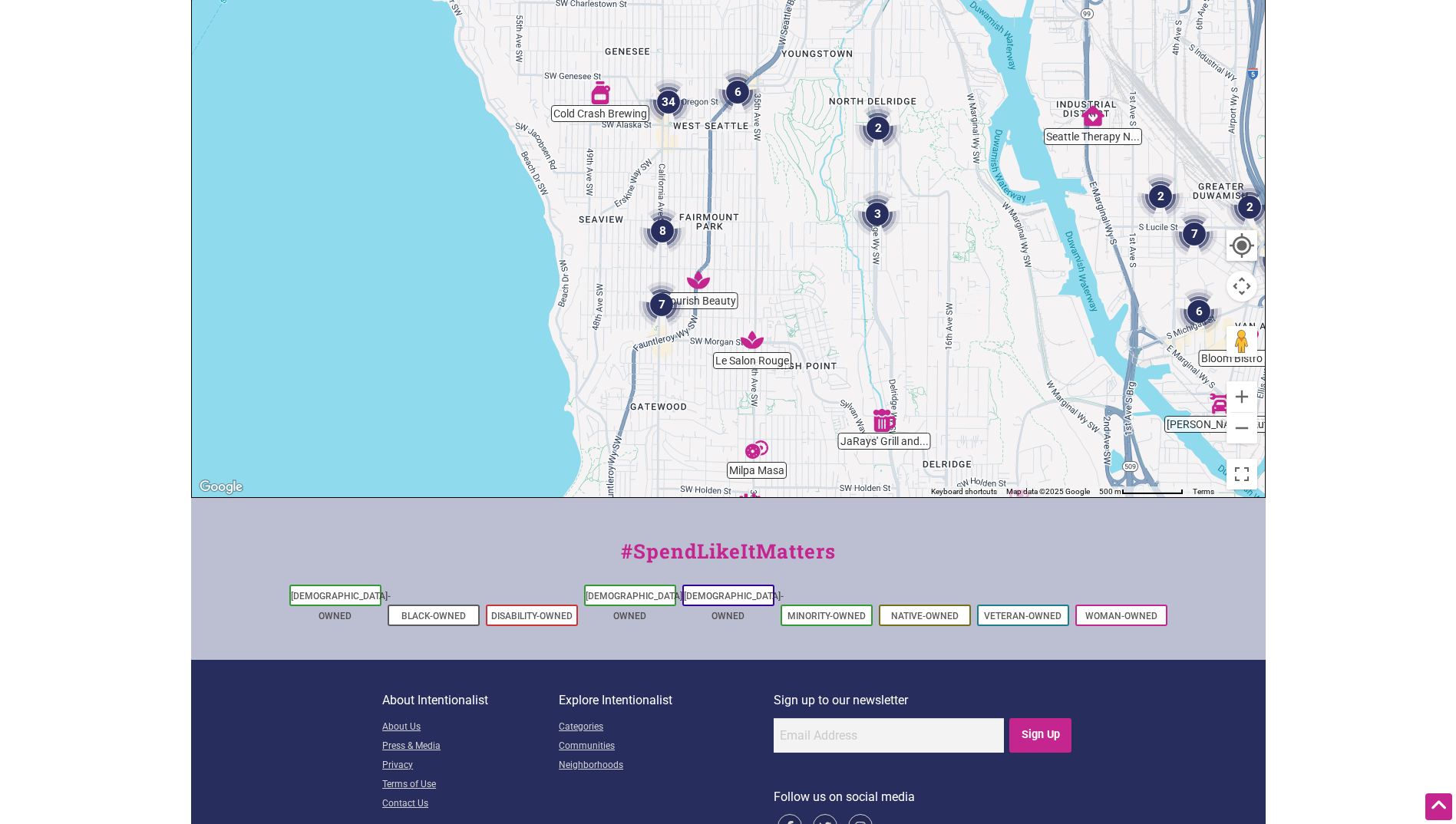
drag, startPoint x: 945, startPoint y: 240, endPoint x: 995, endPoint y: 464, distance: 229.5
click at [995, 464] on div "To navigate, press the arrow keys." at bounding box center [729, 198] width 1073 height 597
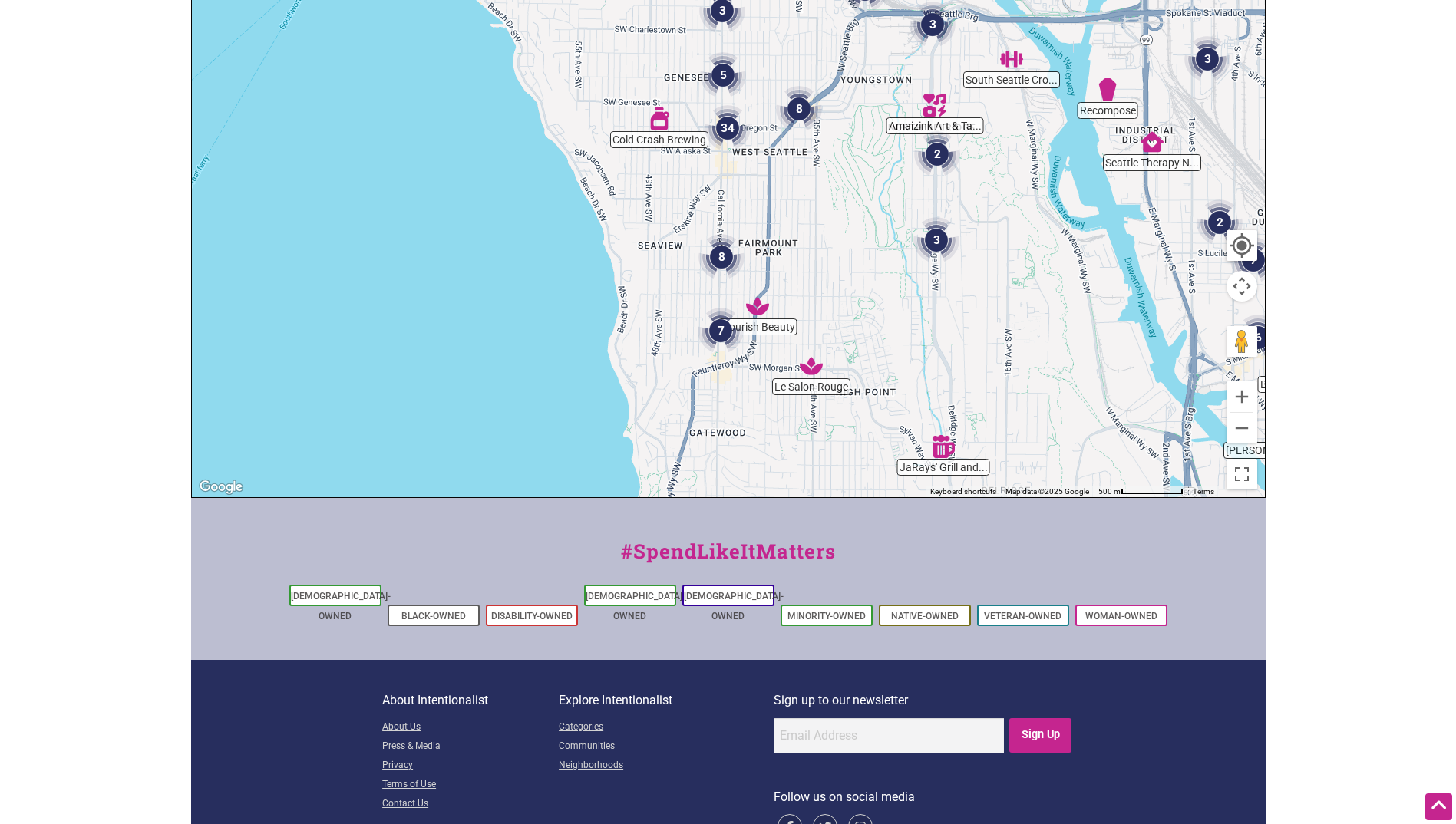
drag, startPoint x: 766, startPoint y: 349, endPoint x: 846, endPoint y: 315, distance: 86.9
click at [845, 316] on div "To navigate, press the arrow keys." at bounding box center [729, 198] width 1073 height 597
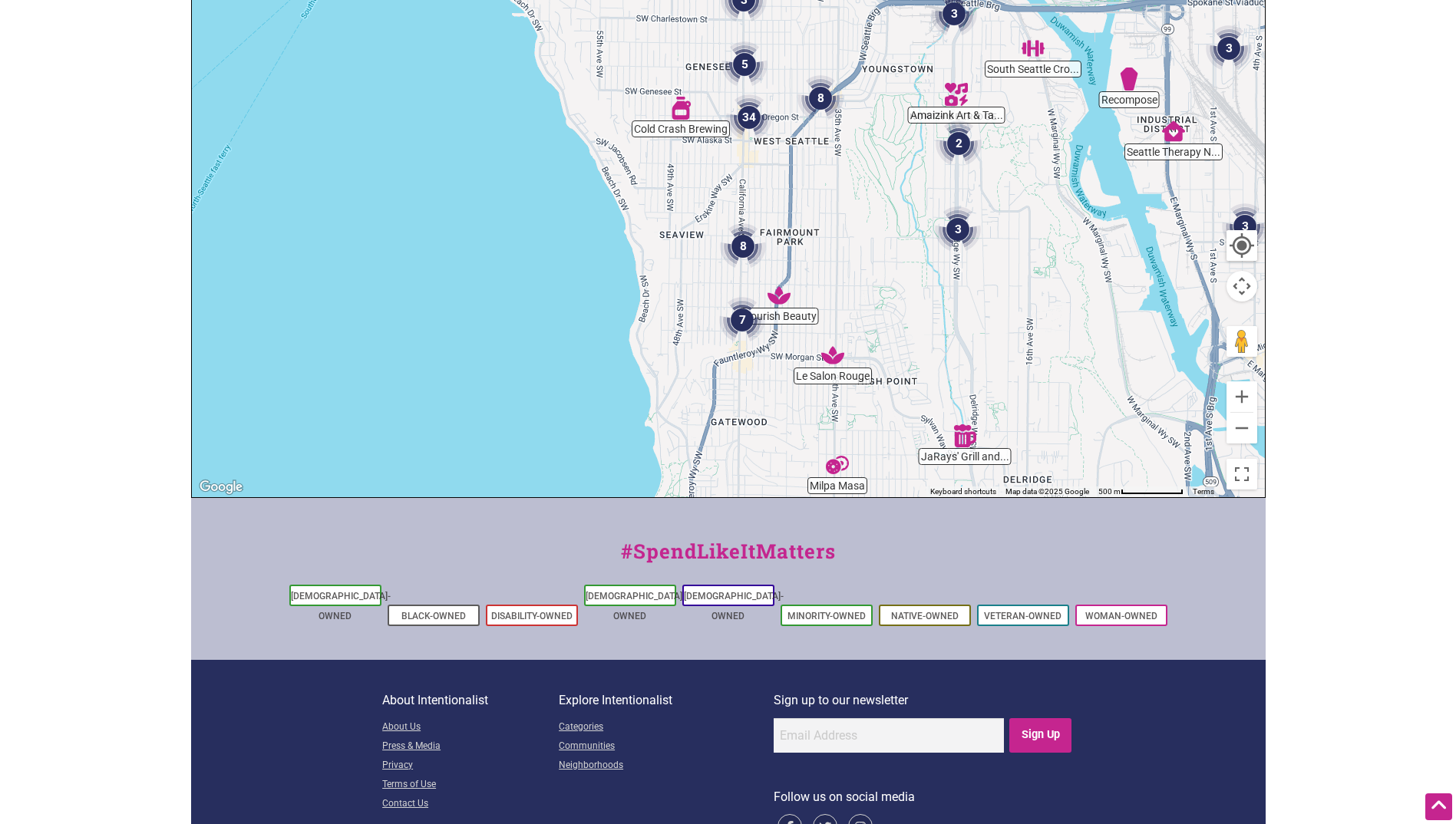
click at [742, 319] on img "7" at bounding box center [742, 320] width 46 height 46
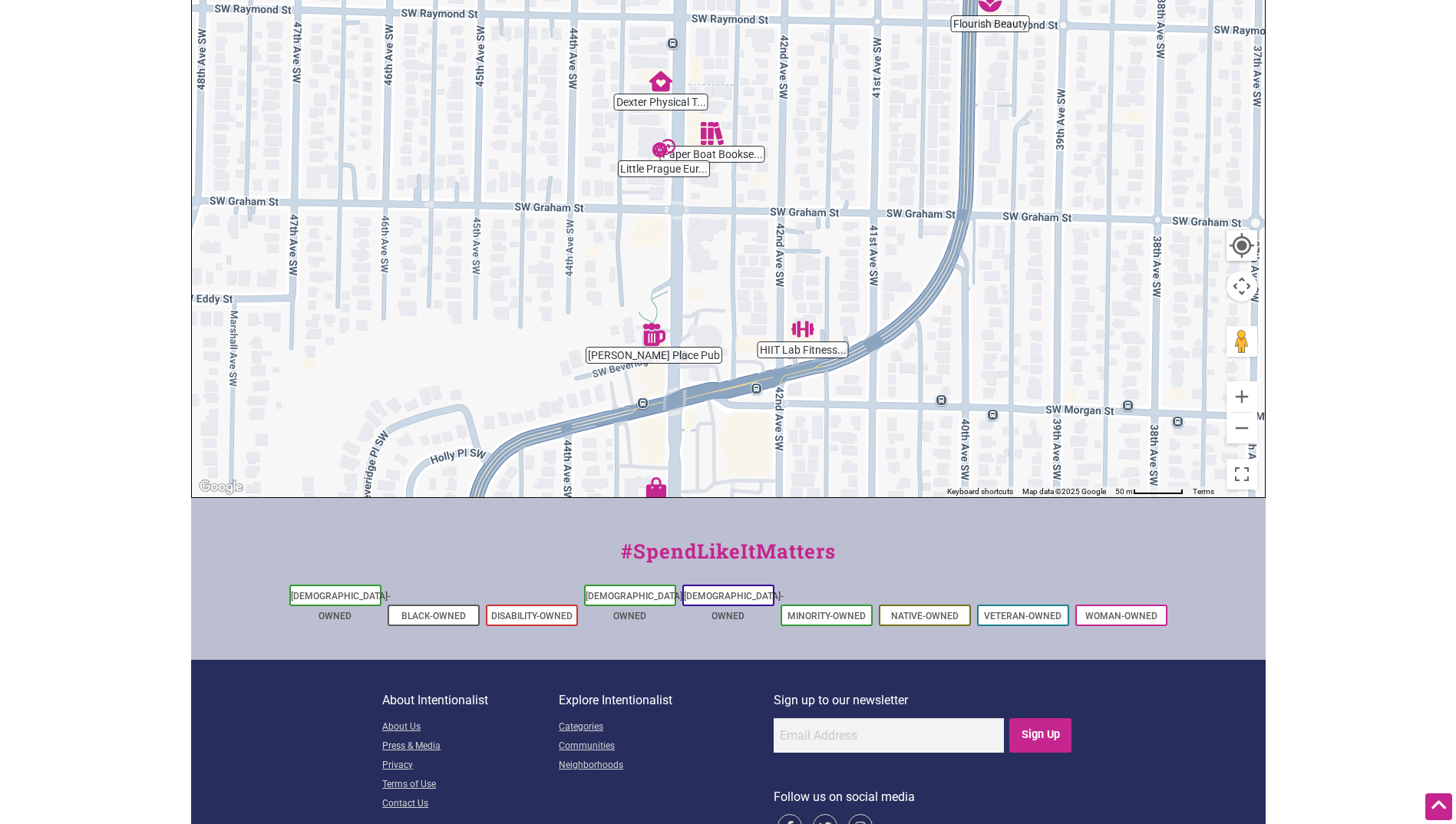
drag, startPoint x: 857, startPoint y: 219, endPoint x: 870, endPoint y: 408, distance: 189.4
click at [870, 408] on div "To navigate, press the arrow keys." at bounding box center [729, 198] width 1073 height 597
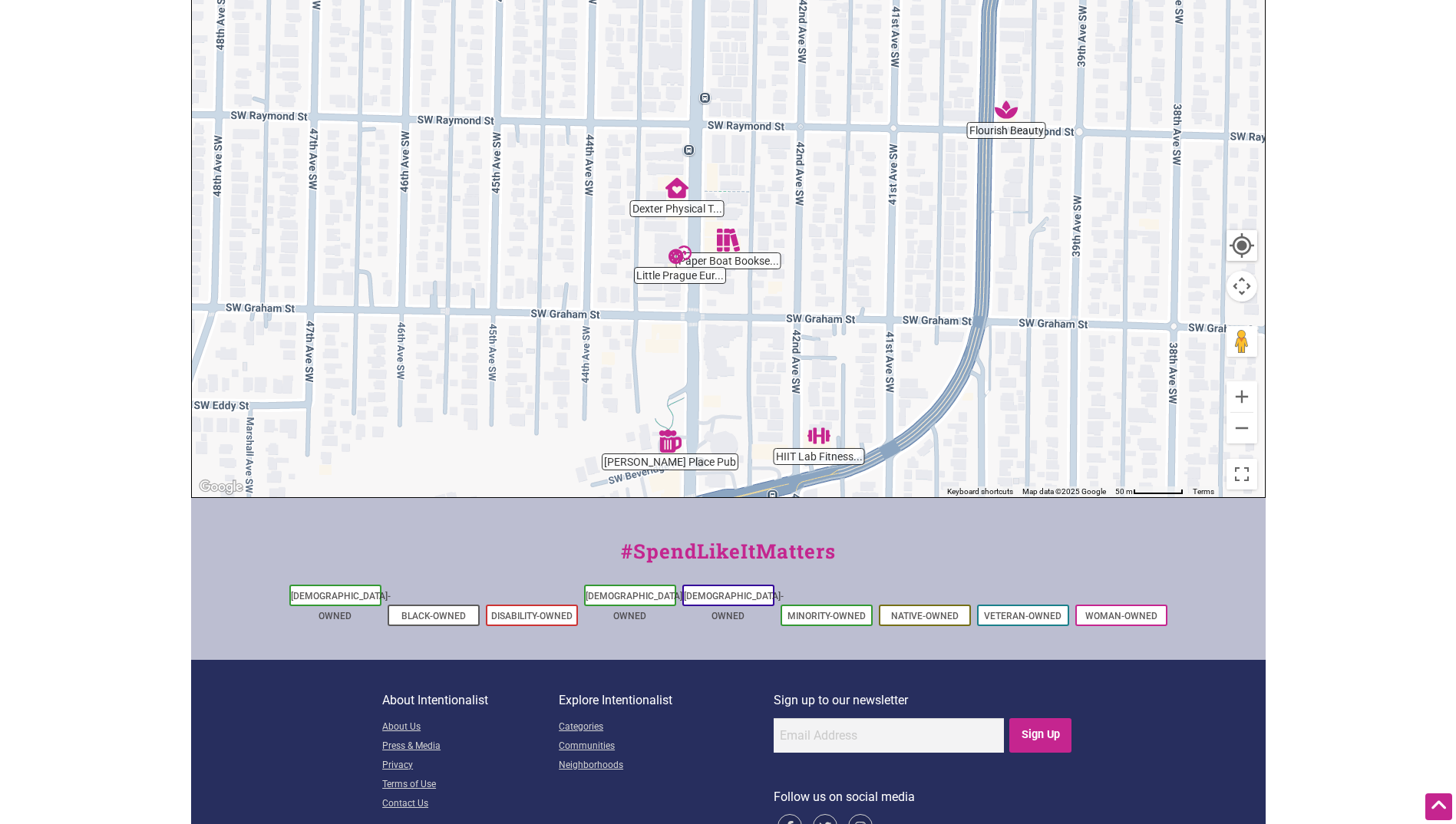
click at [726, 235] on img "Paper Boat Booksellers" at bounding box center [728, 240] width 23 height 23
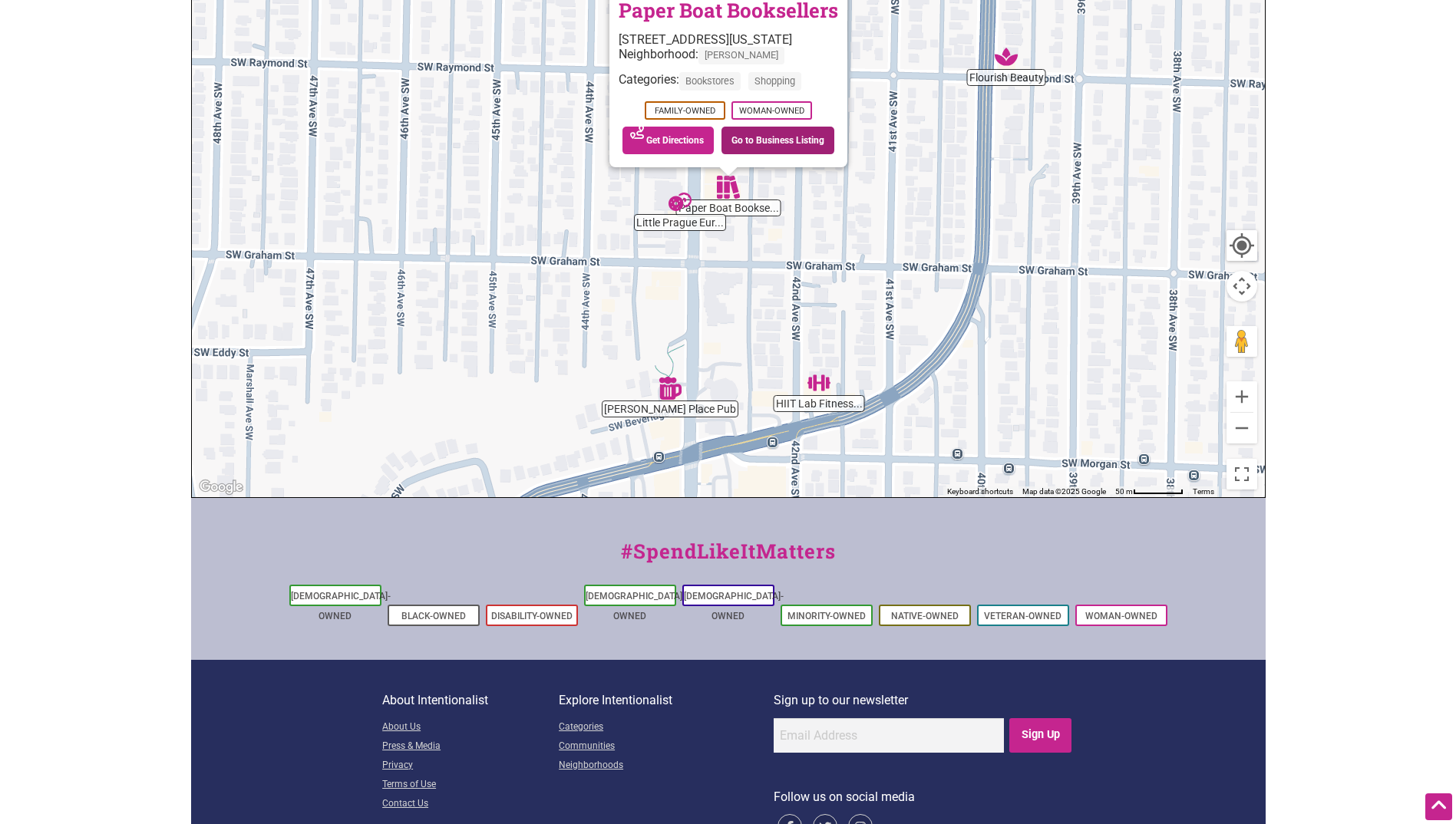
click at [794, 144] on link "Go to Business Listing" at bounding box center [778, 140] width 113 height 27
